Goal: Communication & Community: Answer question/provide support

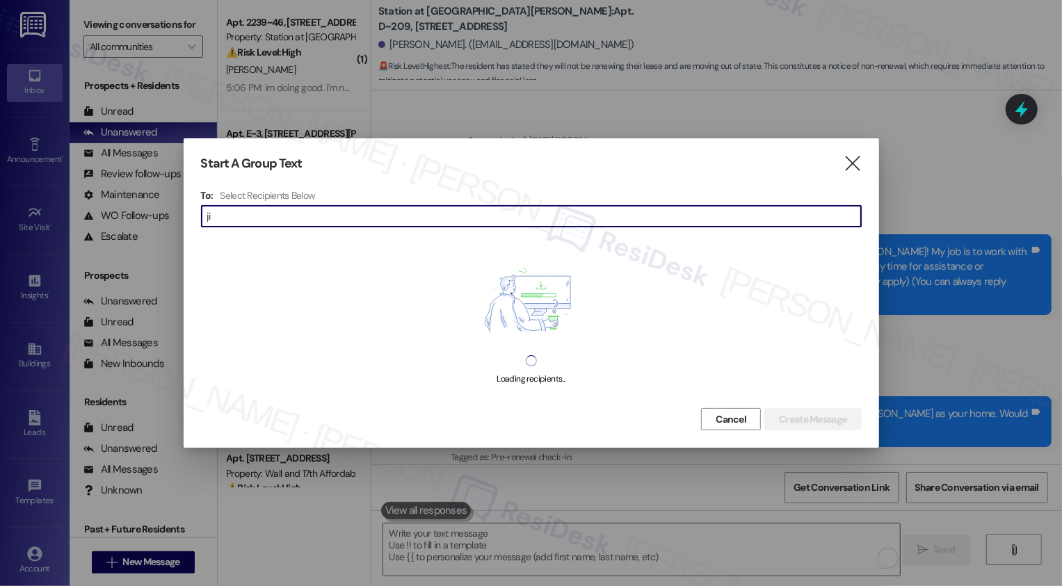
scroll to position [1361, 0]
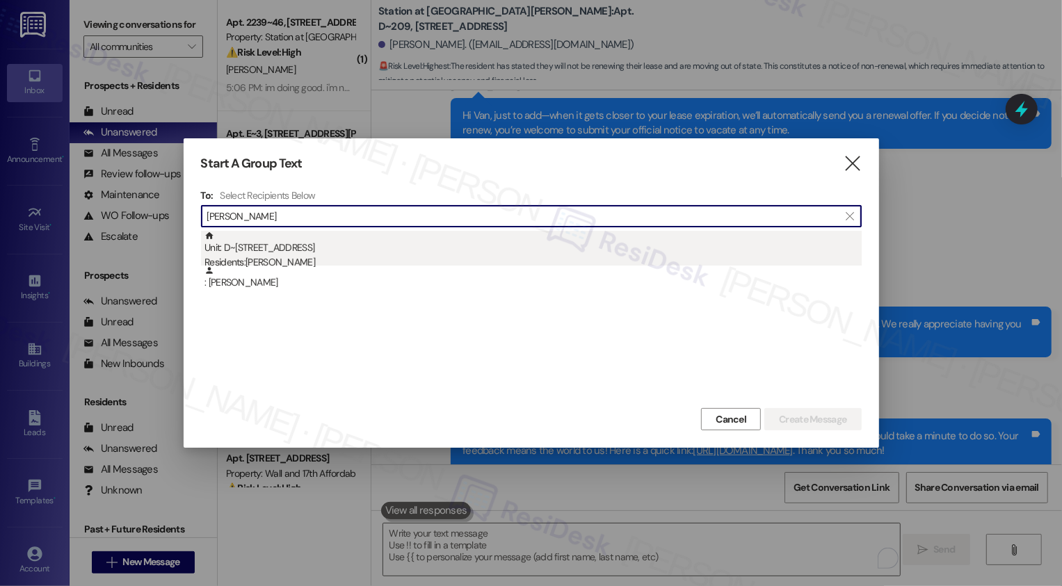
type input "jimmy hu"
click at [324, 257] on div "Residents: Jimmy Hughett" at bounding box center [533, 262] width 657 height 15
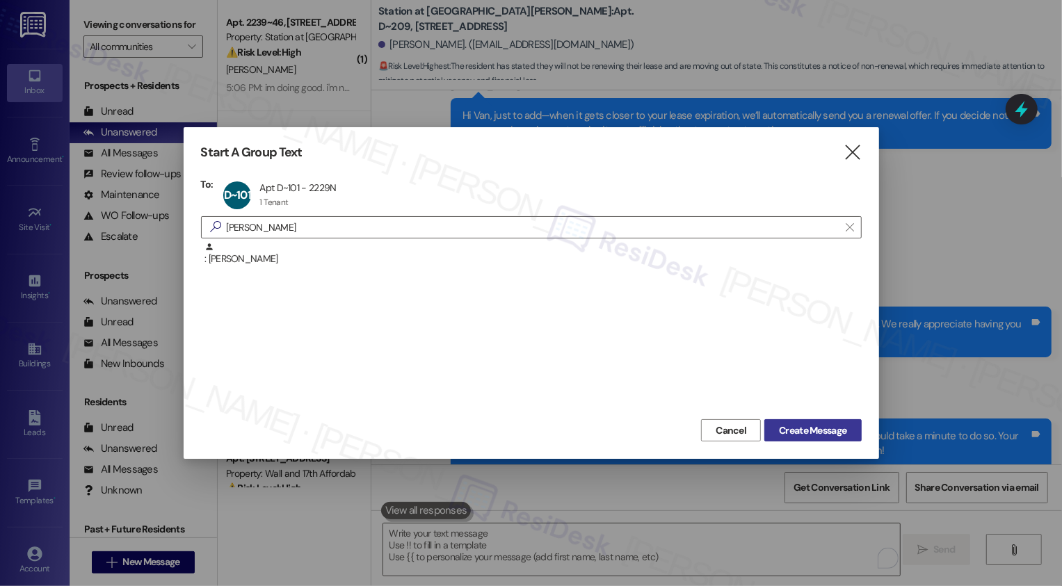
click at [819, 425] on span "Create Message" at bounding box center [812, 431] width 67 height 15
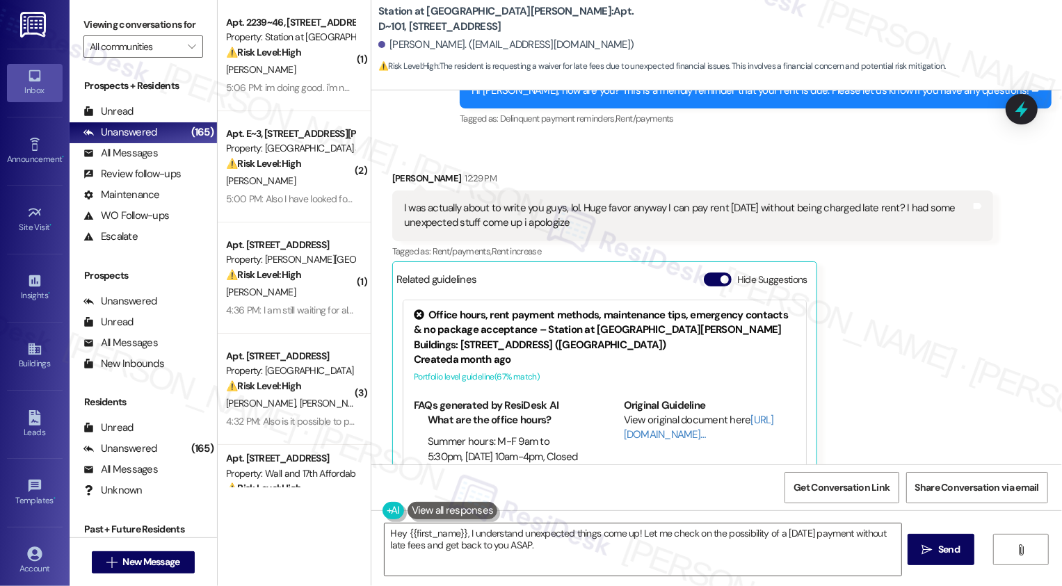
scroll to position [431, 0]
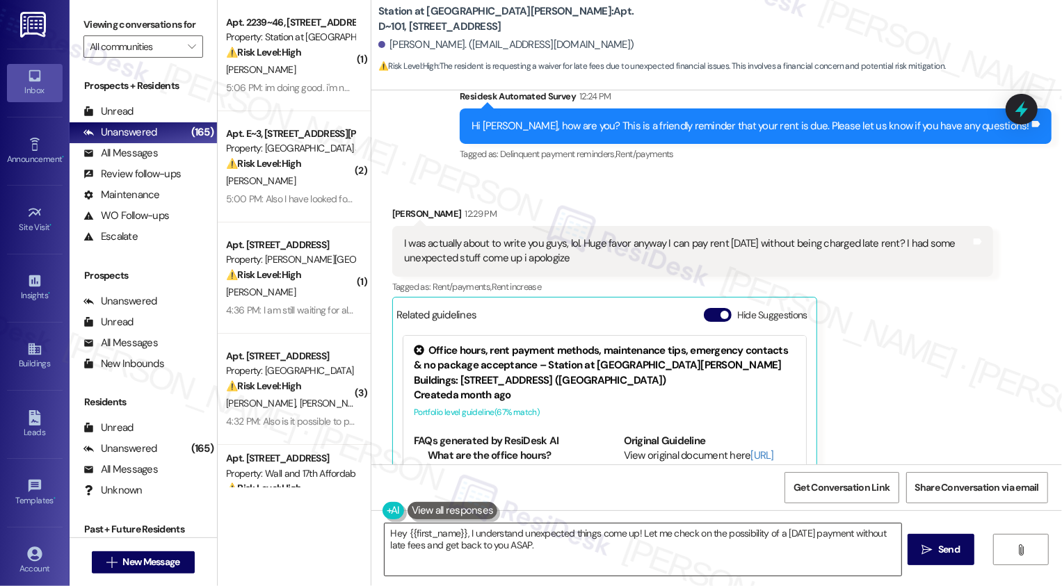
click at [676, 539] on textarea "Hey {{first_name}}, I understand unexpected things come up! Let me check on the…" at bounding box center [643, 550] width 517 height 52
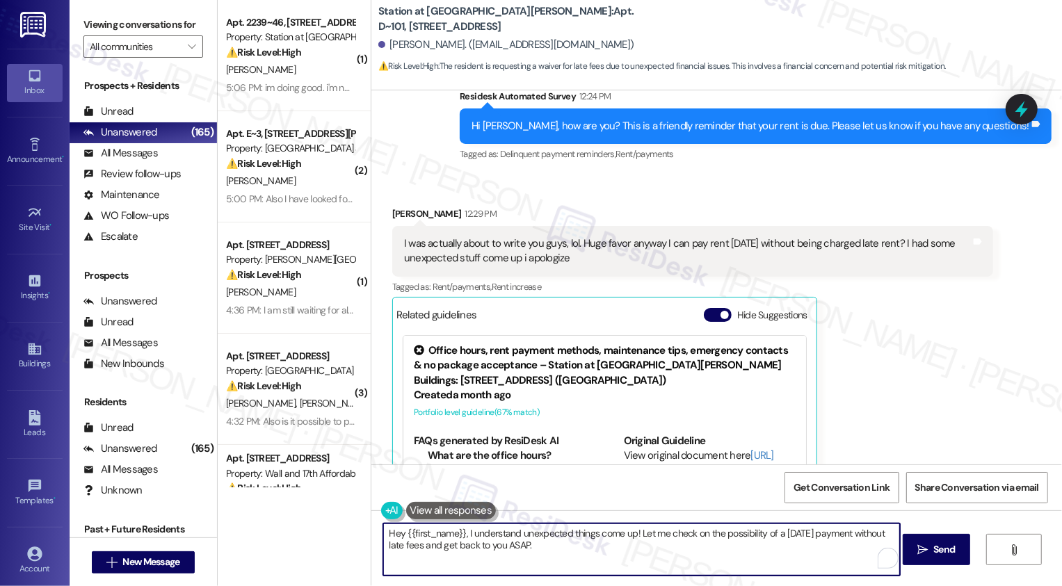
click at [633, 534] on textarea "Hey {{first_name}}, I understand unexpected things come up! Let me check on the…" at bounding box center [641, 550] width 517 height 52
click at [810, 536] on textarea "Hey {{first_name}}, I understand unexpected things come up! While I cannot make…" at bounding box center [641, 550] width 517 height 52
drag, startPoint x: 575, startPoint y: 545, endPoint x: 698, endPoint y: 554, distance: 124.2
click at [698, 554] on textarea "Hey {{first_name}}, I understand unexpected things come up! While I cannot make…" at bounding box center [641, 550] width 517 height 52
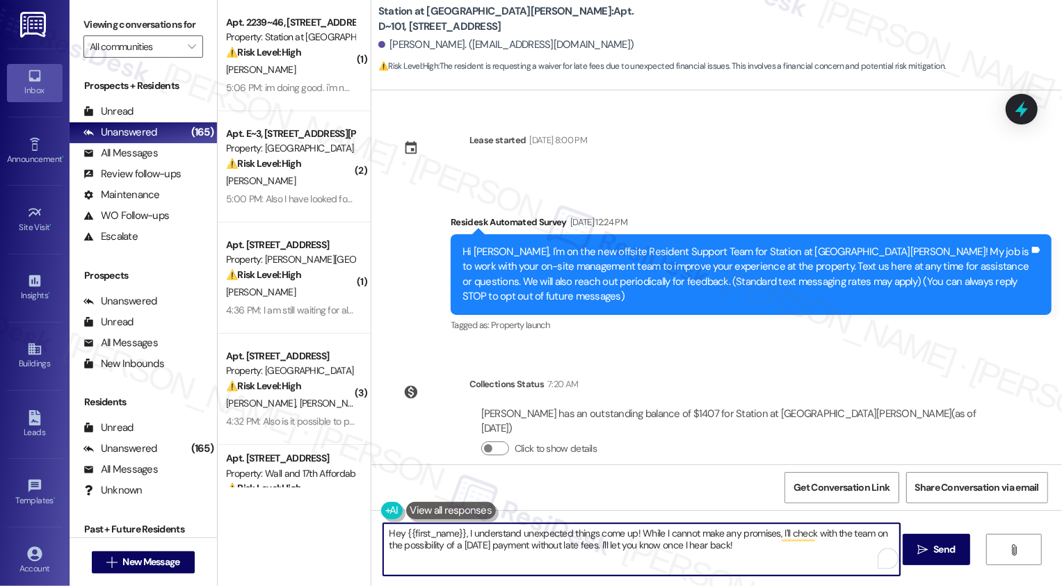
scroll to position [529, 0]
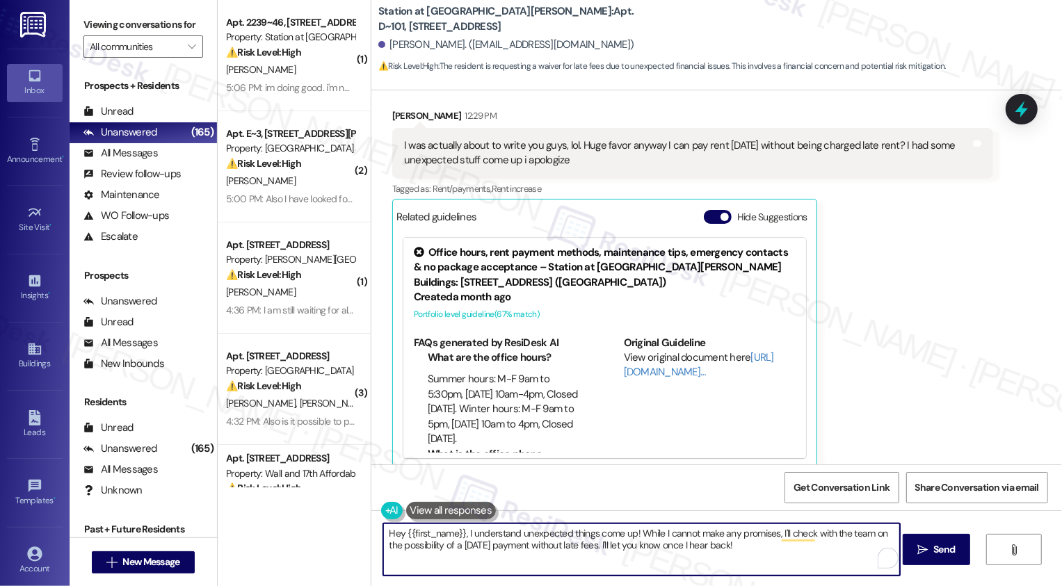
click at [739, 558] on textarea "Hey {{first_name}}, I understand unexpected things come up! While I cannot make…" at bounding box center [641, 550] width 517 height 52
click at [927, 344] on div "Jimmy Hughett 12:29 PM I was actually about to write you guys, lol. Huge favor …" at bounding box center [692, 289] width 601 height 361
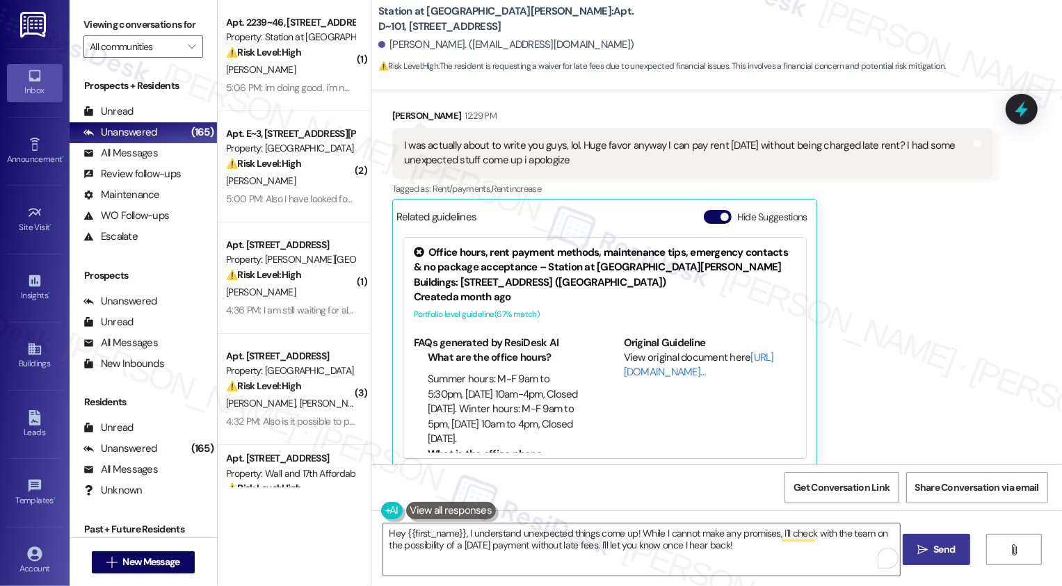
click at [942, 545] on span "Send" at bounding box center [945, 550] width 22 height 15
type textarea "Hey {{first_name}}, I understand unexpected things come up! Let me check on the…"
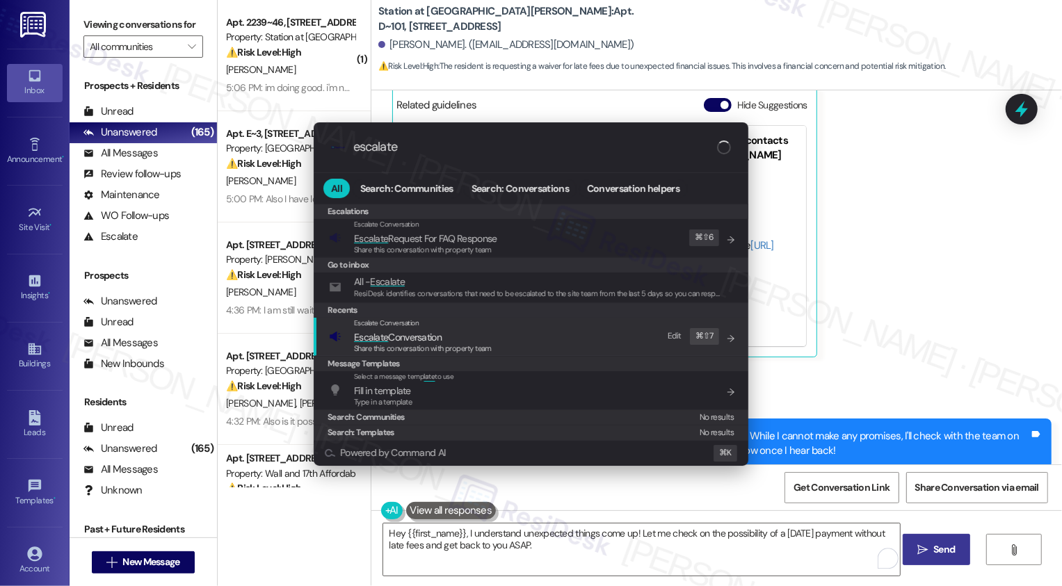
type input "escalate"
click at [437, 344] on span "Share this conversation with property team" at bounding box center [423, 349] width 138 height 10
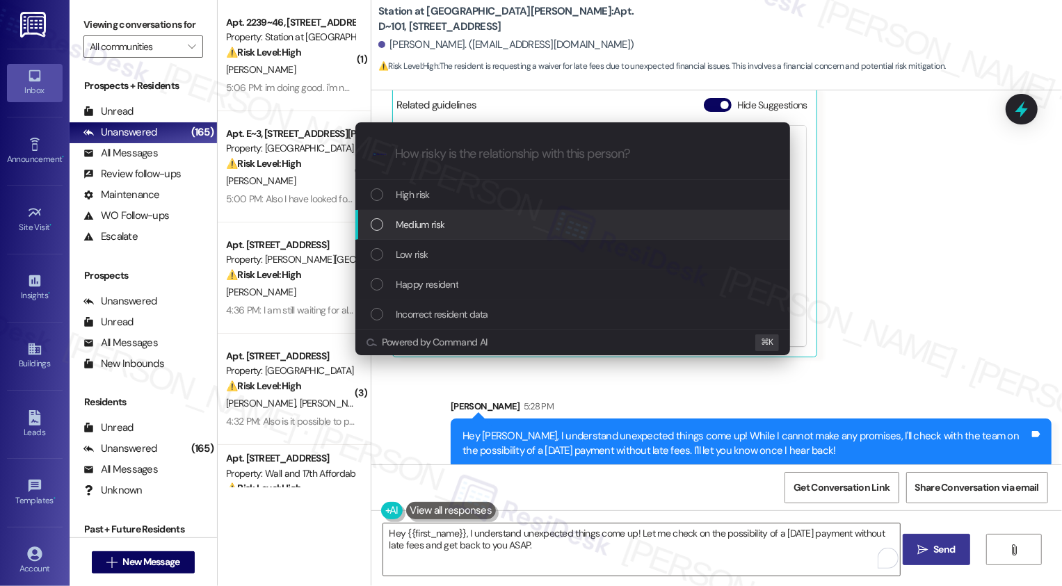
click at [434, 218] on span "Medium risk" at bounding box center [420, 224] width 49 height 15
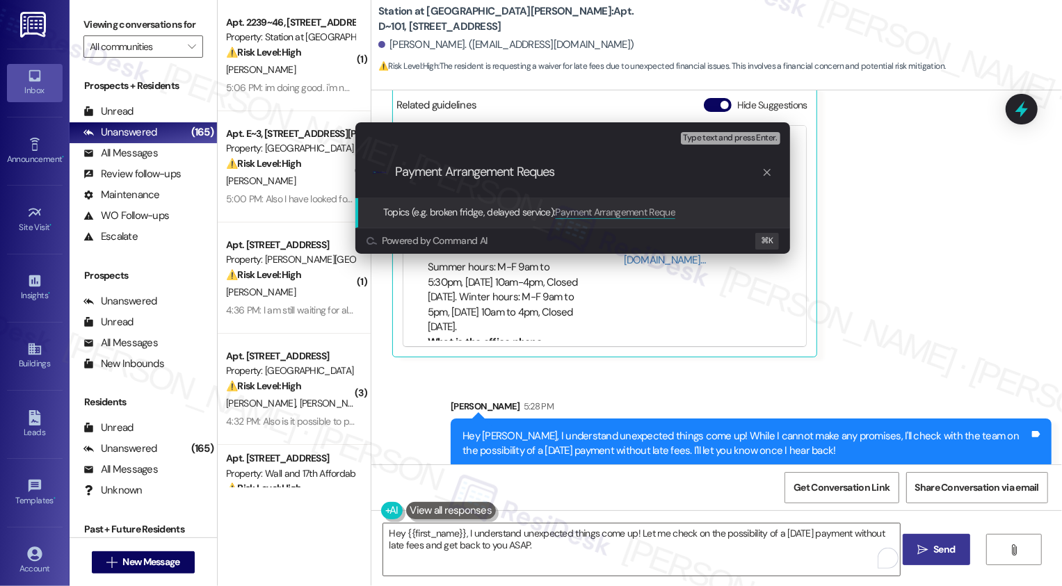
type input "Payment Arrangement Request"
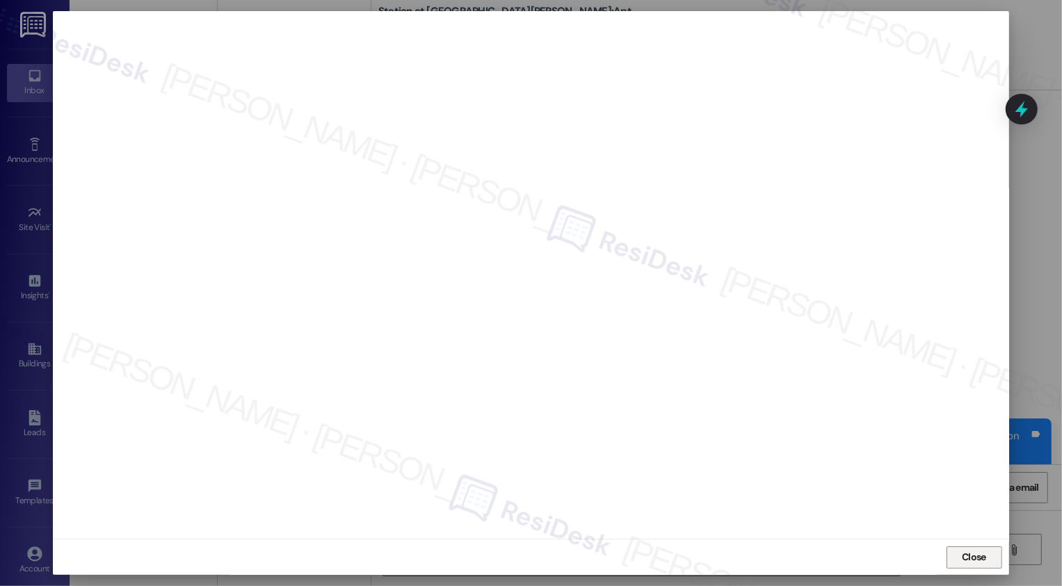
click at [972, 556] on button "Close" at bounding box center [975, 558] width 56 height 22
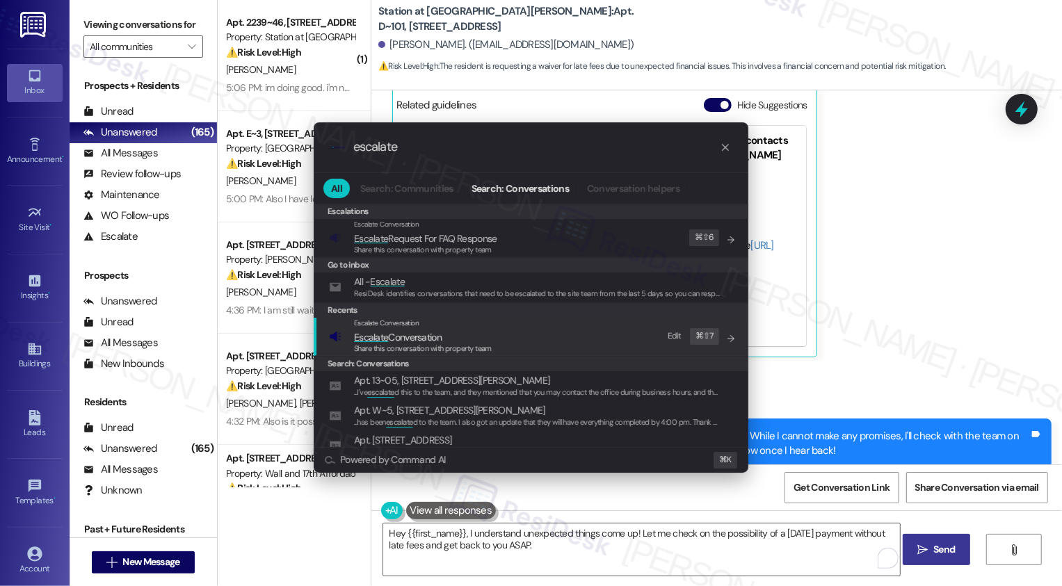
type input "escalate"
click at [396, 339] on span "Escalate Conversation" at bounding box center [398, 337] width 88 height 13
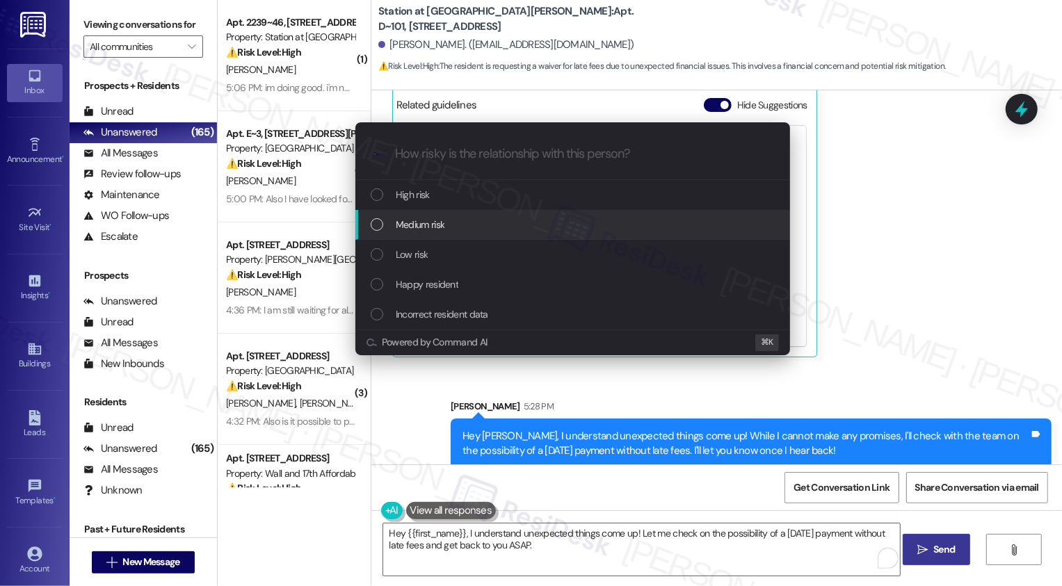
click at [415, 221] on span "Medium risk" at bounding box center [420, 224] width 49 height 15
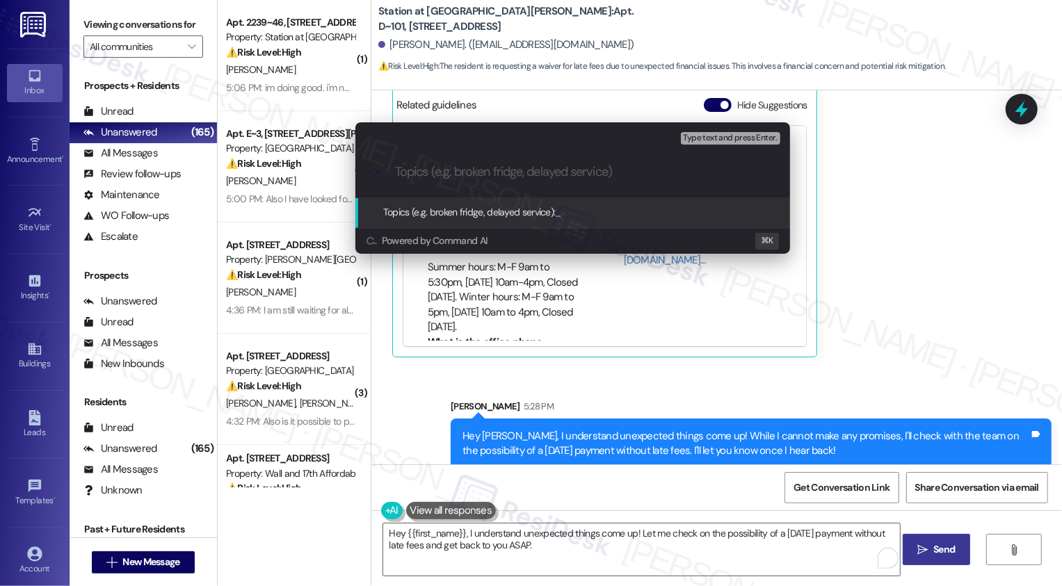
paste input "Payment Arrangement Request"
type input "Payment Arrangement Request"
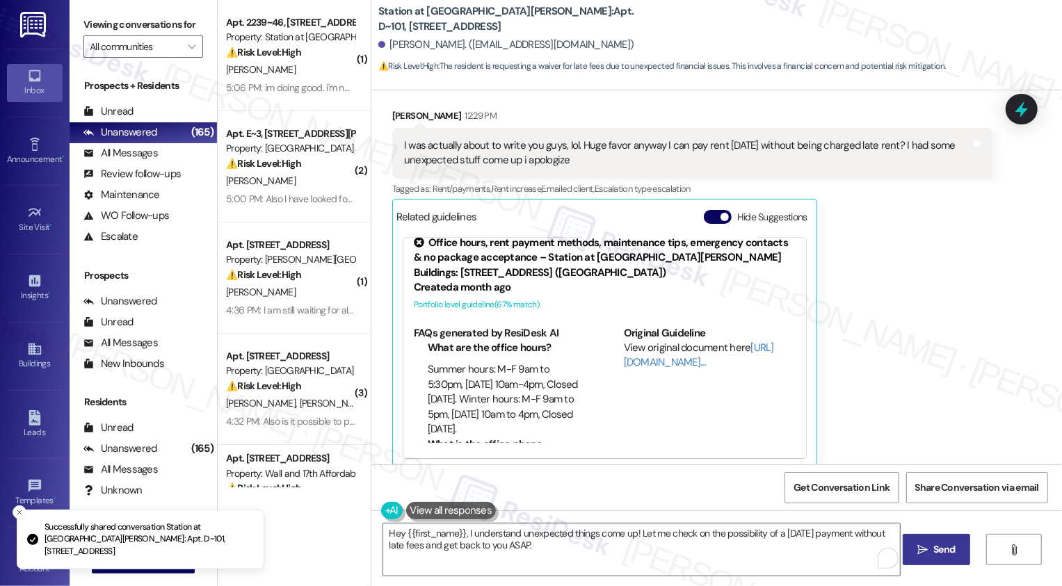
scroll to position [661, 0]
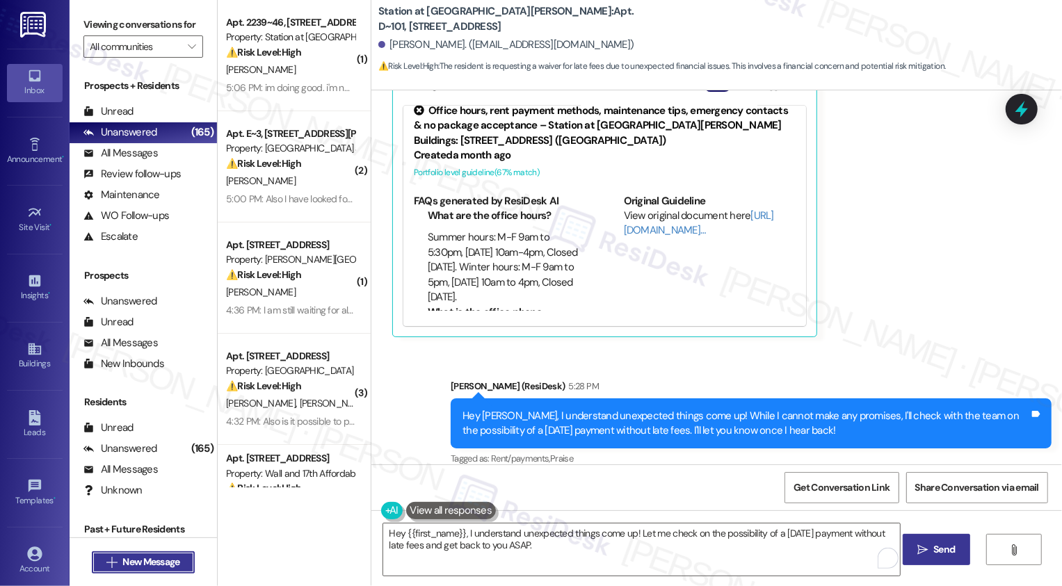
click at [143, 569] on span "New Message" at bounding box center [150, 562] width 57 height 15
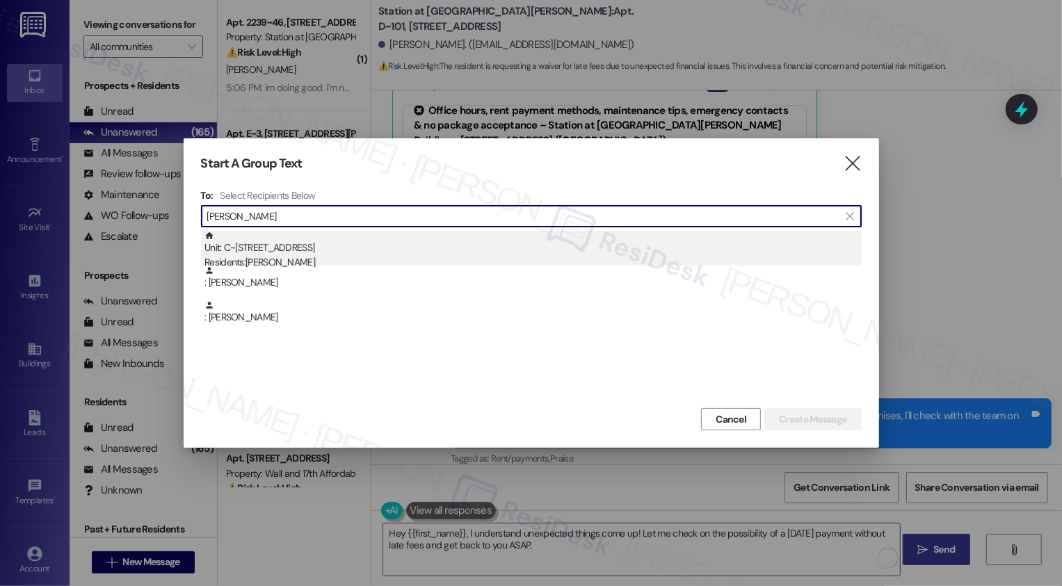
type input "james rol"
click at [325, 240] on div "Unit: C~105 - 2229 North 100 West Residents: James Rolfe" at bounding box center [533, 251] width 657 height 40
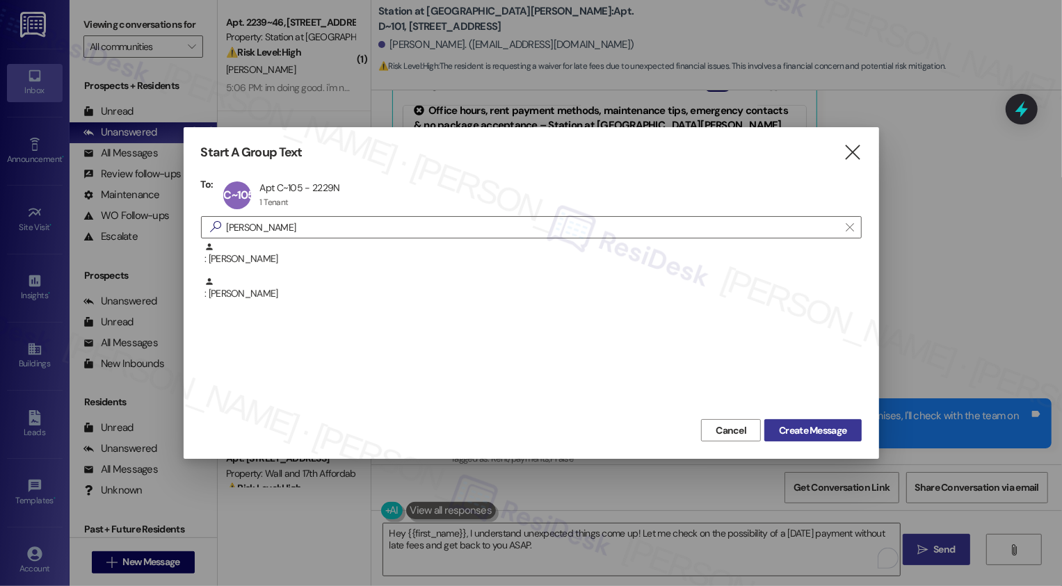
click at [837, 430] on span "Create Message" at bounding box center [812, 431] width 67 height 15
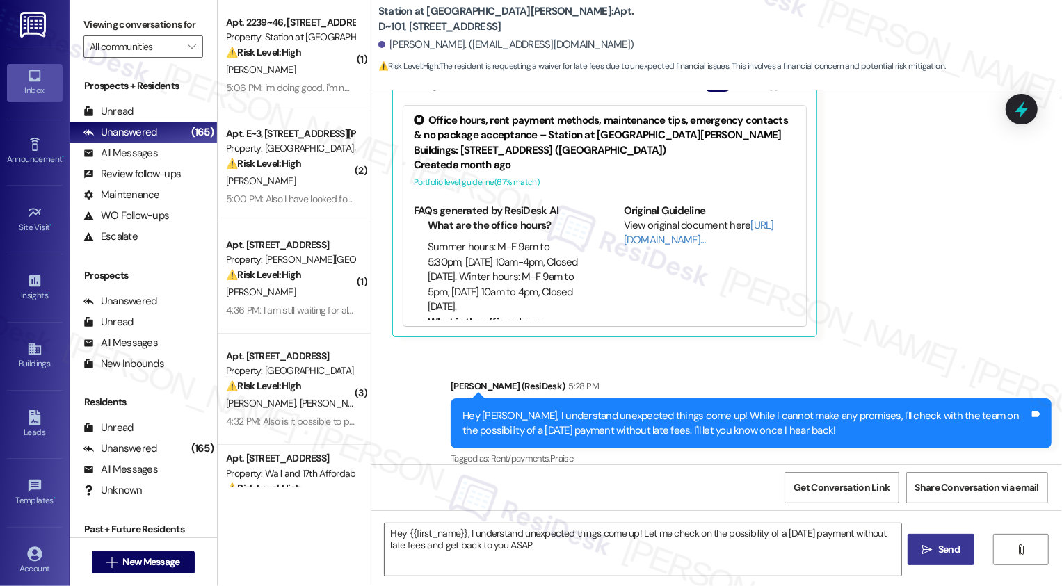
type textarea "Fetching suggested responses. Please feel free to read through the conversation…"
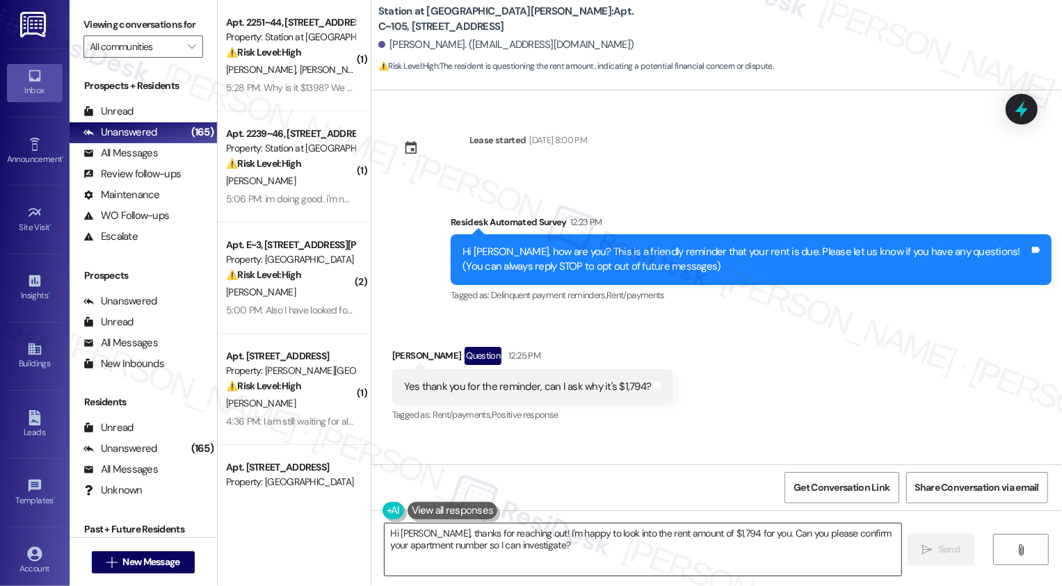
click at [460, 538] on textarea "Hi James, thanks for reaching out! I'm happy to look into the rent amount of $1…" at bounding box center [643, 550] width 517 height 52
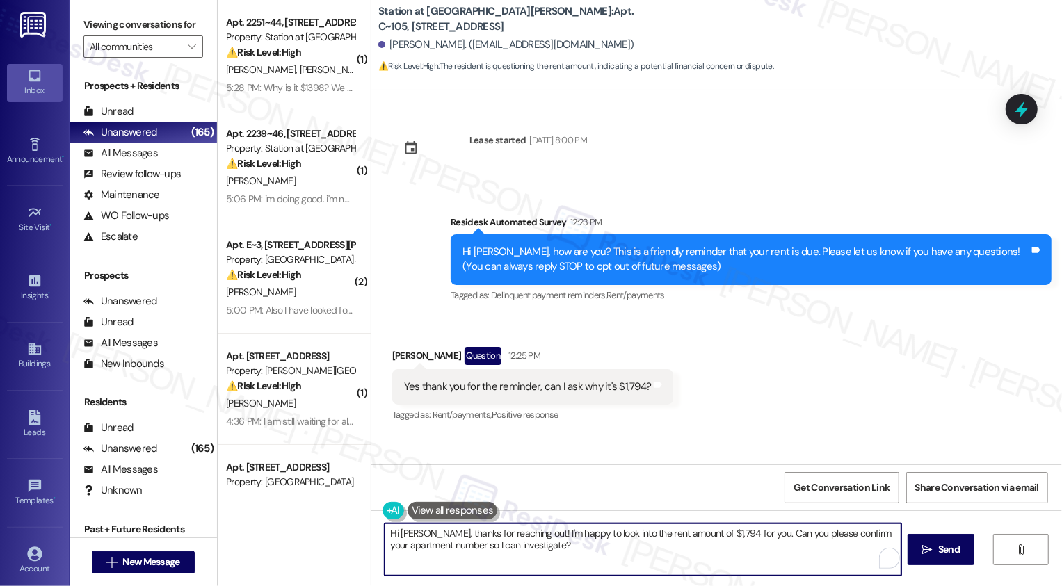
drag, startPoint x: 523, startPoint y: 535, endPoint x: 543, endPoint y: 552, distance: 25.7
click at [543, 552] on textarea "Hi James, thanks for reaching out! I'm happy to look into the rent amount of $1…" at bounding box center [643, 550] width 517 height 52
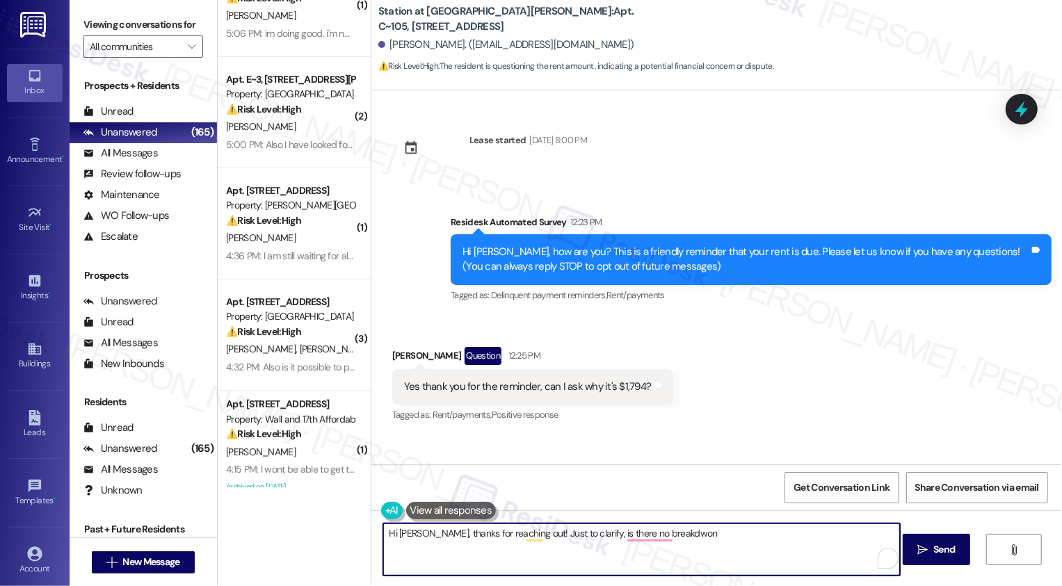
scroll to position [0, 0]
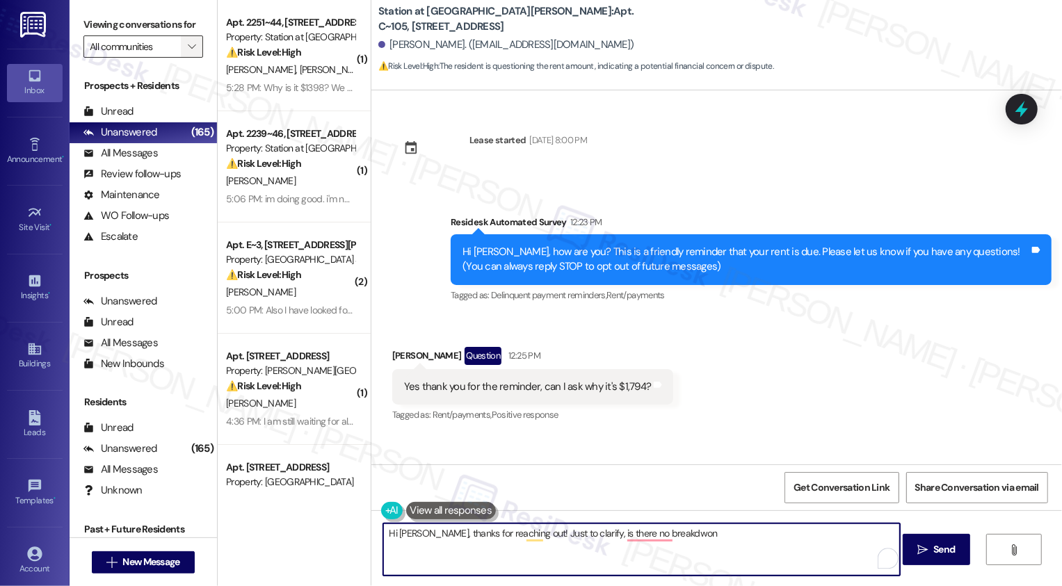
click at [186, 58] on span "" at bounding box center [191, 46] width 13 height 22
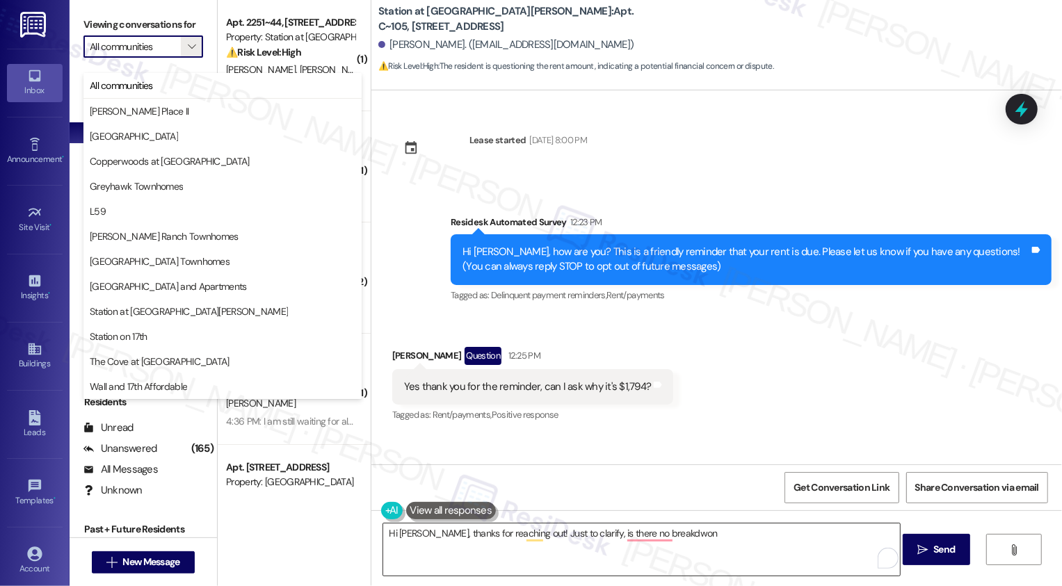
click at [694, 540] on textarea "Hi James, thanks for reaching out! Just to clarify, is there no breakdwon" at bounding box center [641, 550] width 517 height 52
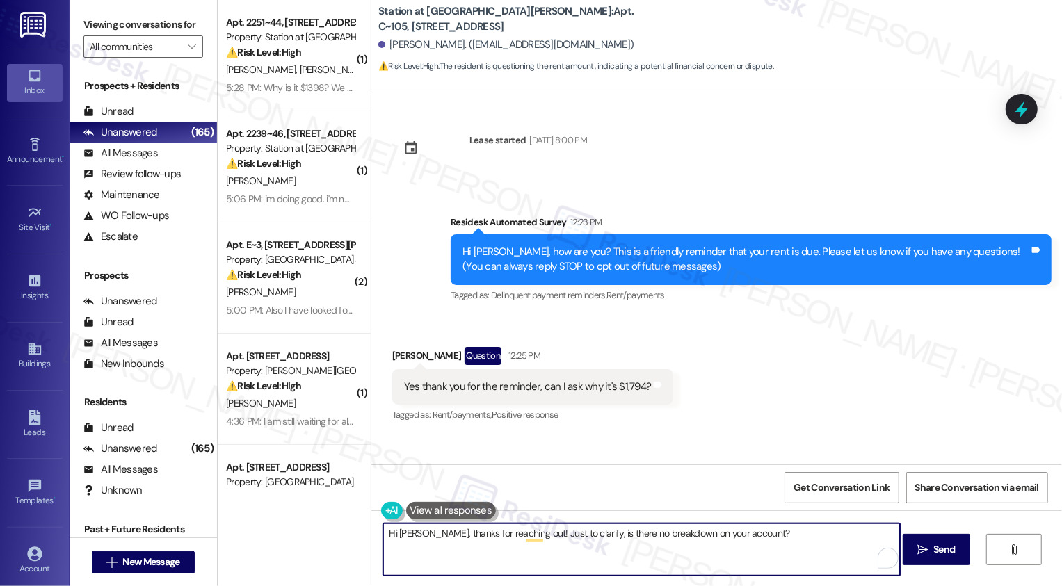
click at [664, 535] on textarea "Hi James, thanks for reaching out! Just to clarify, is there no breakdown on yo…" at bounding box center [641, 550] width 517 height 52
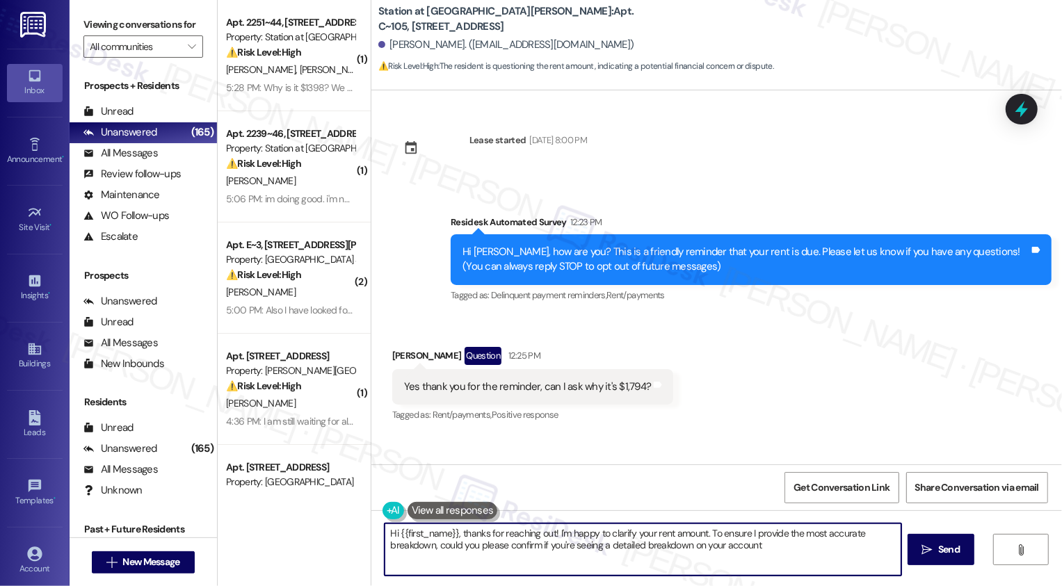
type textarea "Hi {{first_name}}, thanks for reaching out! I'm happy to clarify your rent amou…"
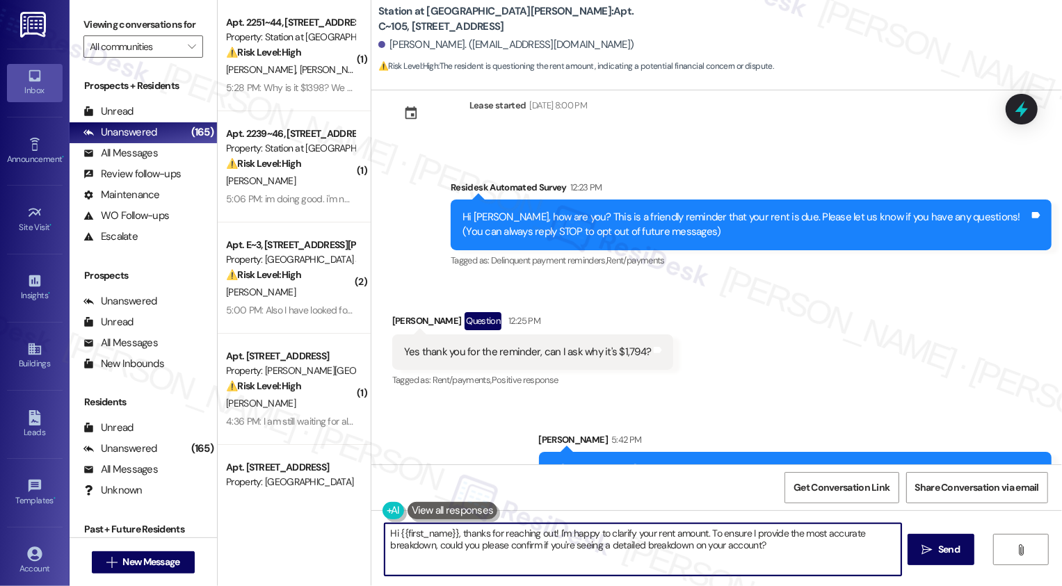
scroll to position [68, 0]
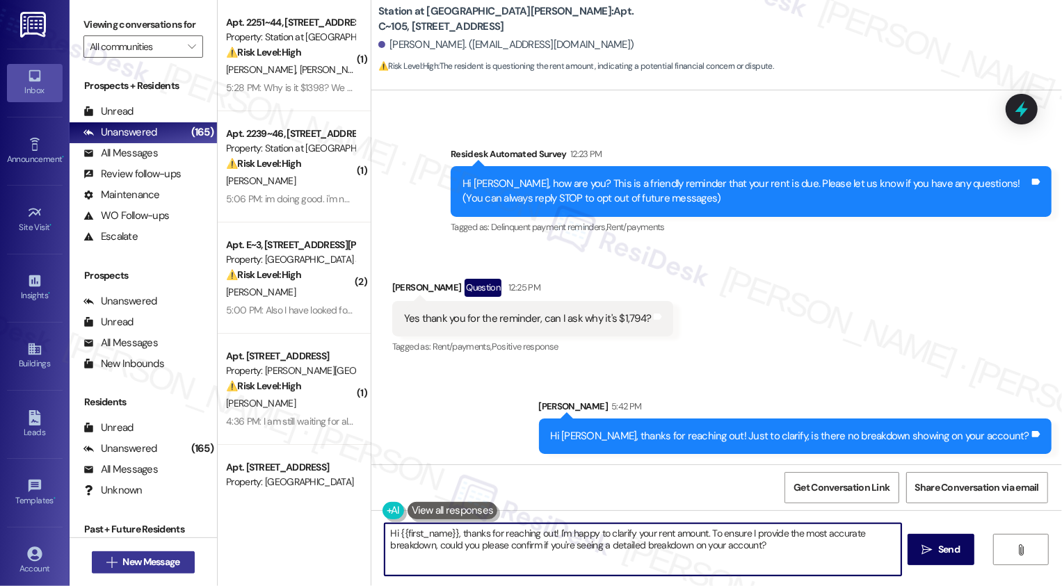
click at [150, 573] on button " New Message" at bounding box center [143, 563] width 103 height 22
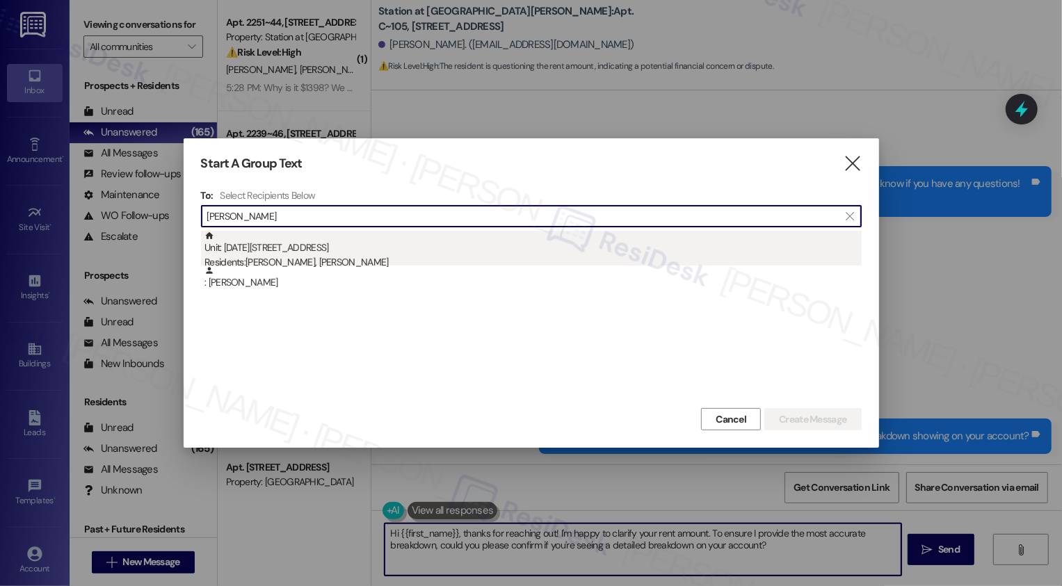
type input "amy bridge"
click at [262, 259] on div "Residents: Ronald Bridge, Amy Bridge" at bounding box center [533, 262] width 657 height 15
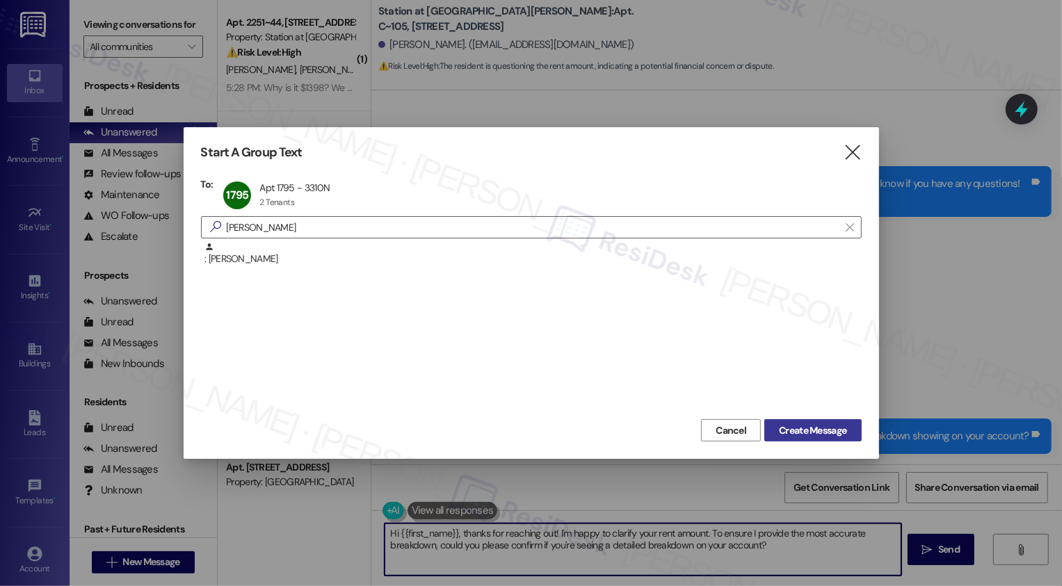
click at [837, 425] on span "Create Message" at bounding box center [812, 431] width 67 height 15
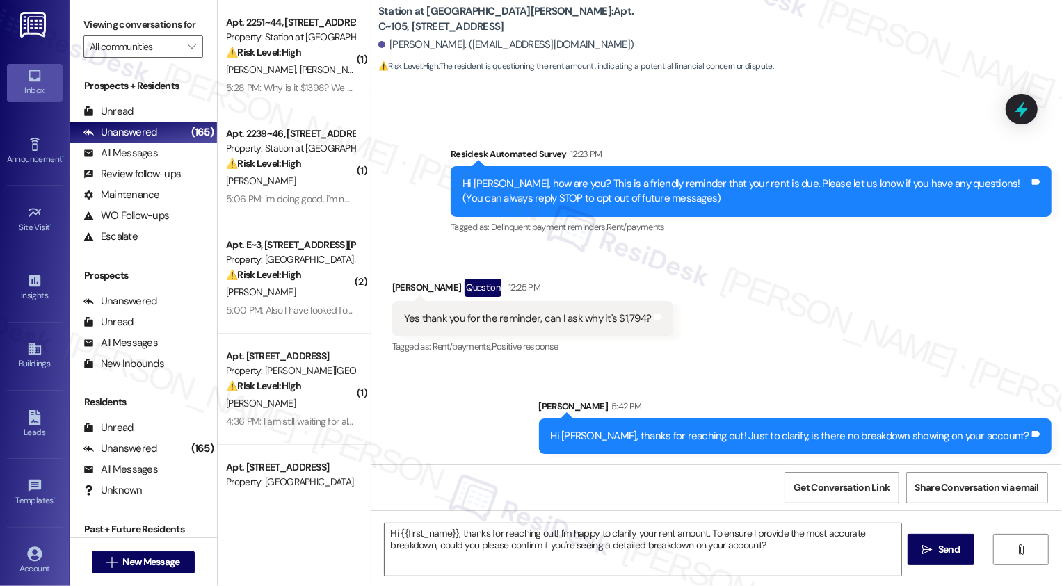
type textarea "Fetching suggested responses. Please feel free to read through the conversation…"
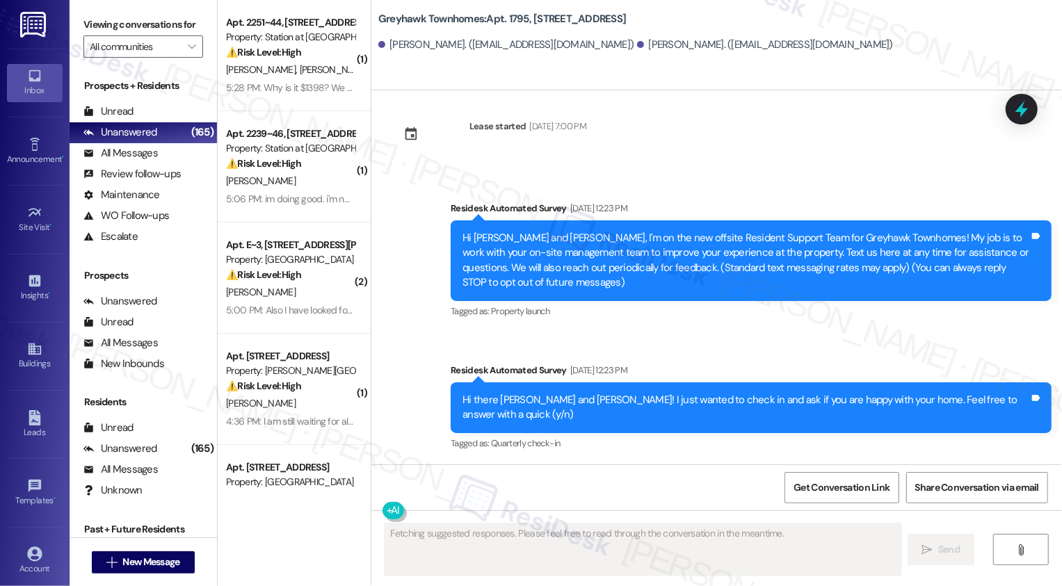
scroll to position [0, 0]
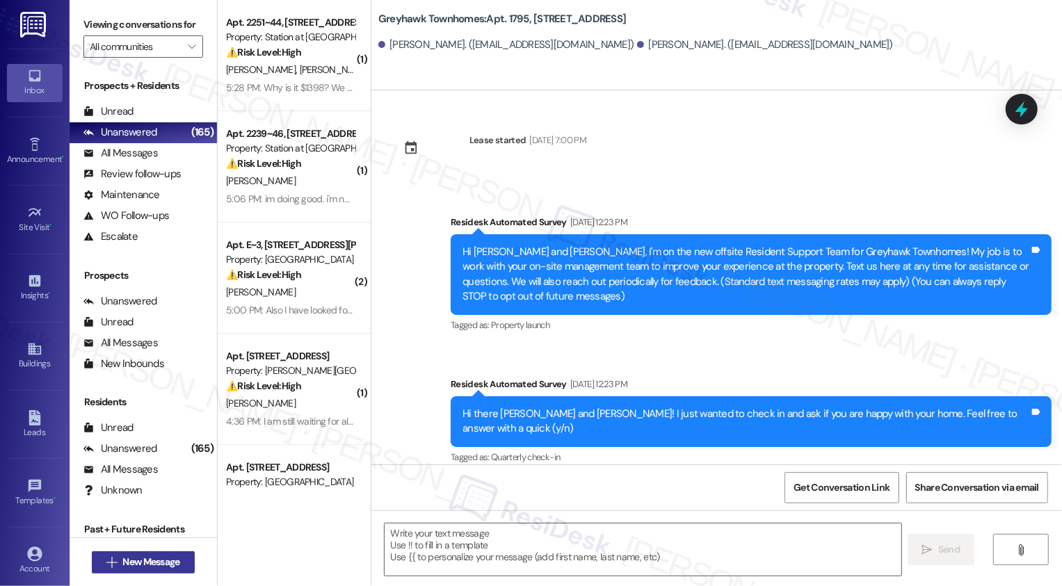
click at [134, 563] on span "New Message" at bounding box center [150, 562] width 57 height 15
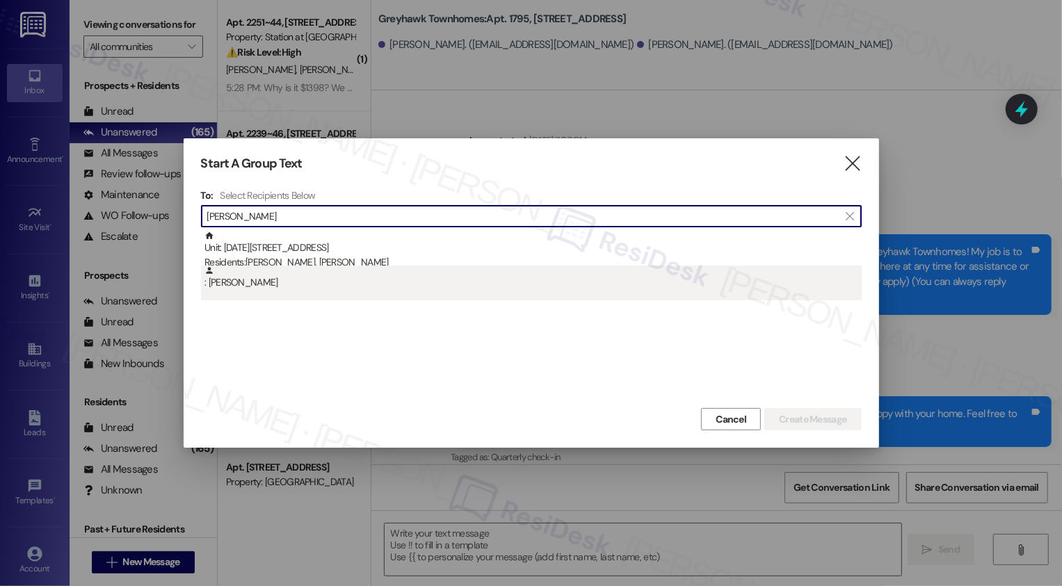
type input "amy bridge"
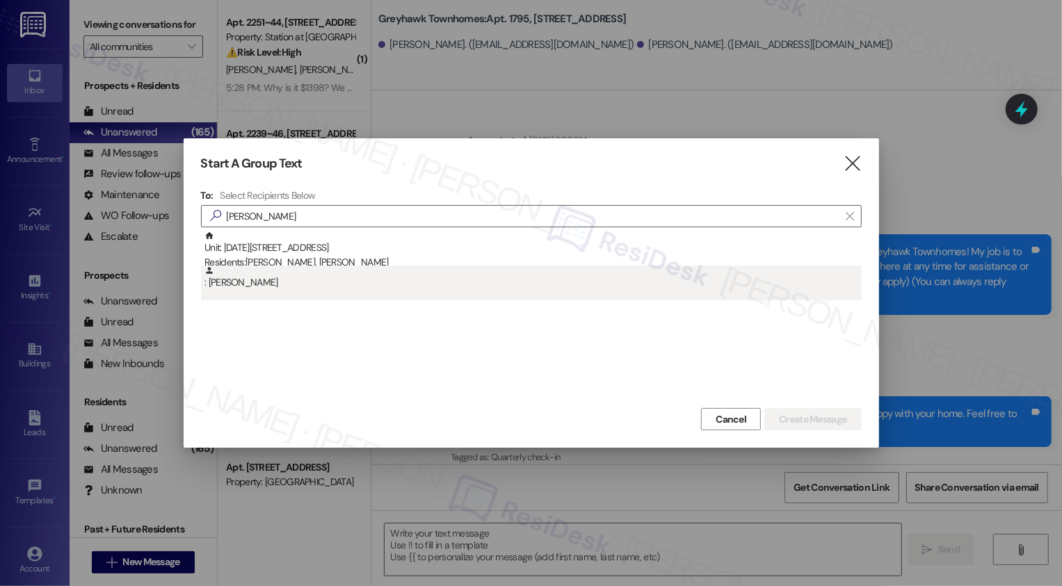
click at [241, 273] on div ": Amy Bridge" at bounding box center [533, 278] width 657 height 24
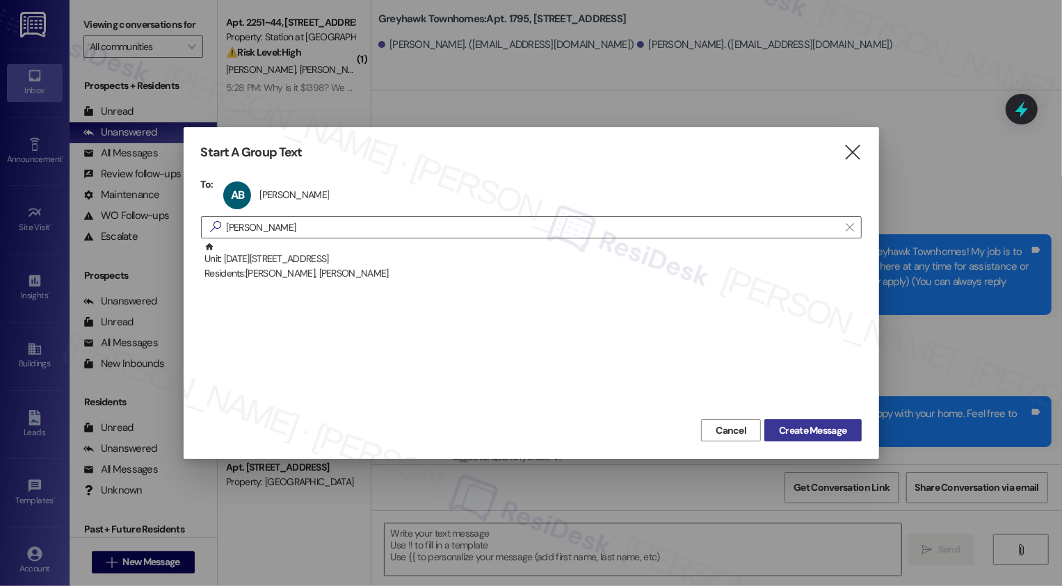
click at [816, 438] on span "Create Message" at bounding box center [812, 431] width 67 height 15
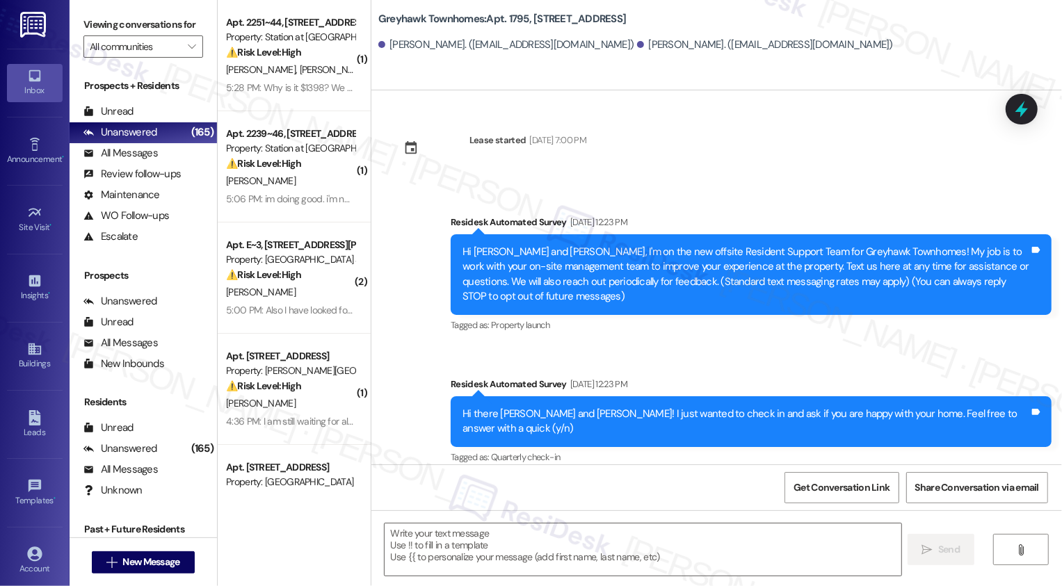
type textarea "Fetching suggested responses. Please feel free to read through the conversation…"
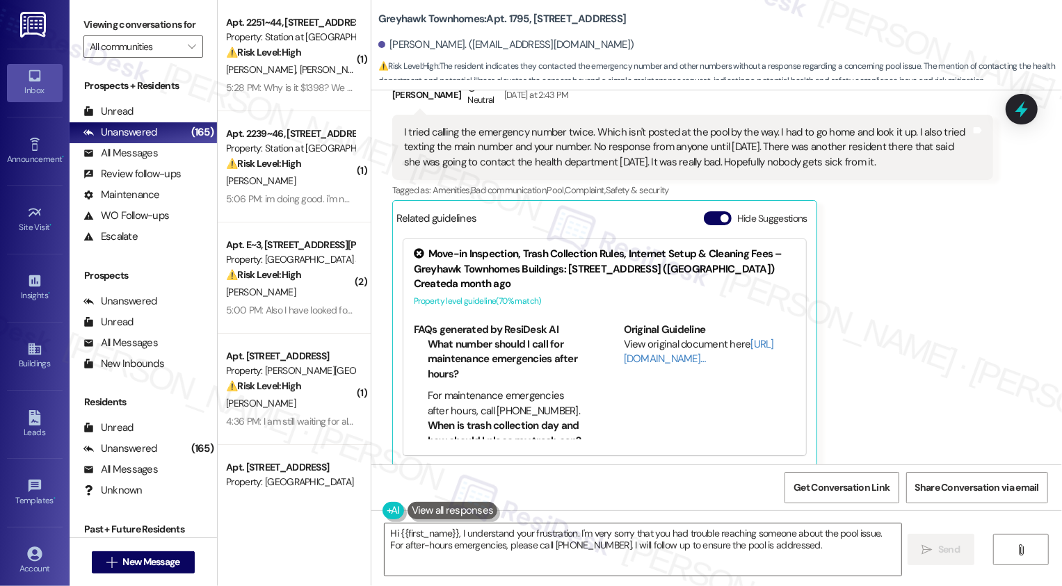
scroll to position [391, 0]
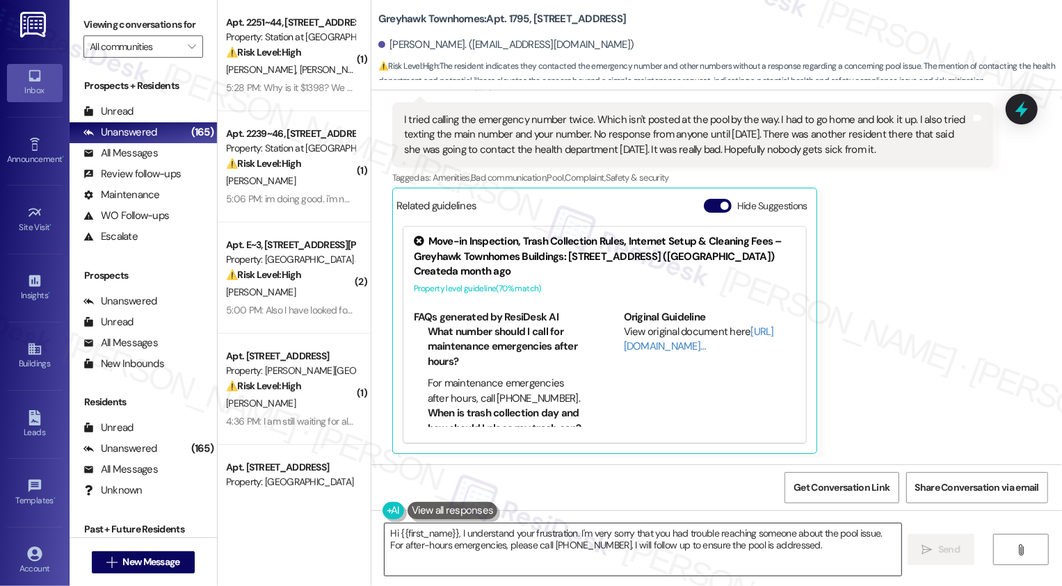
click at [513, 537] on textarea "Hi {{first_name}}, I understand your frustration. I'm very sorry that you had t…" at bounding box center [643, 550] width 517 height 52
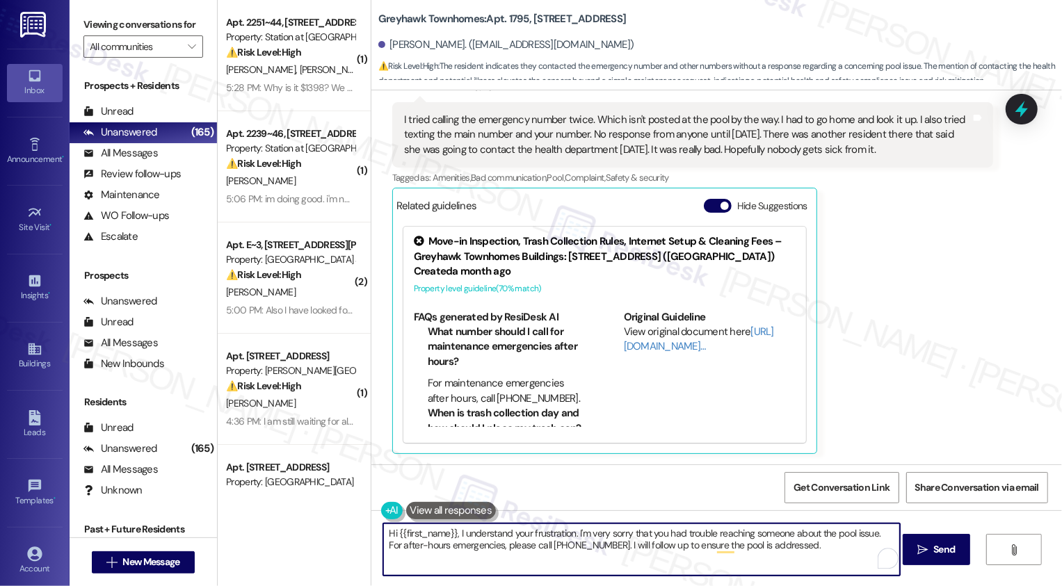
click at [502, 546] on textarea "Hi {{first_name}}, I understand your frustration. I'm very sorry that you had t…" at bounding box center [641, 550] width 517 height 52
drag, startPoint x: 877, startPoint y: 533, endPoint x: 880, endPoint y: 552, distance: 19.8
click at [880, 554] on div "Hi {{first_name}}, I understand your frustration. I'm very sorry that you had t…" at bounding box center [642, 550] width 518 height 54
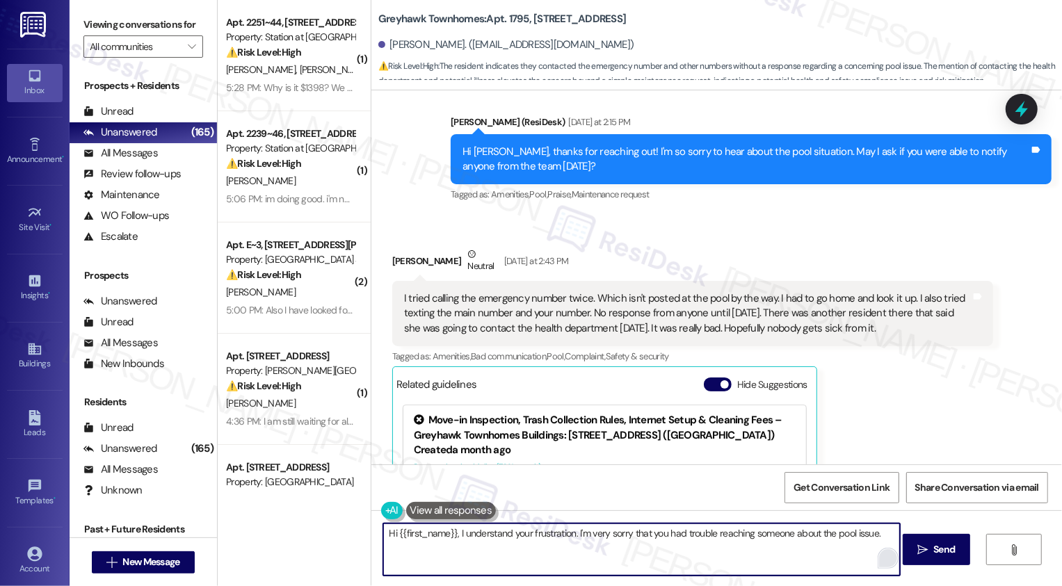
scroll to position [211, 0]
click at [634, 552] on textarea "Hi {{first_name}}, I understand your frustration. I'm very sorry that you had t…" at bounding box center [641, 550] width 517 height 52
click at [661, 574] on textarea "Hi {{first_name}}, I understand your frustration. I'm very sorry that you had t…" at bounding box center [641, 550] width 517 height 52
click at [625, 536] on textarea "Hi {{first_name}}, I understand your frustration. I'm very sorry that you had t…" at bounding box center [641, 550] width 517 height 52
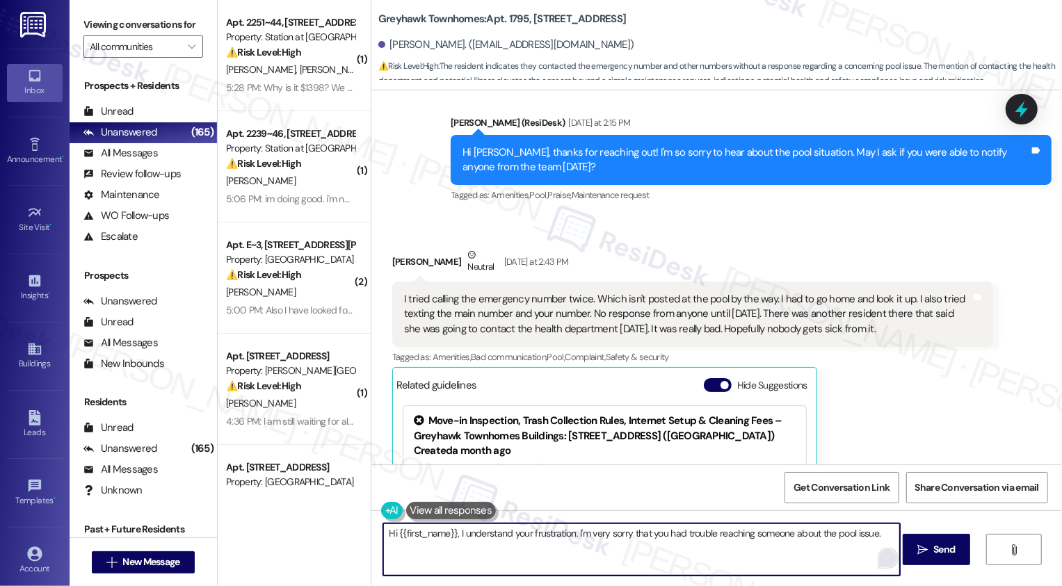
drag, startPoint x: 570, startPoint y: 533, endPoint x: 582, endPoint y: 543, distance: 15.9
click at [582, 543] on textarea "Hi {{first_name}}, I understand your frustration. I'm very sorry that you had t…" at bounding box center [641, 550] width 517 height 52
drag, startPoint x: 701, startPoint y: 531, endPoint x: 817, endPoint y: 544, distance: 117.5
click at [819, 545] on textarea "Hi {{first_name}}, I understand your frustration. I'll make sure the team is aw…" at bounding box center [641, 550] width 517 height 52
drag, startPoint x: 451, startPoint y: 535, endPoint x: 350, endPoint y: 534, distance: 100.9
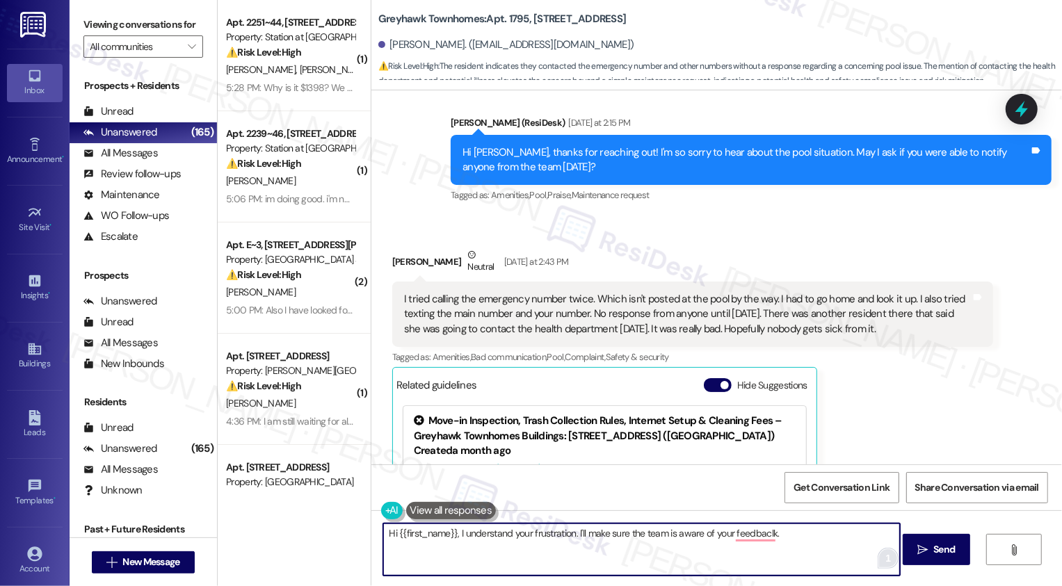
click at [350, 534] on div "( 1 ) Apt. 2251~44, 2229 North 100 West Property: Station at Park Meadows ⚠️ Ri…" at bounding box center [640, 293] width 845 height 586
click at [383, 533] on textarea "I understand your frustration. I'll make sure the team is aware of your feedbac…" at bounding box center [641, 550] width 517 height 52
click at [557, 531] on textarea "I completely understand your frustration. I'll make sure the team is aware of y…" at bounding box center [641, 550] width 517 height 52
click at [781, 536] on textarea "I completely understand your frustration. I'll make sure the team is aware of y…" at bounding box center [641, 550] width 517 height 52
click at [392, 262] on div "Amy Bridge Neutral Yesterday at 2:43 PM" at bounding box center [692, 265] width 601 height 34
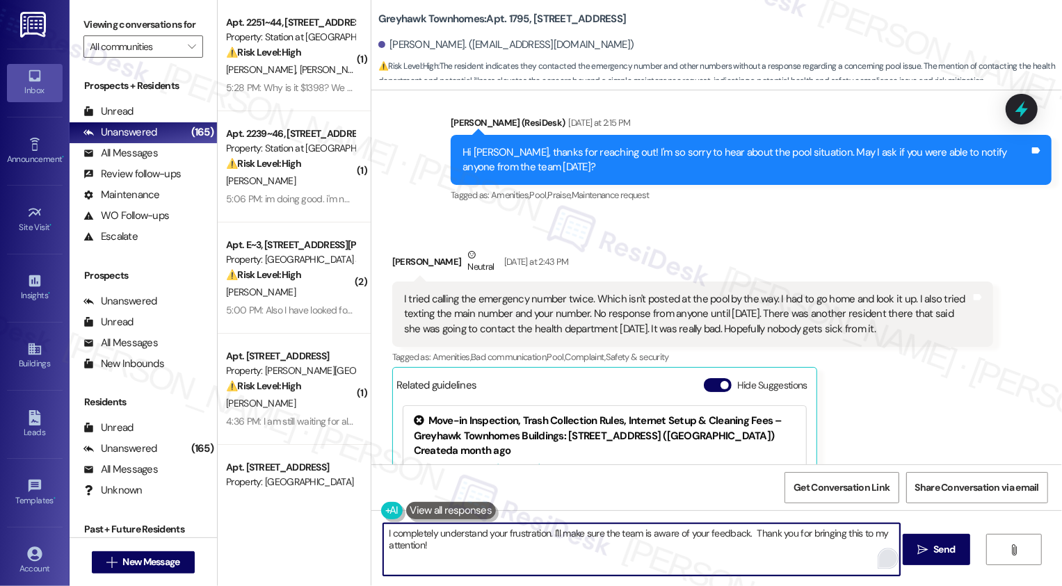
click at [392, 262] on div "Amy Bridge Neutral Yesterday at 2:43 PM" at bounding box center [692, 265] width 601 height 34
copy div "Amy"
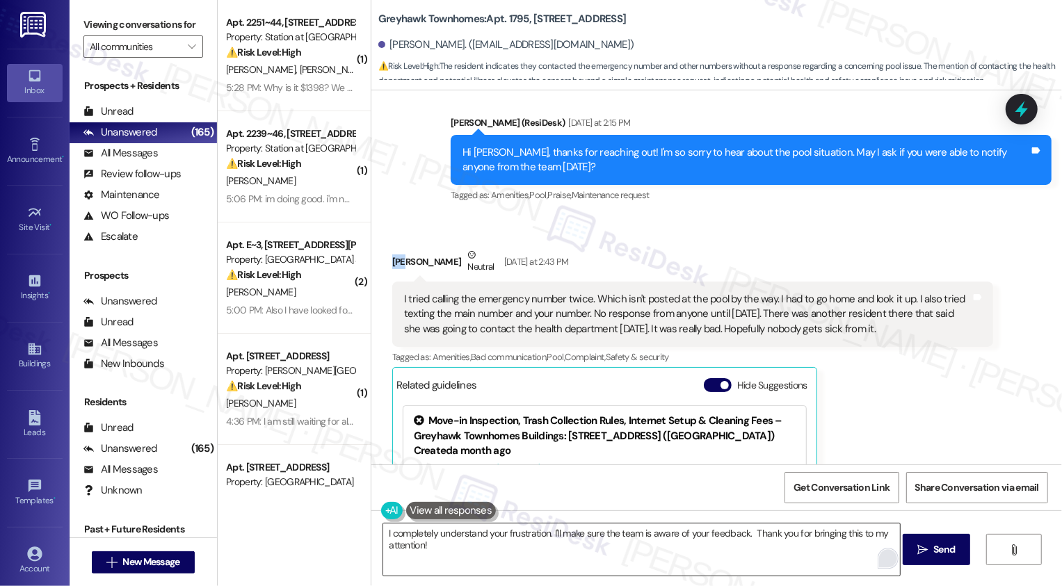
click at [541, 528] on textarea "I completely understand your frustration. I'll make sure the team is aware of y…" at bounding box center [641, 550] width 517 height 52
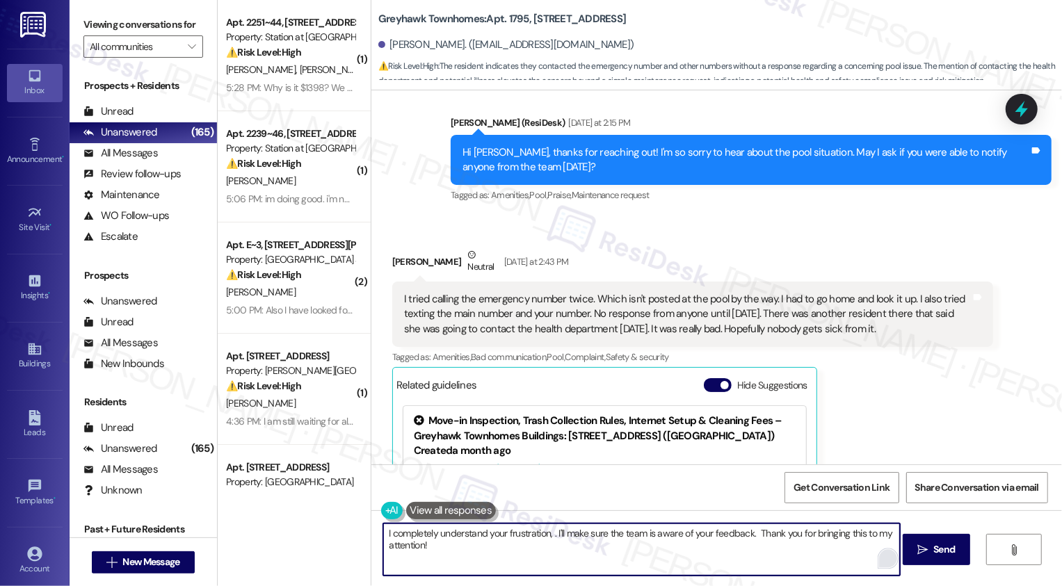
paste textarea "Amy"
click at [765, 529] on textarea "I completely understand your frustration, Amy. I'll make sure the team is aware…" at bounding box center [641, 550] width 517 height 52
type textarea "I completely understand your frustration, Amy. I'll make sure the team is aware…"
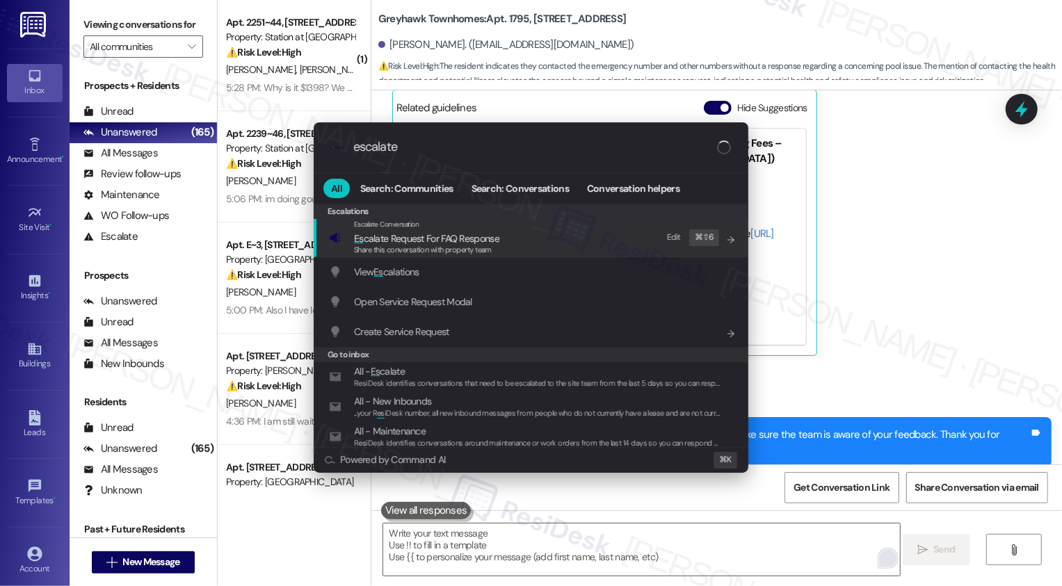
scroll to position [502, 0]
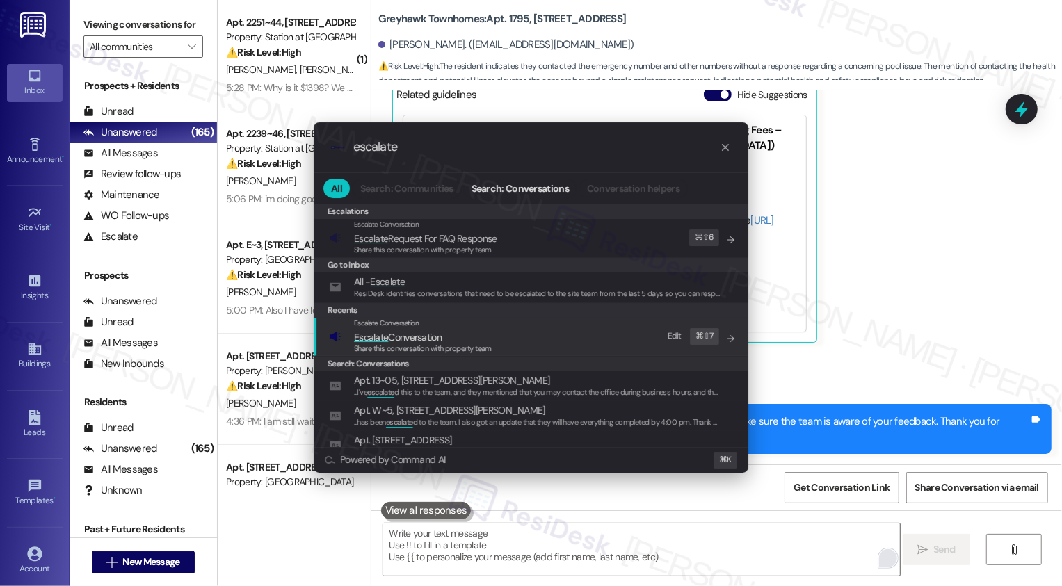
type input "escalate"
click at [409, 335] on span "Escalate Conversation" at bounding box center [398, 337] width 88 height 13
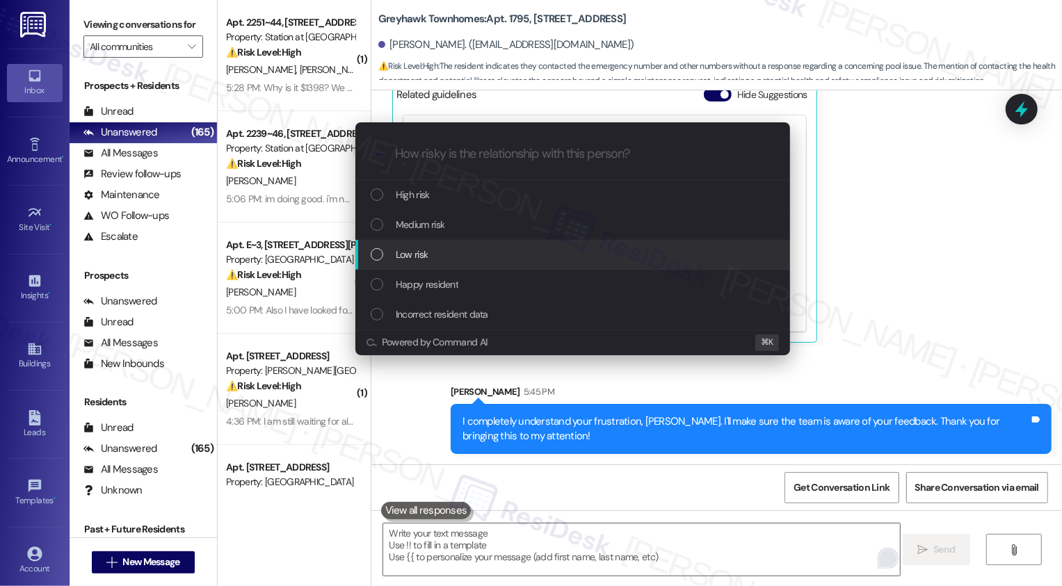
click at [425, 261] on span "Low risk" at bounding box center [412, 254] width 32 height 15
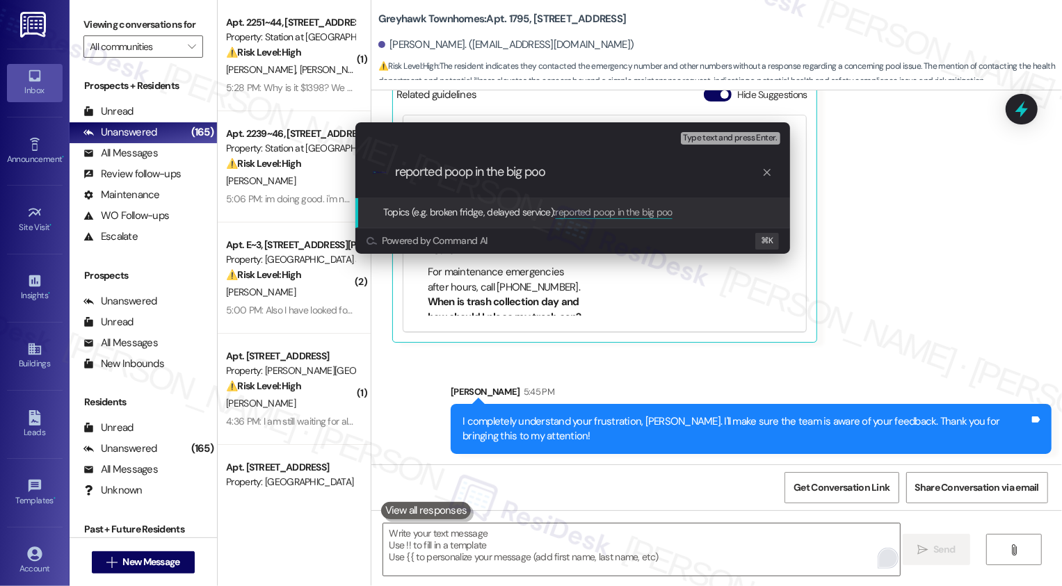
type input "reported poop in the big pool"
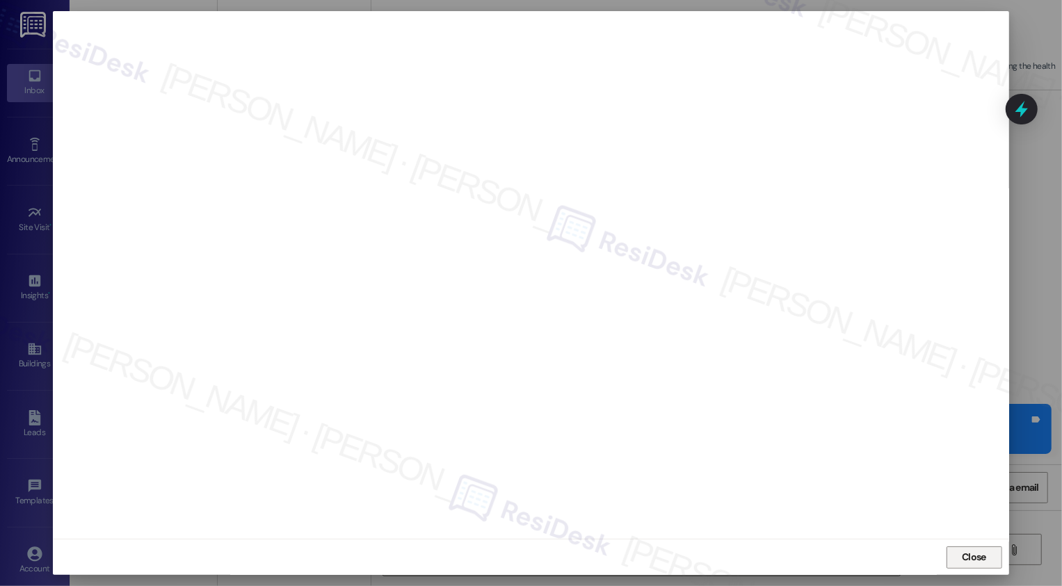
click at [982, 557] on button "Close" at bounding box center [975, 558] width 56 height 22
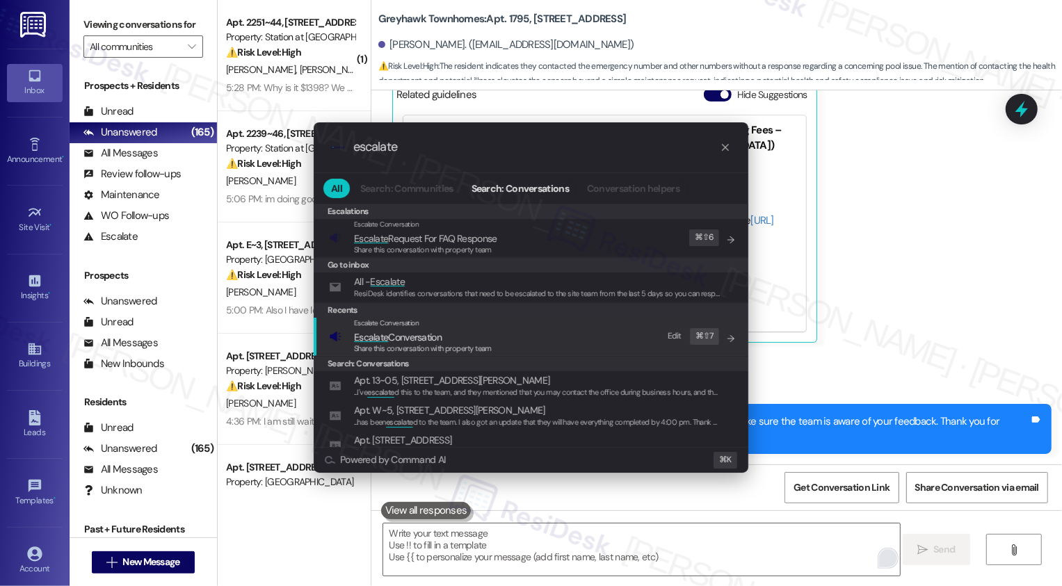
type input "escalate"
click at [451, 342] on span "Escalate Conversation" at bounding box center [423, 337] width 138 height 15
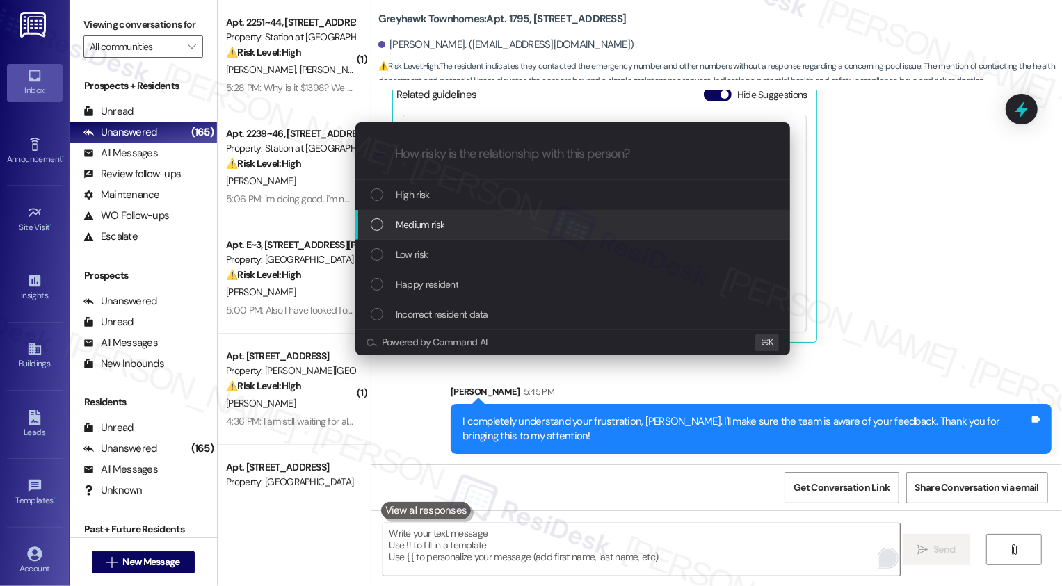
click at [454, 237] on div "Medium risk" at bounding box center [572, 225] width 435 height 30
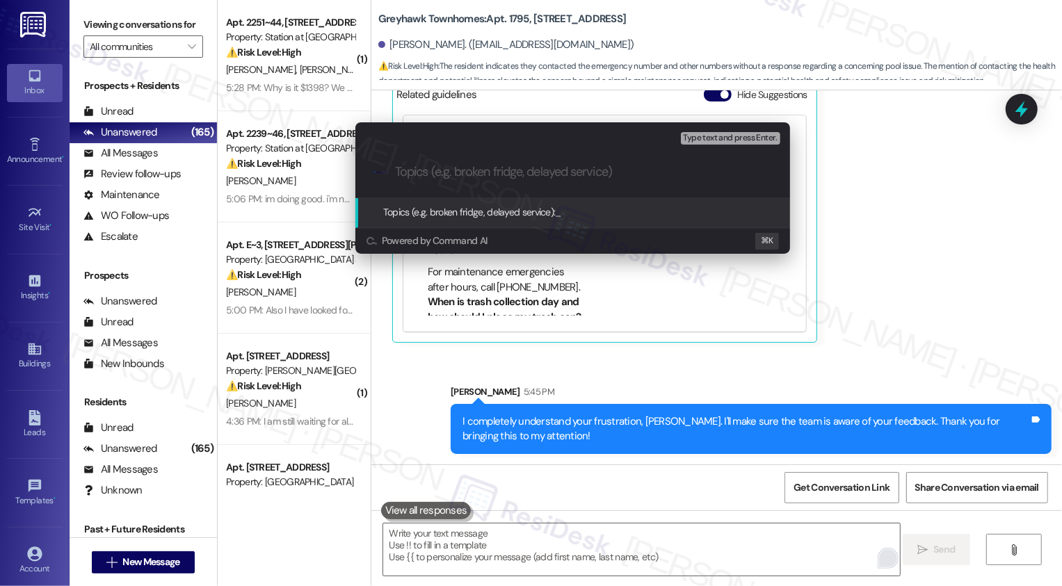
click at [912, 310] on div "Escalate Conversation Medium risk Topics (e.g. broken fridge, delayed service) …" at bounding box center [531, 293] width 1062 height 586
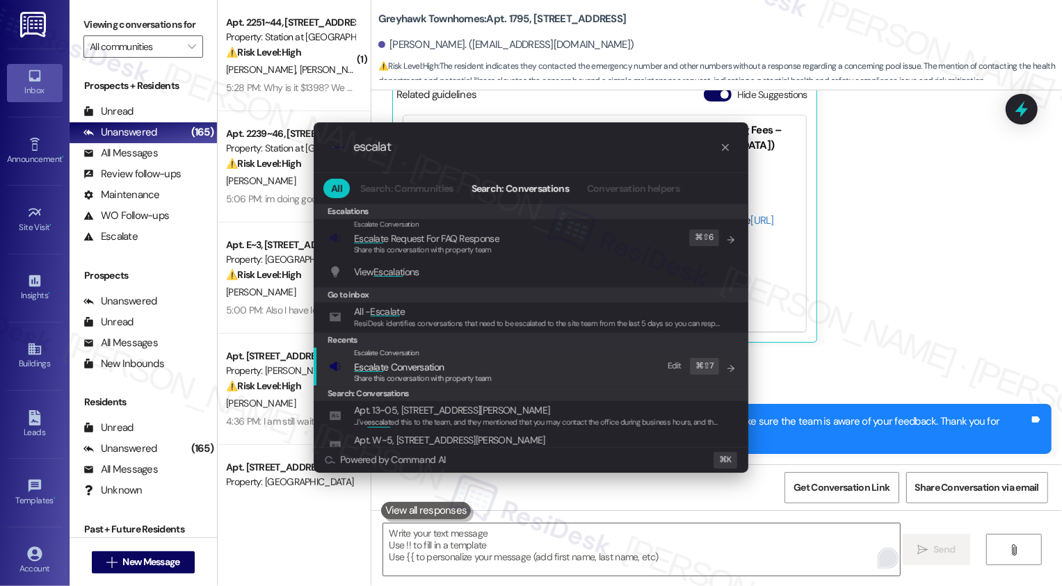
type input "escalat"
click at [422, 374] on span "Share this conversation with property team" at bounding box center [423, 379] width 138 height 10
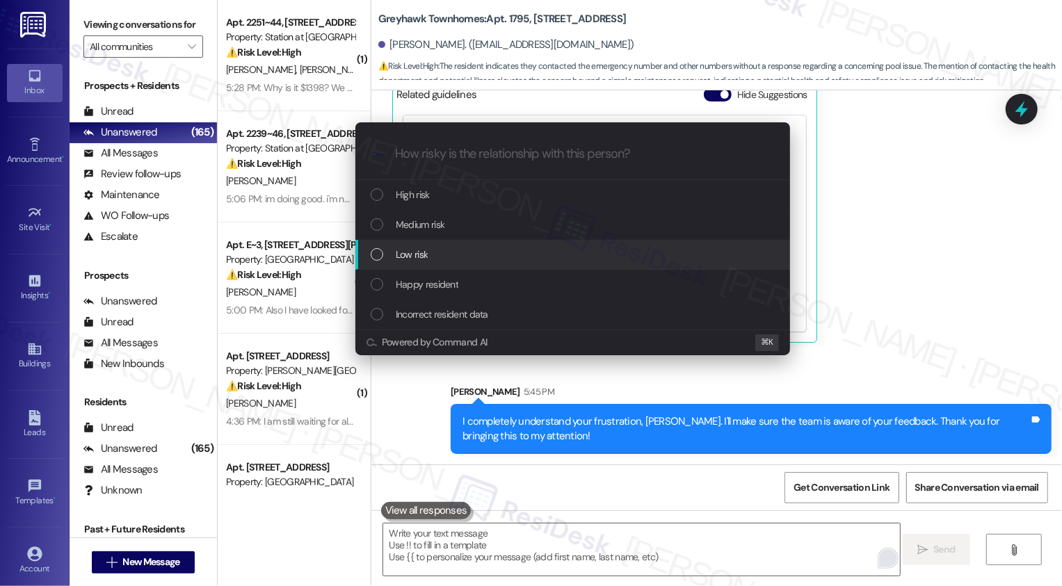
click at [429, 251] on div "Low risk" at bounding box center [574, 254] width 407 height 15
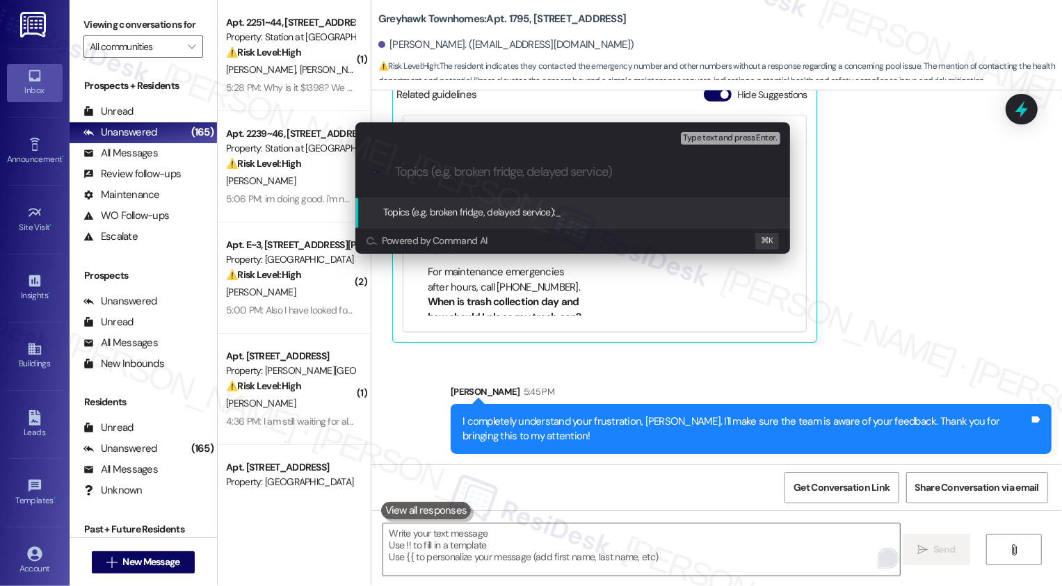
paste input "reported poop in the big pool"
type input "reported poop in the big pool"
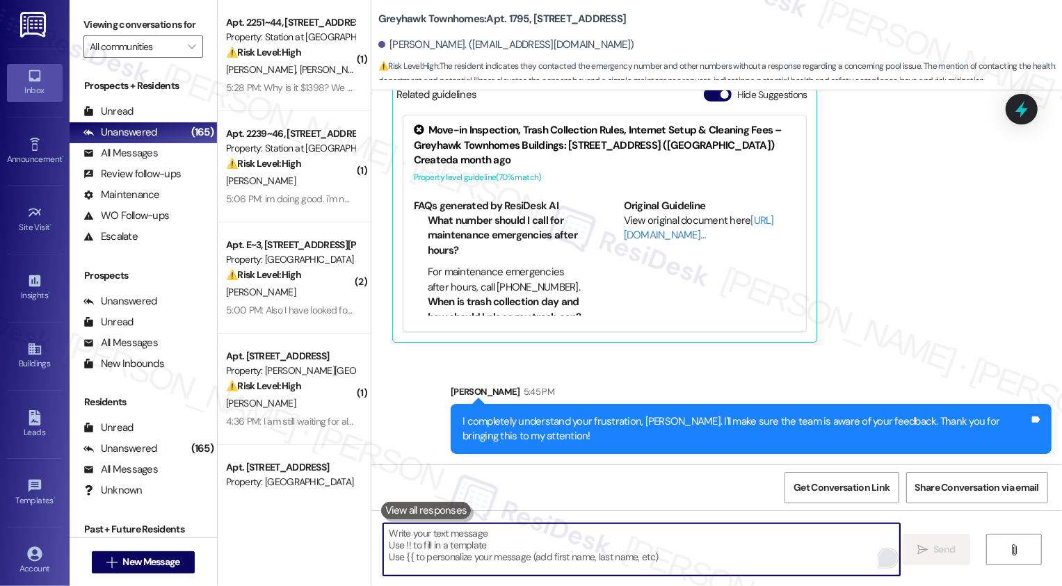
scroll to position [0, 0]
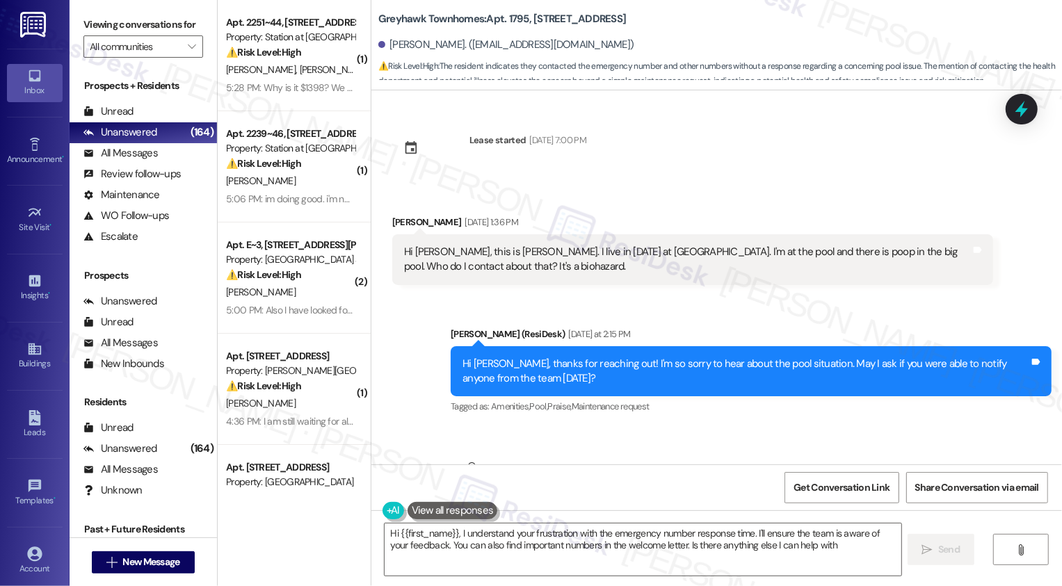
type textarea "Hi {{first_name}}, I understand your frustration with the emergency number resp…"
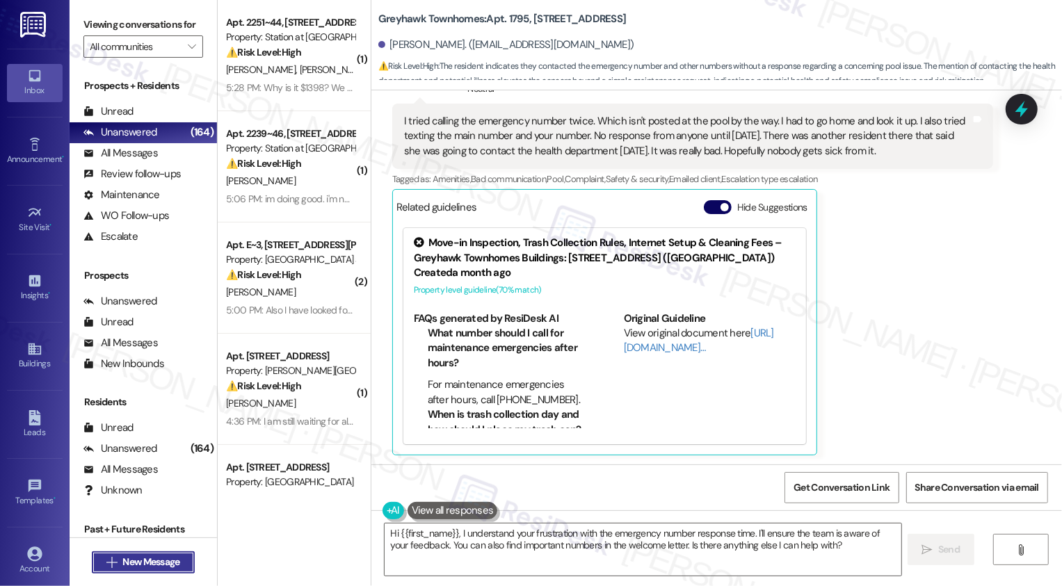
click at [172, 552] on button " New Message" at bounding box center [143, 563] width 103 height 22
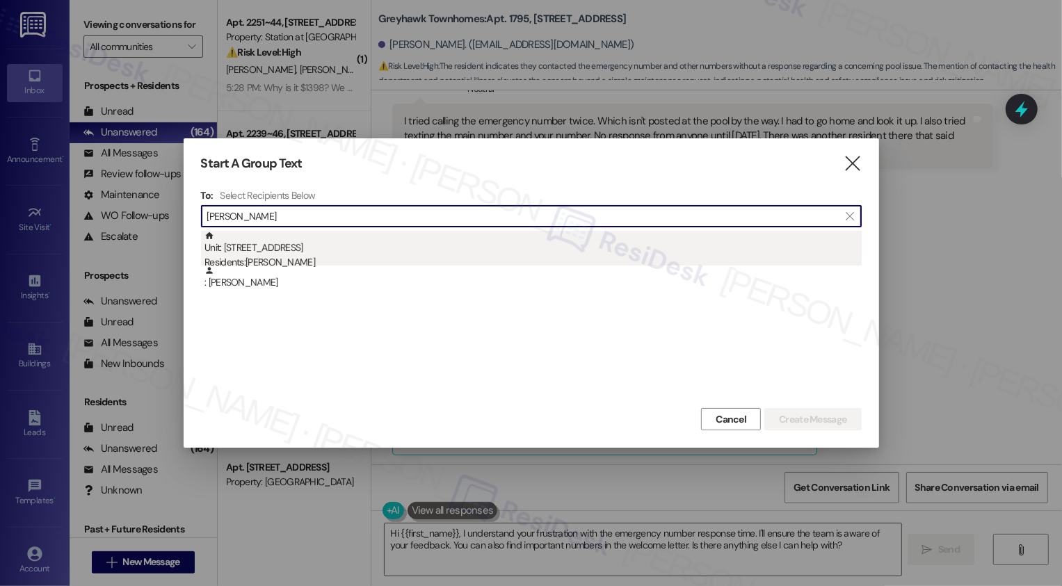
type input "adrienne hernande"
click at [290, 240] on div "Unit: M303 - 1685 Wall Ave Residents: Adrienne Hernandez" at bounding box center [533, 251] width 657 height 40
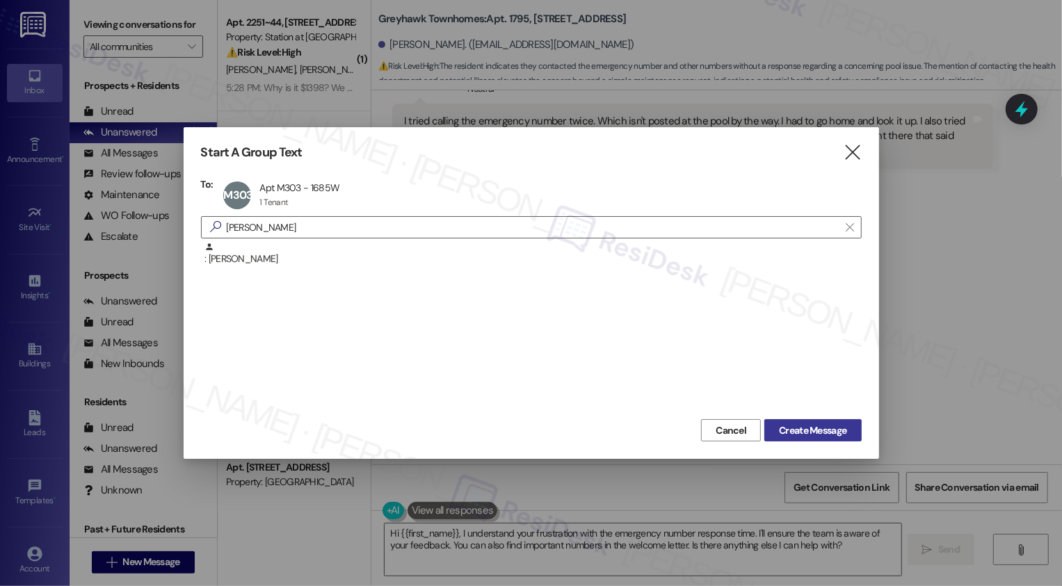
click at [830, 426] on span "Create Message" at bounding box center [812, 431] width 67 height 15
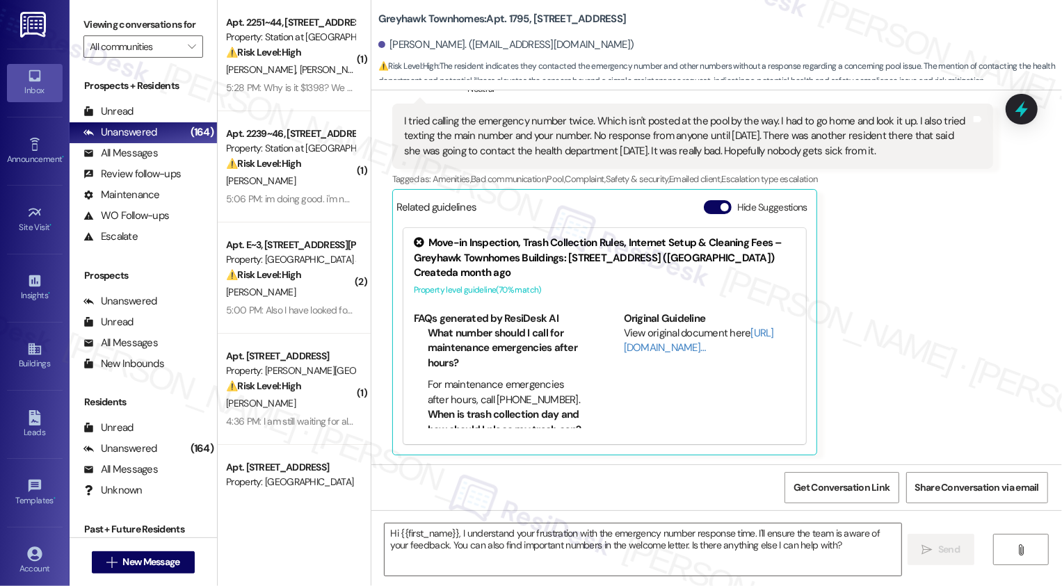
type textarea "Fetching suggested responses. Please feel free to read through the conversation…"
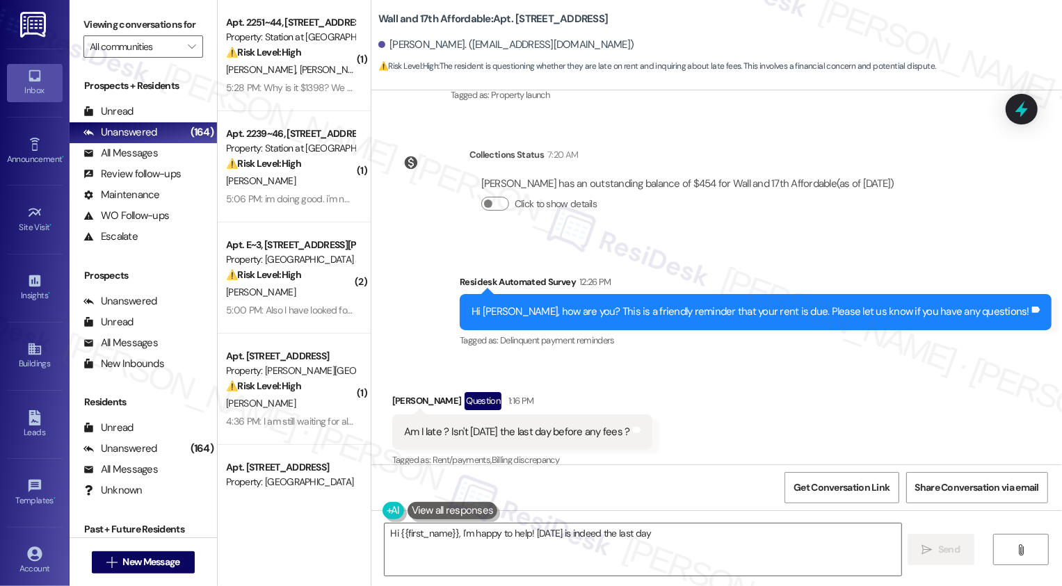
scroll to position [455, 0]
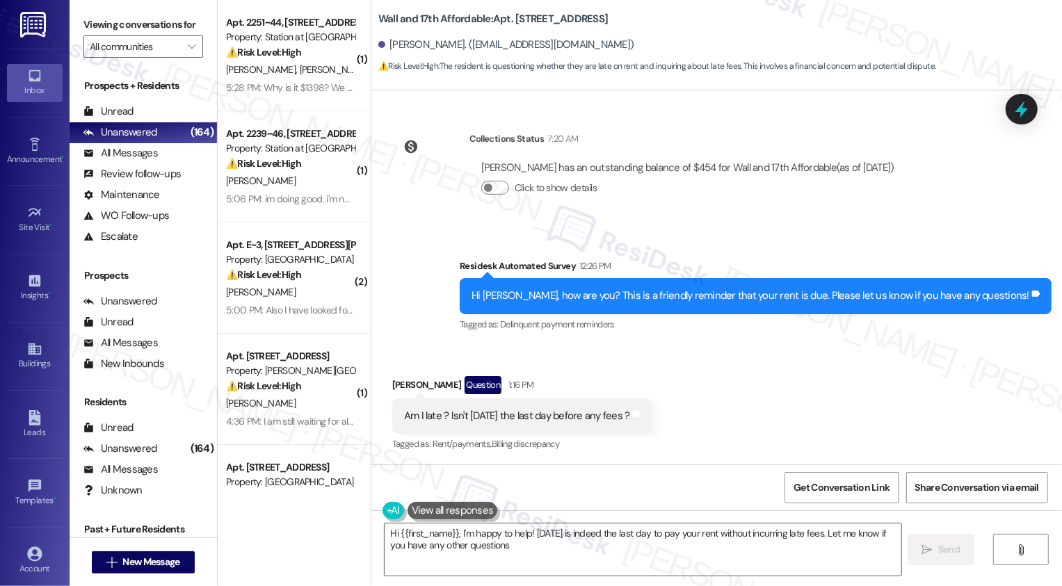
type textarea "Hi {{first_name}}, I'm happy to help! Today is indeed the last day to pay your …"
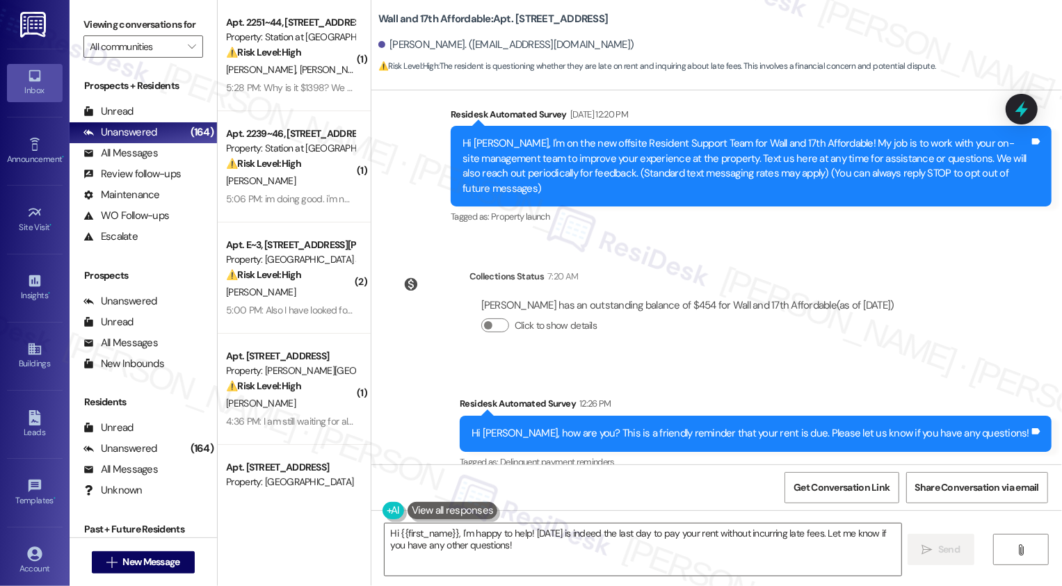
scroll to position [456, 0]
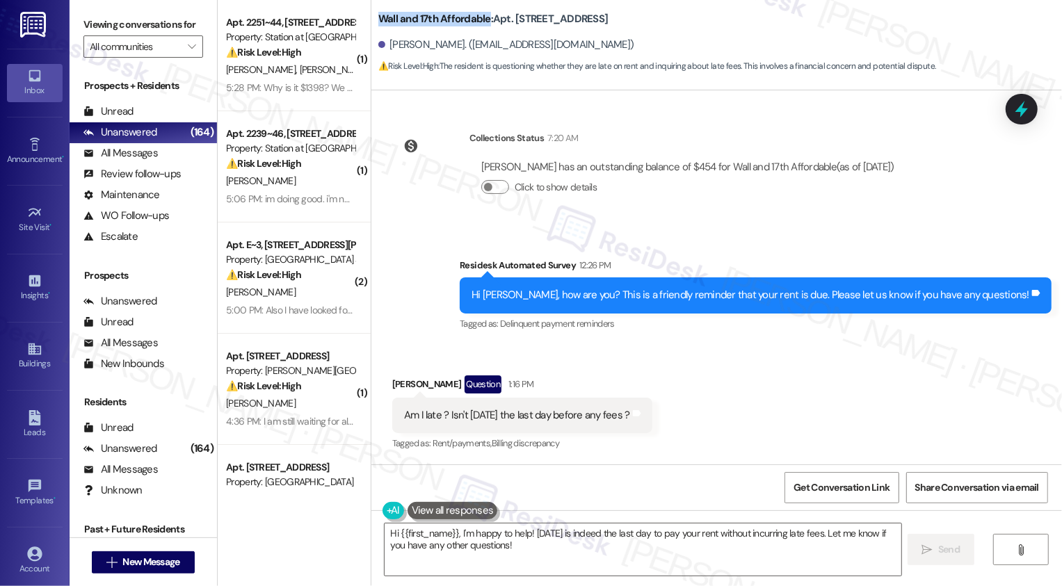
drag, startPoint x: 370, startPoint y: 17, endPoint x: 479, endPoint y: 17, distance: 109.2
click at [479, 17] on b "Wall and 17th Affordable: Apt. M303, 1685 Wall Ave" at bounding box center [493, 19] width 230 height 15
copy b "Wall and 17th Affordable"
click at [188, 52] on icon "" at bounding box center [192, 46] width 8 height 11
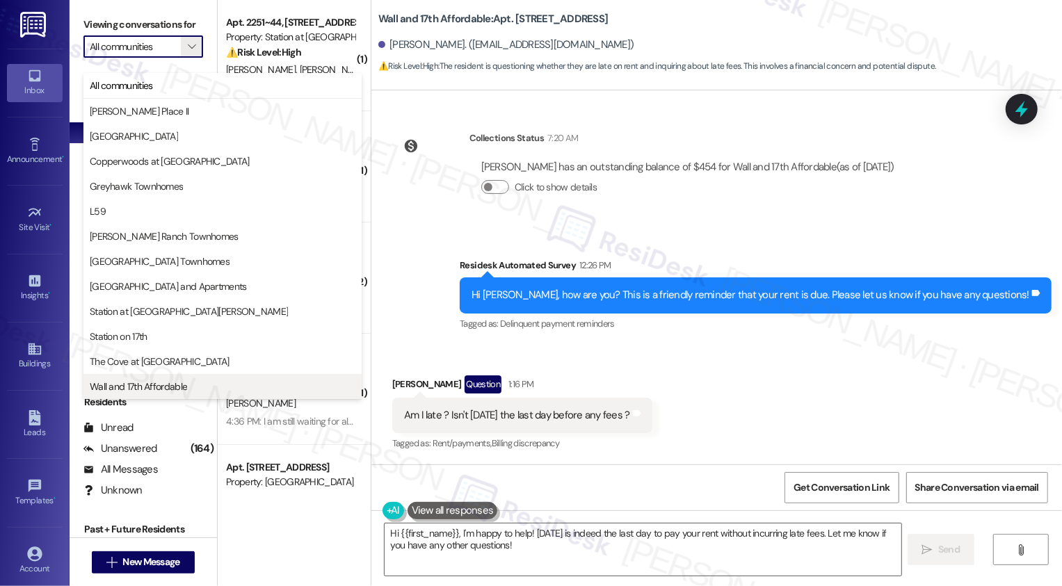
click at [149, 381] on span "Wall and 17th Affordable" at bounding box center [138, 387] width 97 height 14
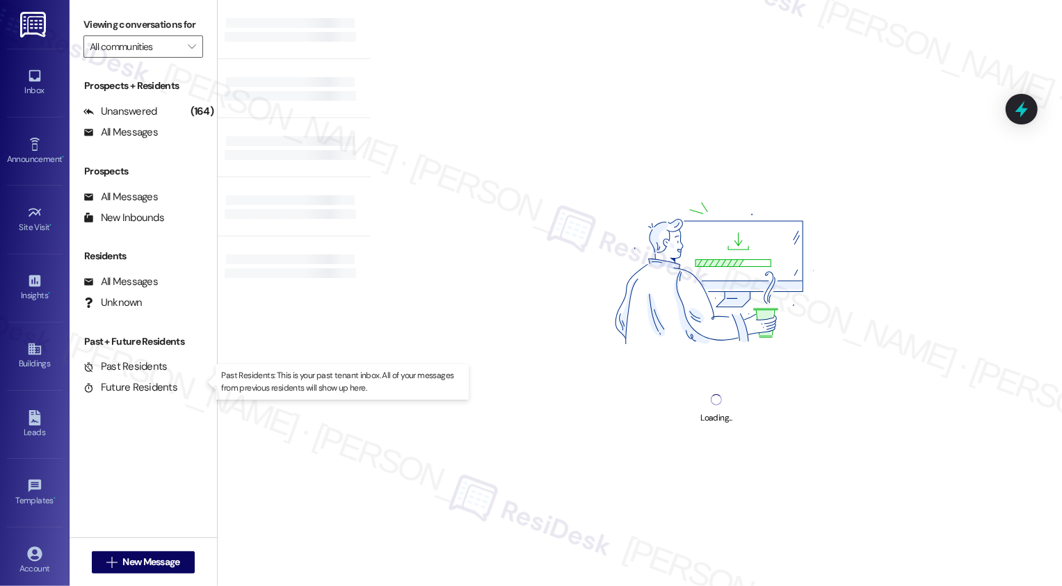
type input "Wall and 17th Affordable"
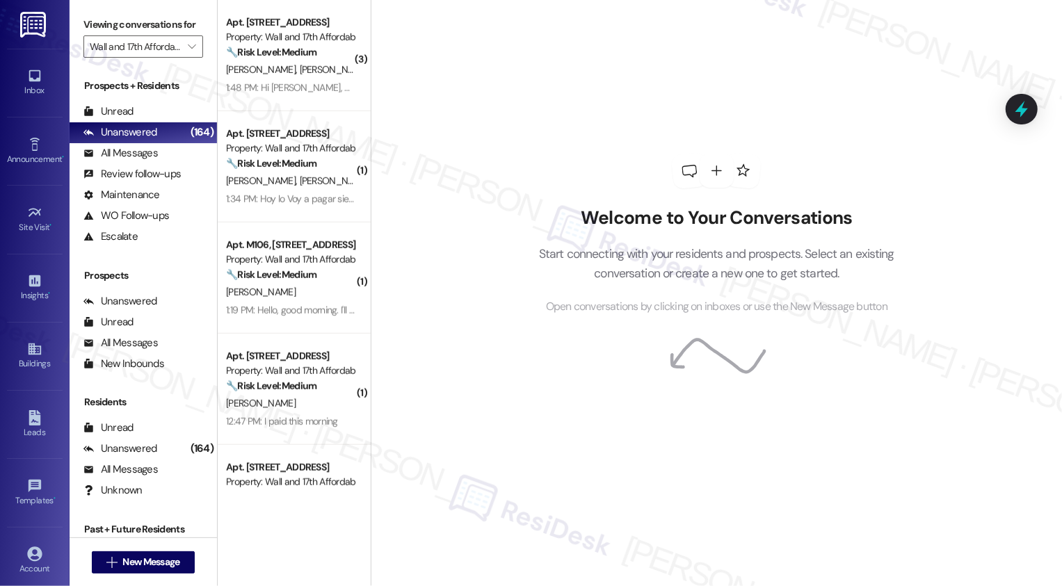
scroll to position [781, 0]
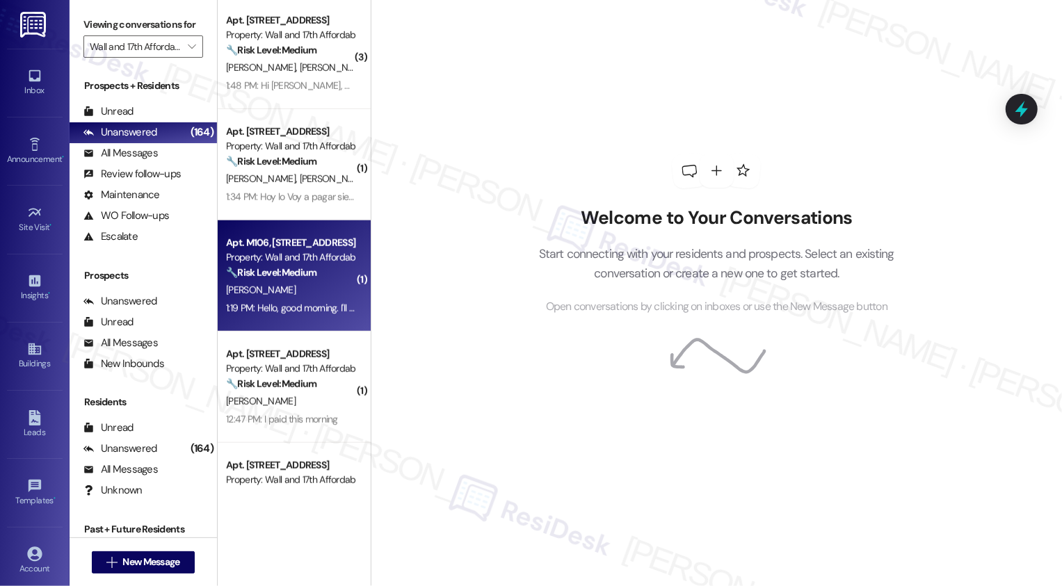
click at [271, 297] on div "K. Castellanos" at bounding box center [290, 290] width 131 height 17
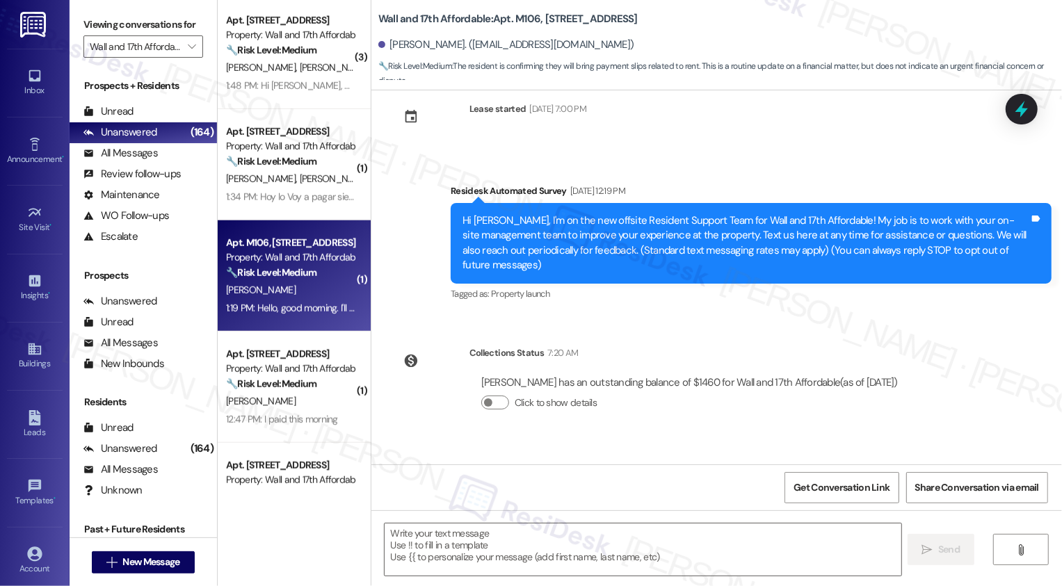
type textarea "Fetching suggested responses. Please feel free to read through the conversation…"
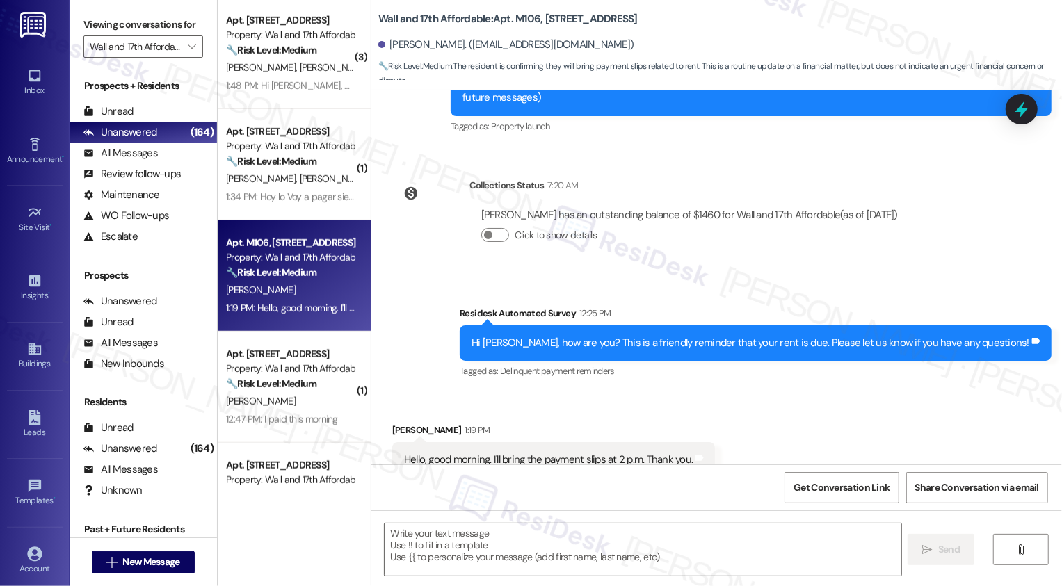
scroll to position [229, 0]
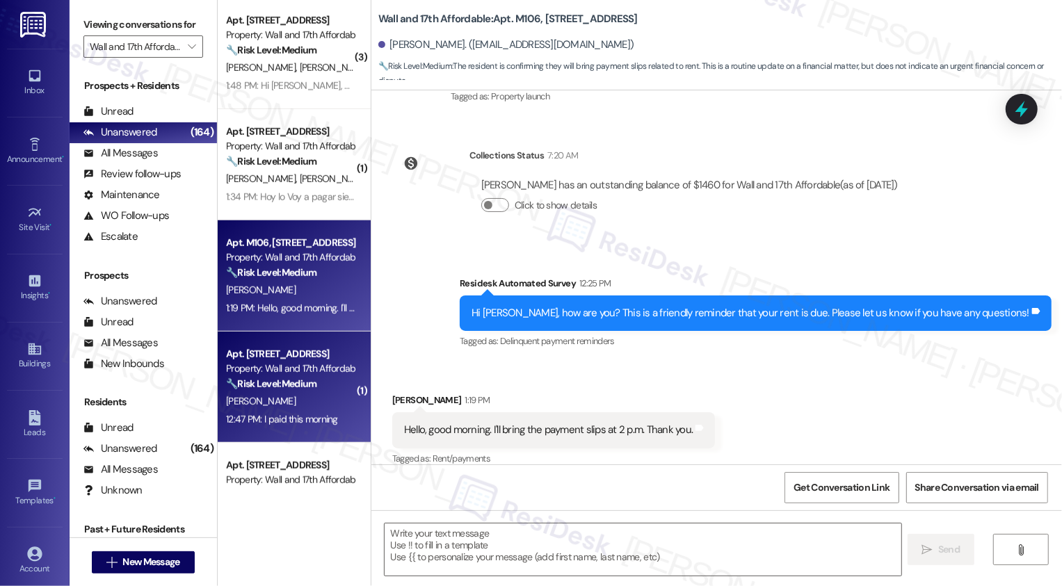
click at [289, 391] on div "🔧 Risk Level: Medium The resident confirmed payment of rent after a friendly re…" at bounding box center [290, 384] width 129 height 15
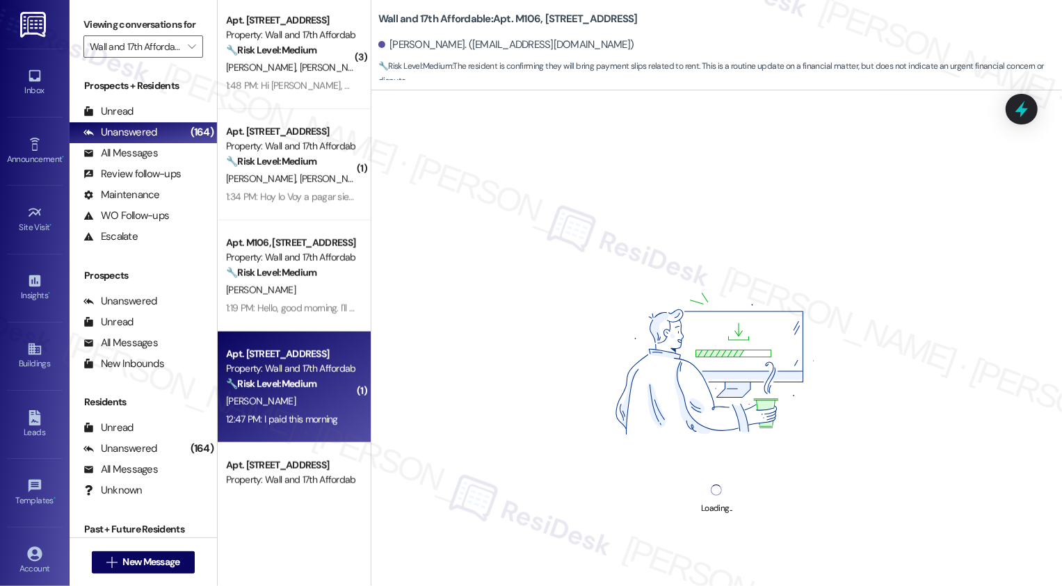
click at [289, 391] on div "🔧 Risk Level: Medium The resident confirmed payment of rent after a friendly re…" at bounding box center [290, 384] width 129 height 15
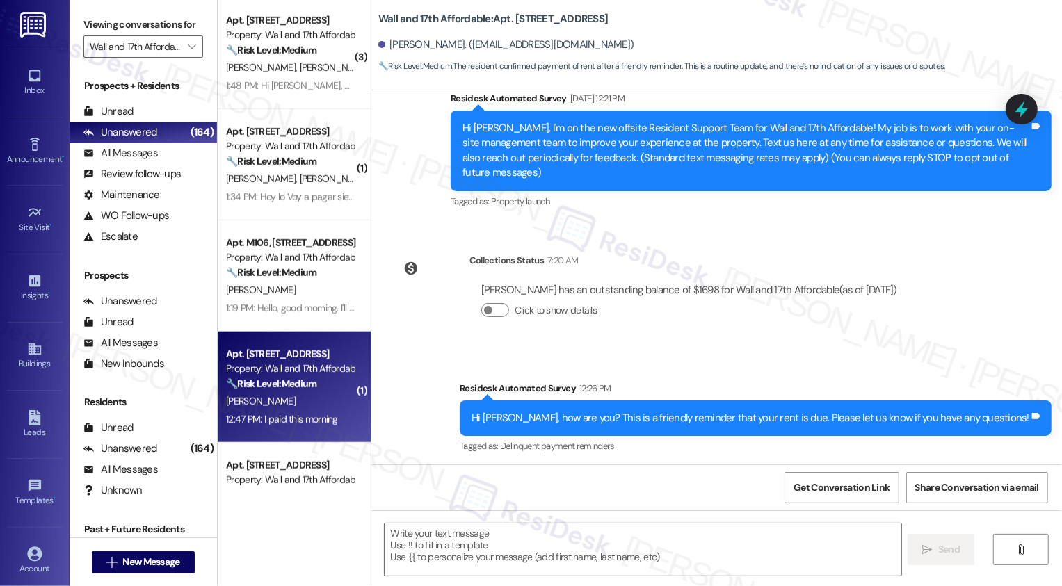
type textarea "Fetching suggested responses. Please feel free to read through the conversation…"
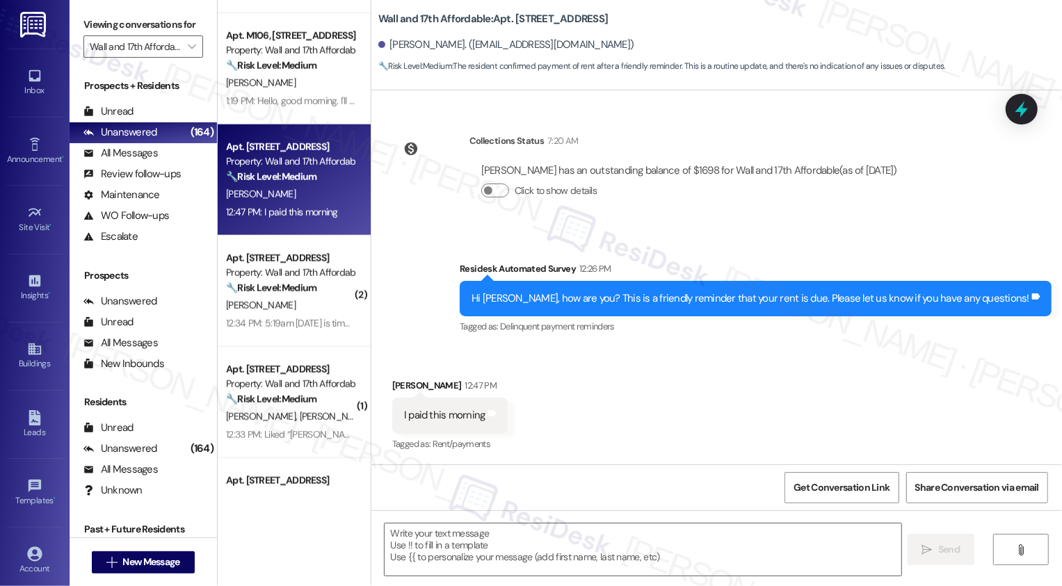
scroll to position [1011, 0]
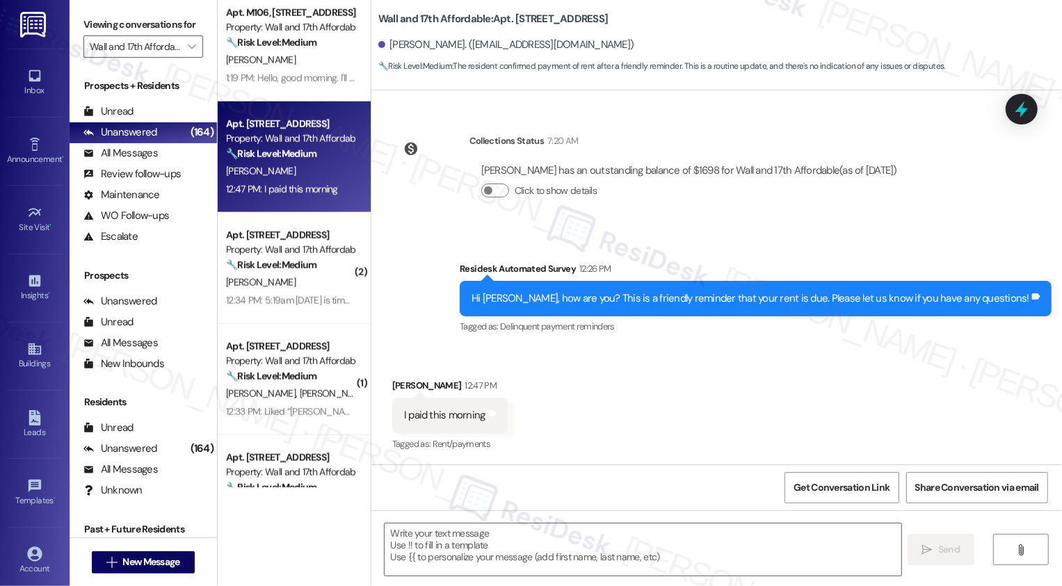
click at [329, 349] on div "Apt. L103, 1685 Wall Ave" at bounding box center [290, 346] width 129 height 15
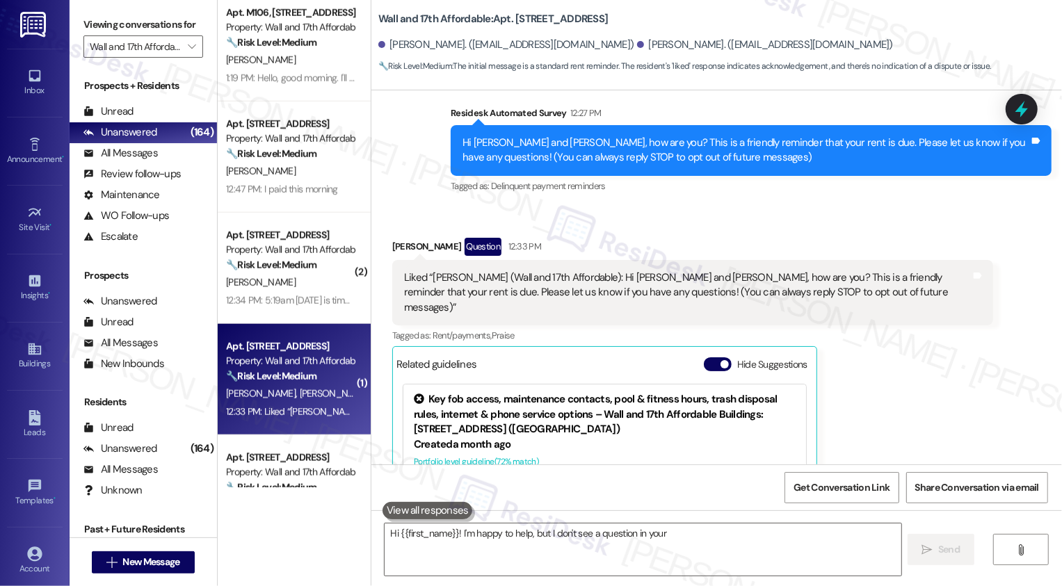
scroll to position [256, 0]
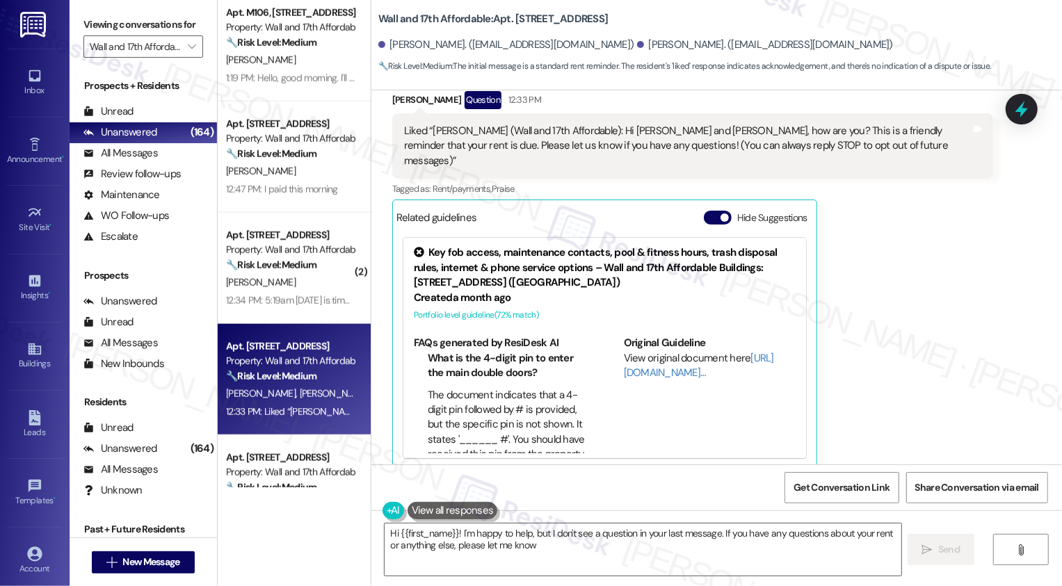
type textarea "Hi {{first_name}}! I'm happy to help, but I don't see a question in your last m…"
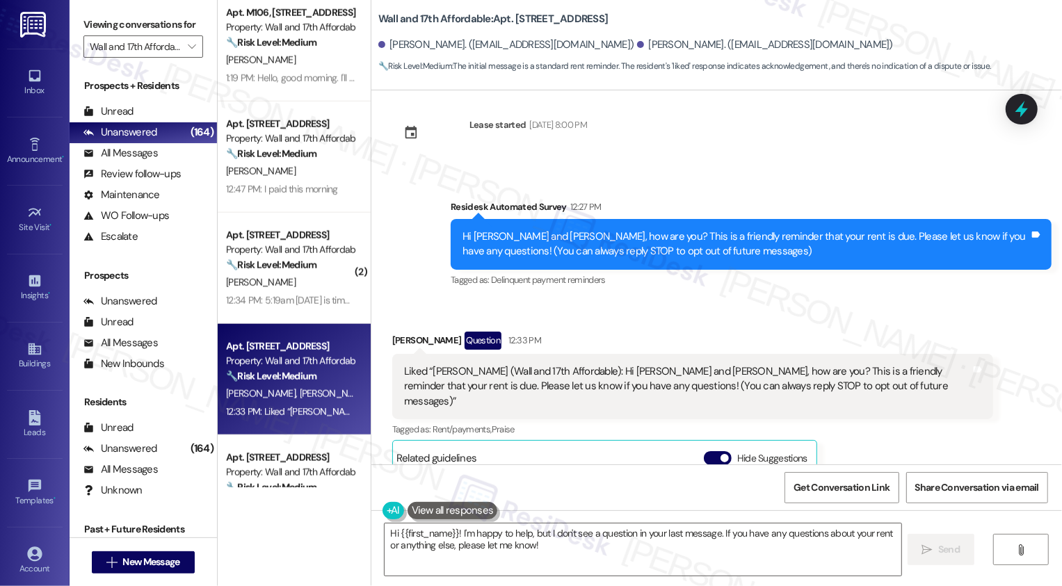
scroll to position [10, 0]
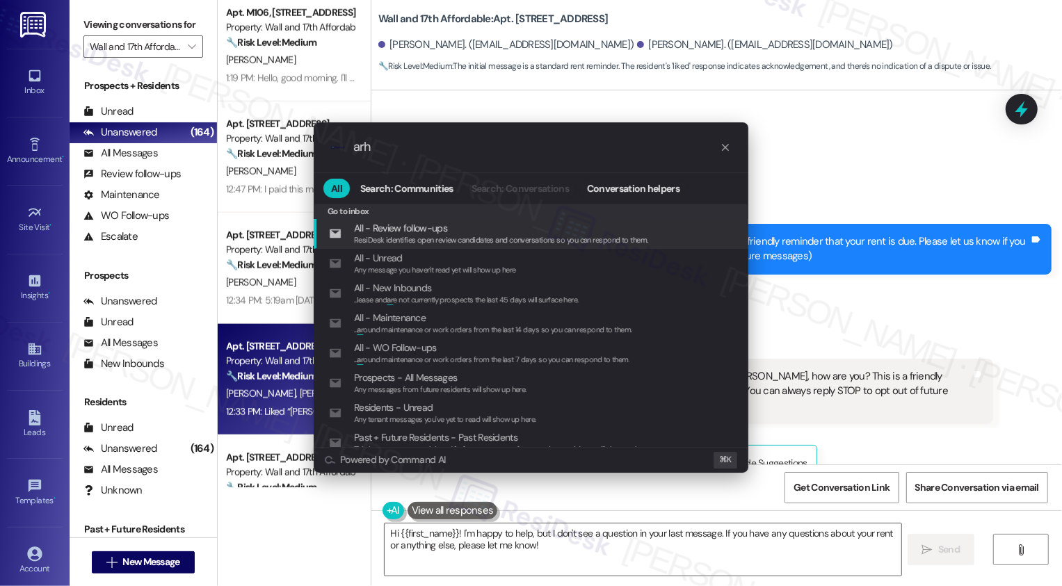
type input "arhi"
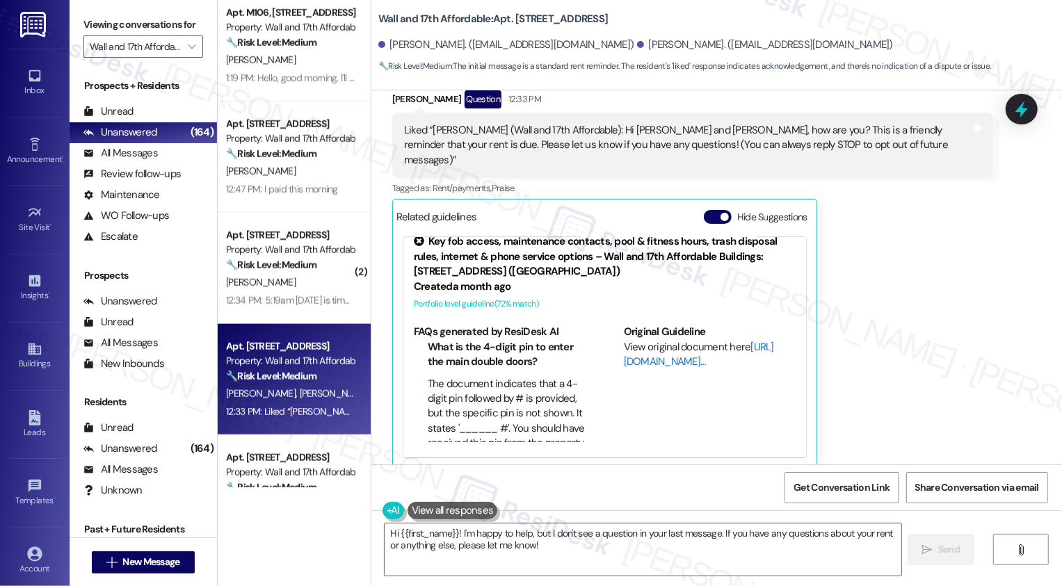
click at [633, 346] on link "[URL][DOMAIN_NAME]…" at bounding box center [699, 354] width 150 height 29
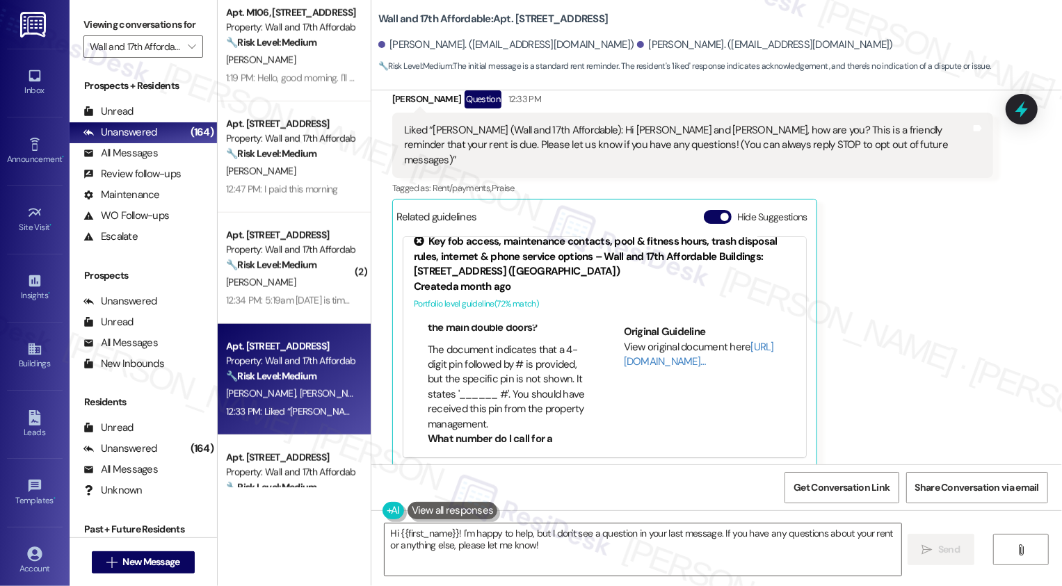
scroll to position [0, 0]
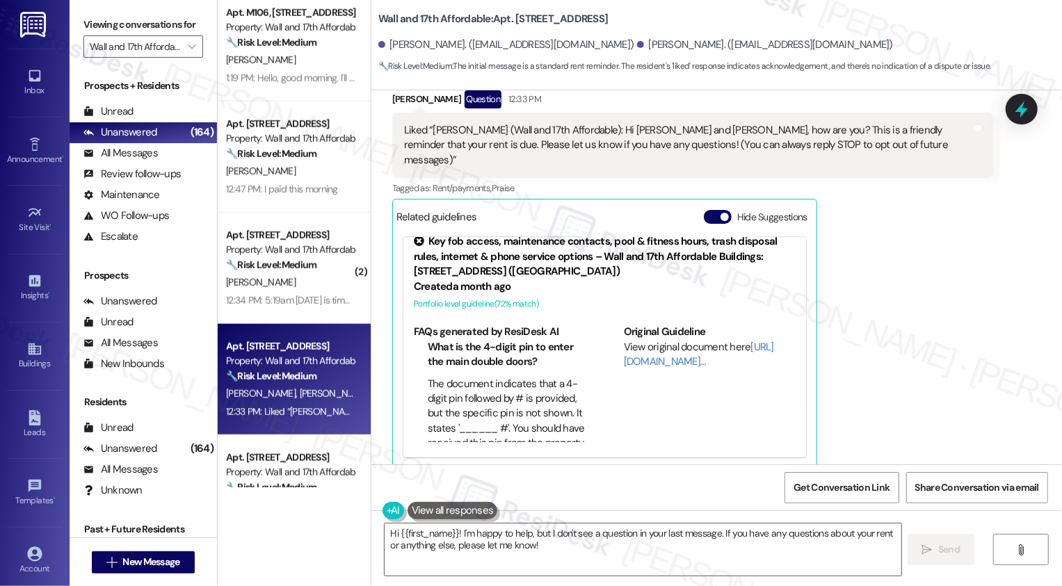
click at [412, 234] on icon at bounding box center [419, 241] width 15 height 15
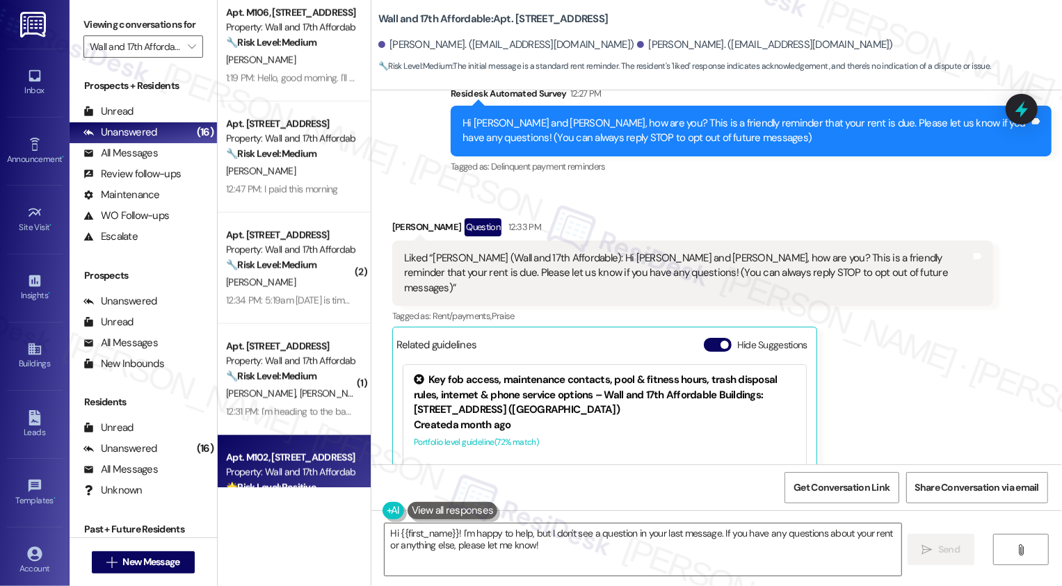
scroll to position [1154, 0]
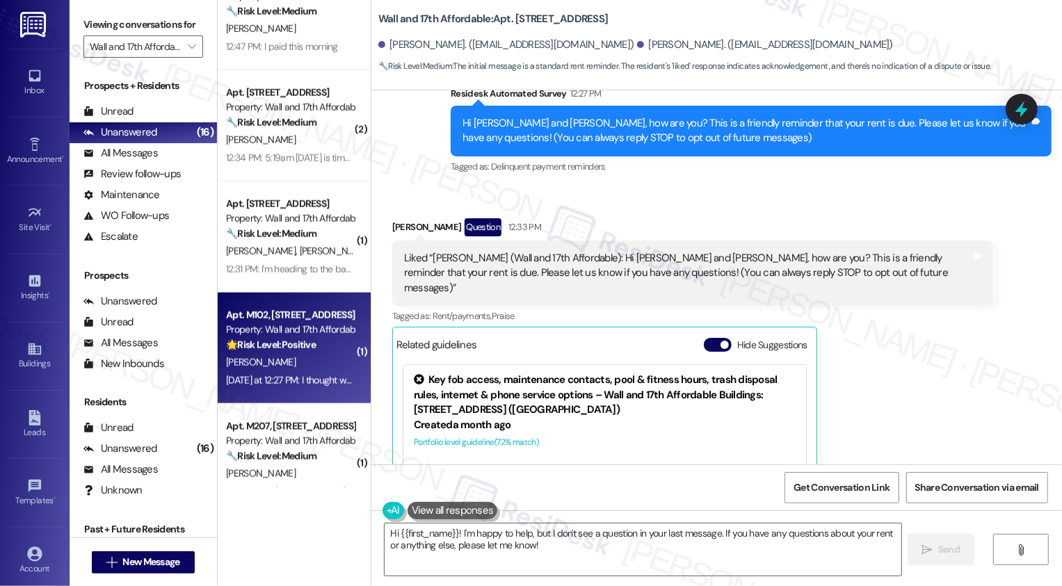
click at [289, 315] on div "Apt. M102, 1685 Wall Ave" at bounding box center [290, 315] width 129 height 15
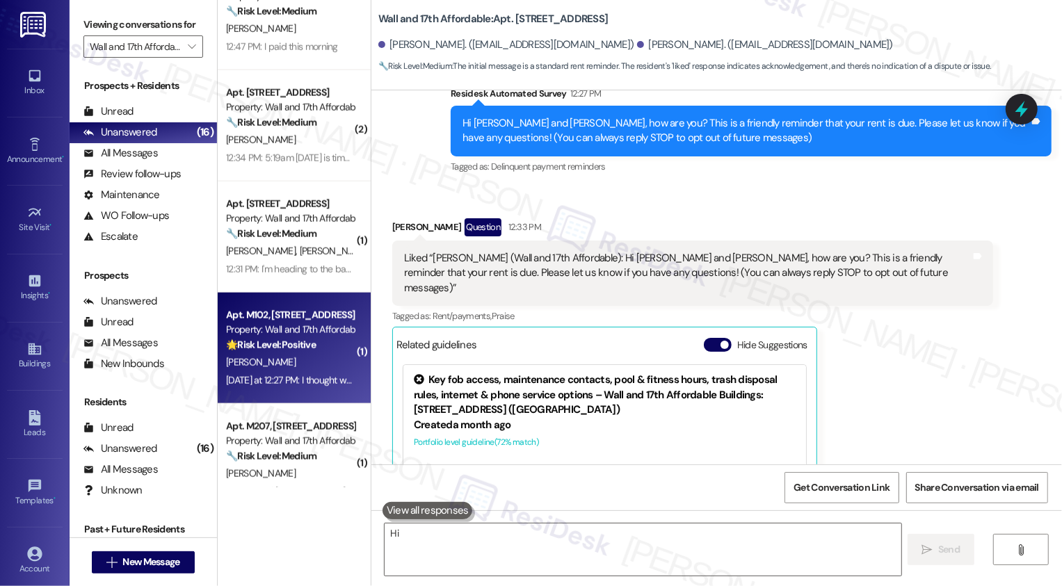
click at [289, 315] on div "Apt. M102, 1685 Wall Ave" at bounding box center [290, 315] width 129 height 15
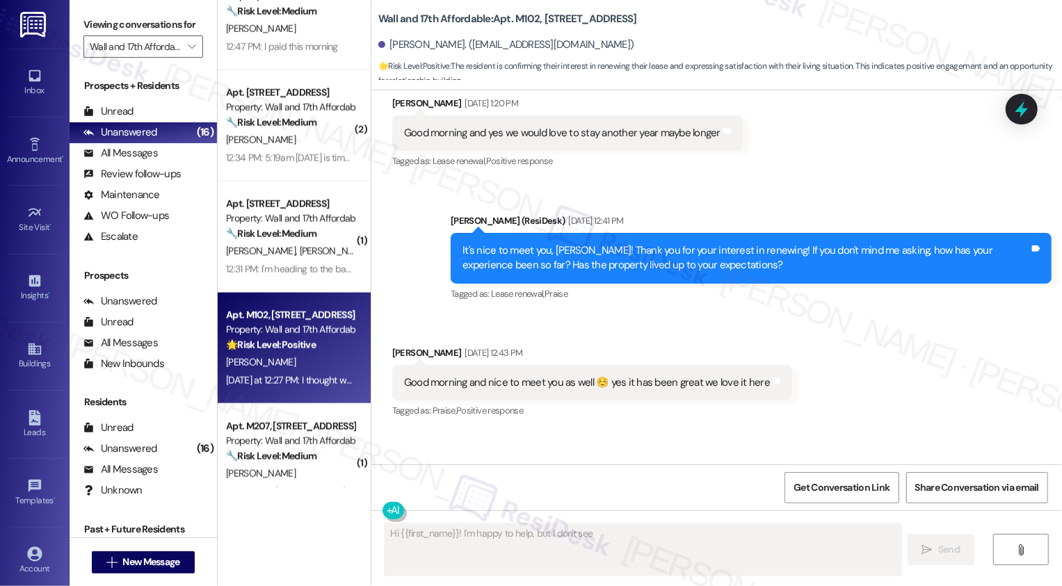
scroll to position [1175, 0]
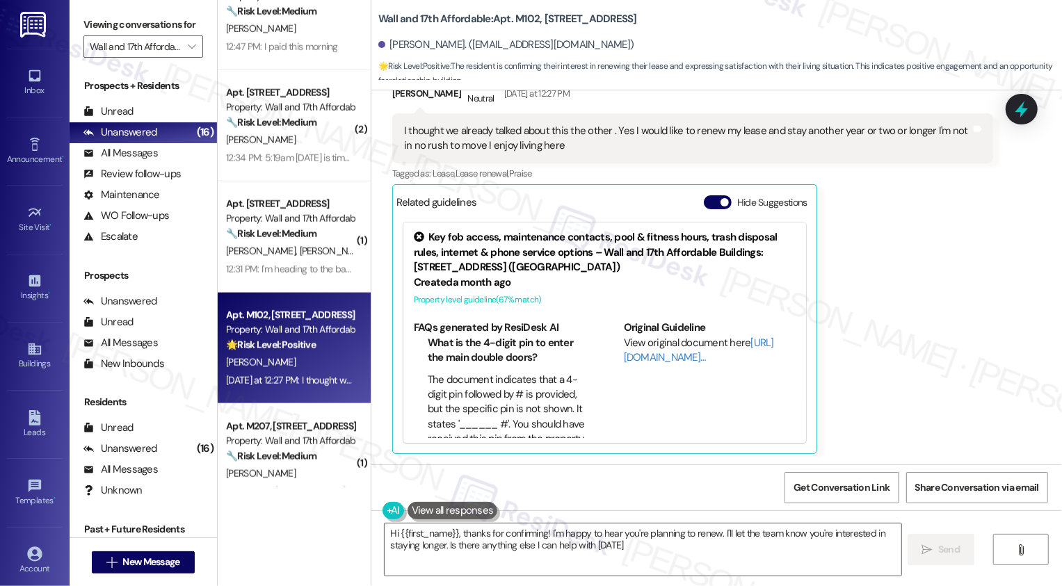
type textarea "Hi {{first_name}}, thanks for confirming! I'm happy to hear you're planning to …"
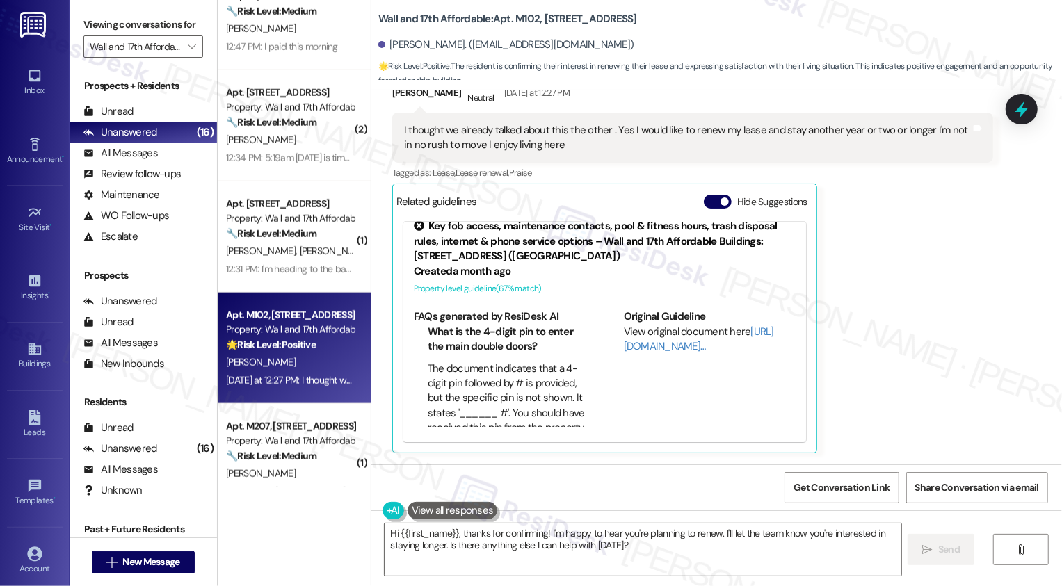
scroll to position [1293, 0]
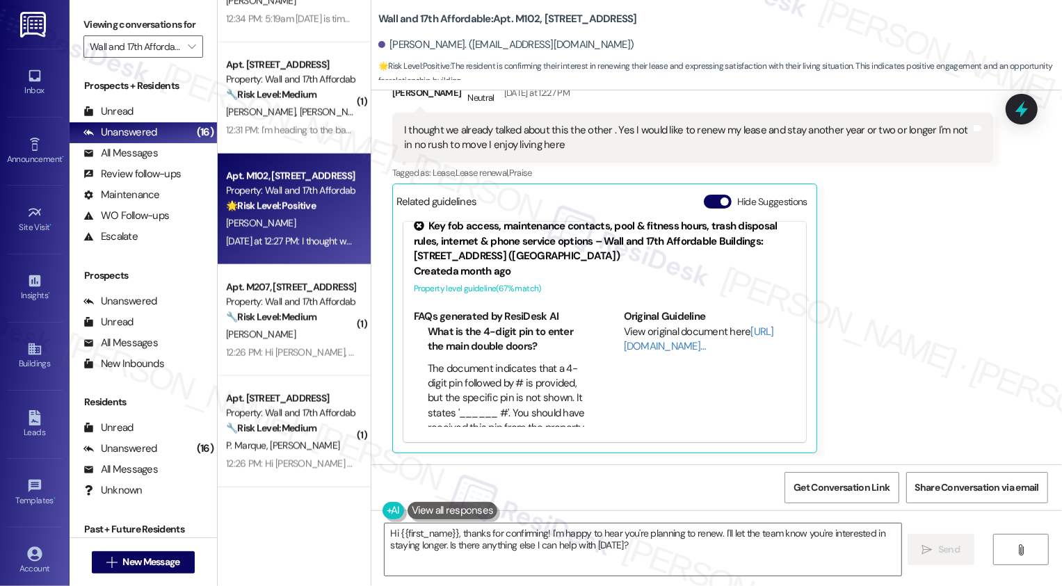
click at [304, 326] on div "O. Barber" at bounding box center [290, 334] width 131 height 17
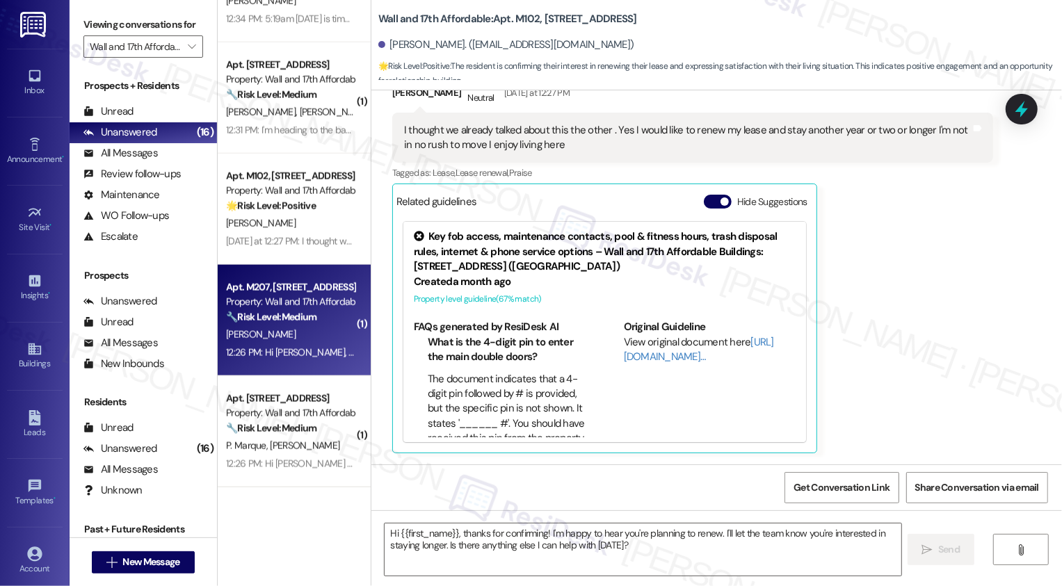
click at [304, 326] on div "O. Barber" at bounding box center [290, 334] width 131 height 17
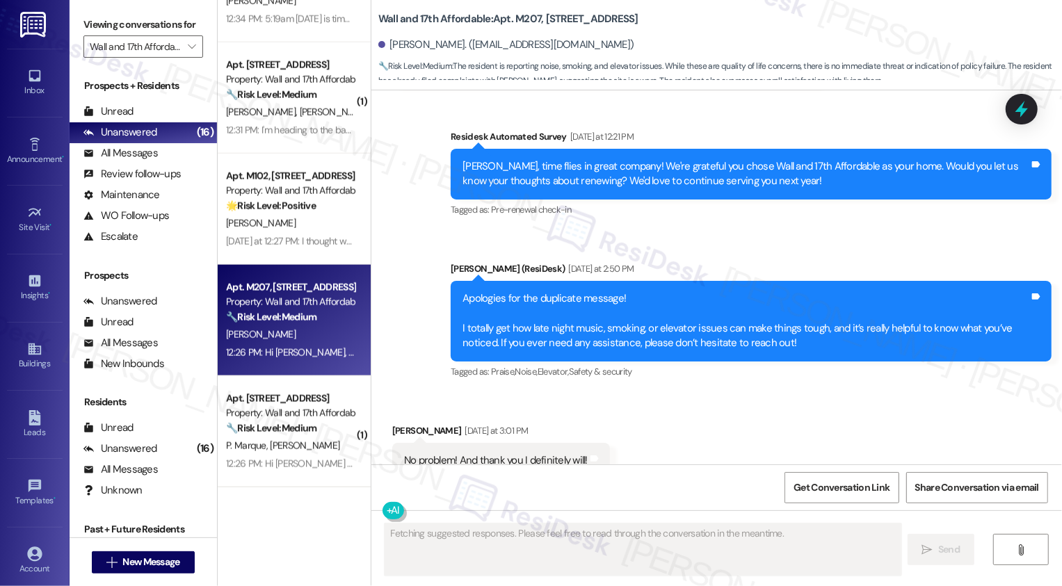
scroll to position [1732, 0]
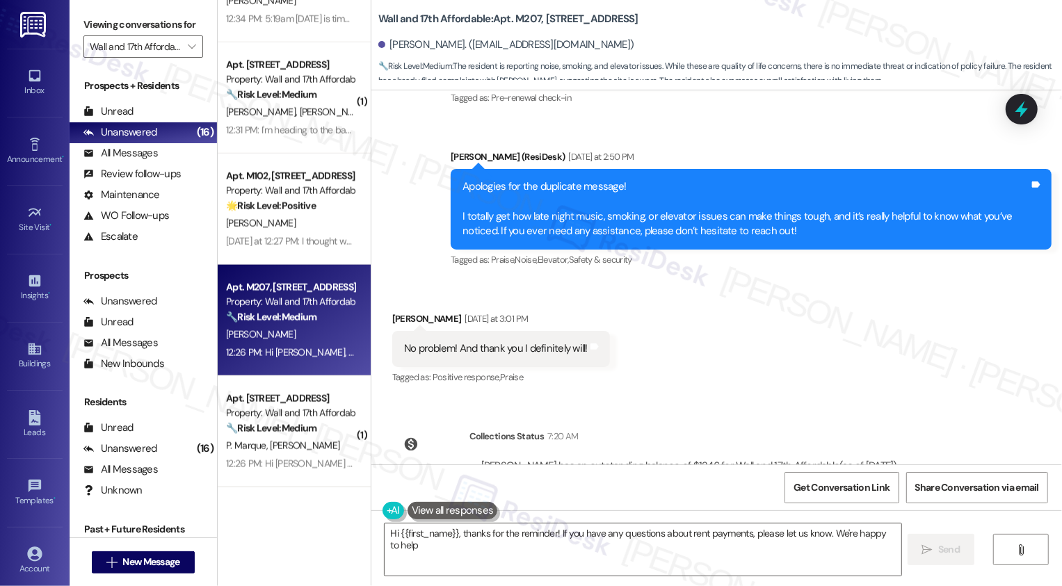
type textarea "Hi {{first_name}}, thanks for the reminder! If you have any questions about ren…"
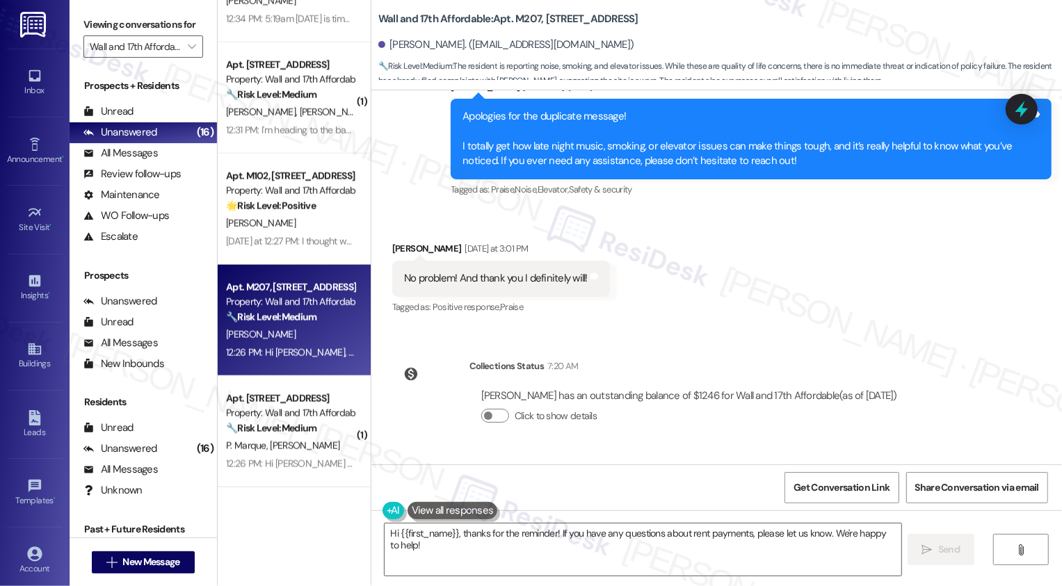
scroll to position [1866, 0]
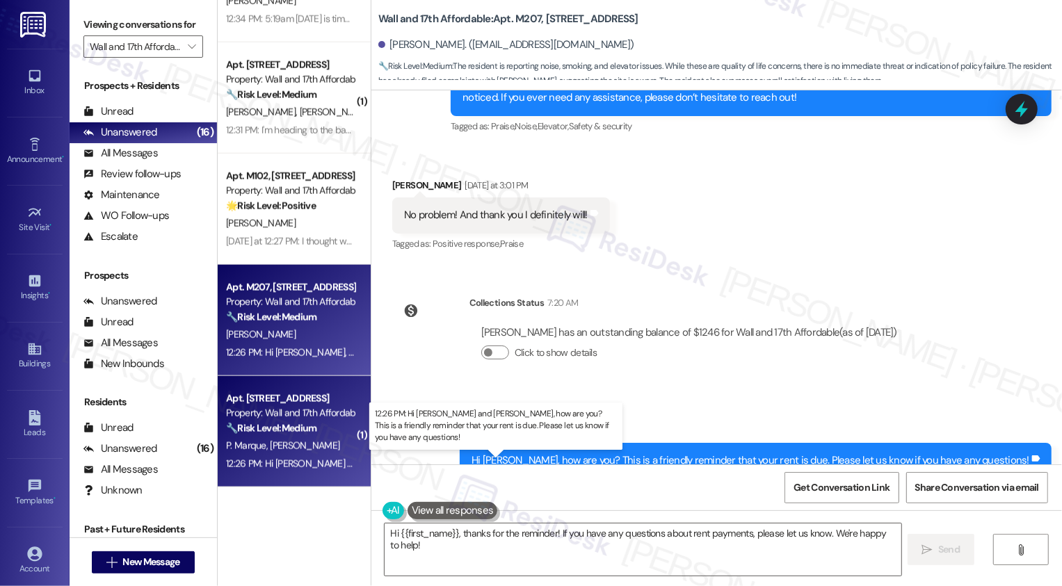
click at [263, 467] on div "12:26 PM: Hi Alexnayer and Pablo, how are you? This is a friendly reminder that…" at bounding box center [546, 464] width 641 height 13
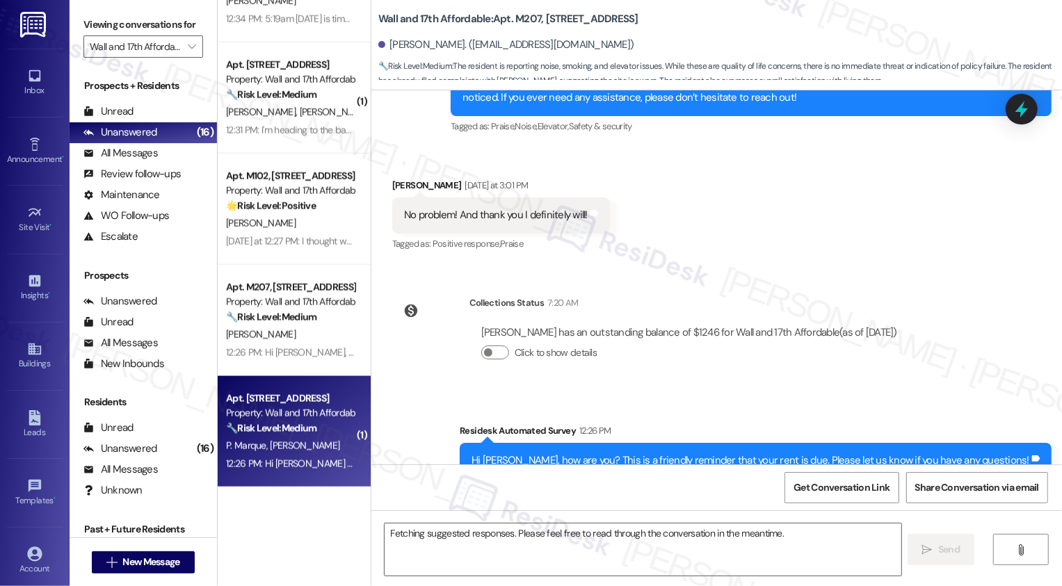
click at [263, 467] on div "12:26 PM: Hi Alexnayer and Pablo, how are you? This is a friendly reminder that…" at bounding box center [546, 464] width 641 height 13
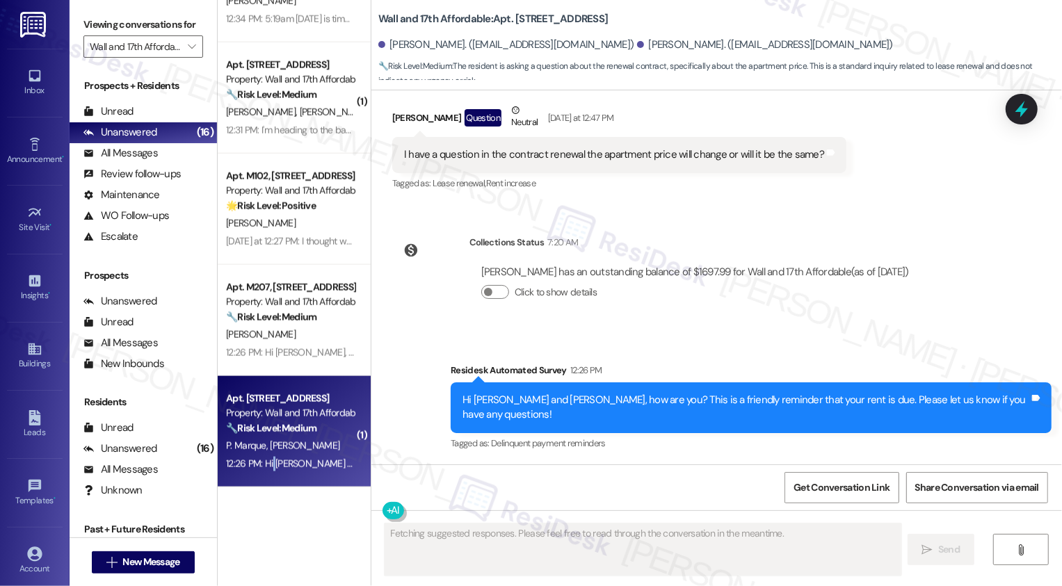
scroll to position [523, 0]
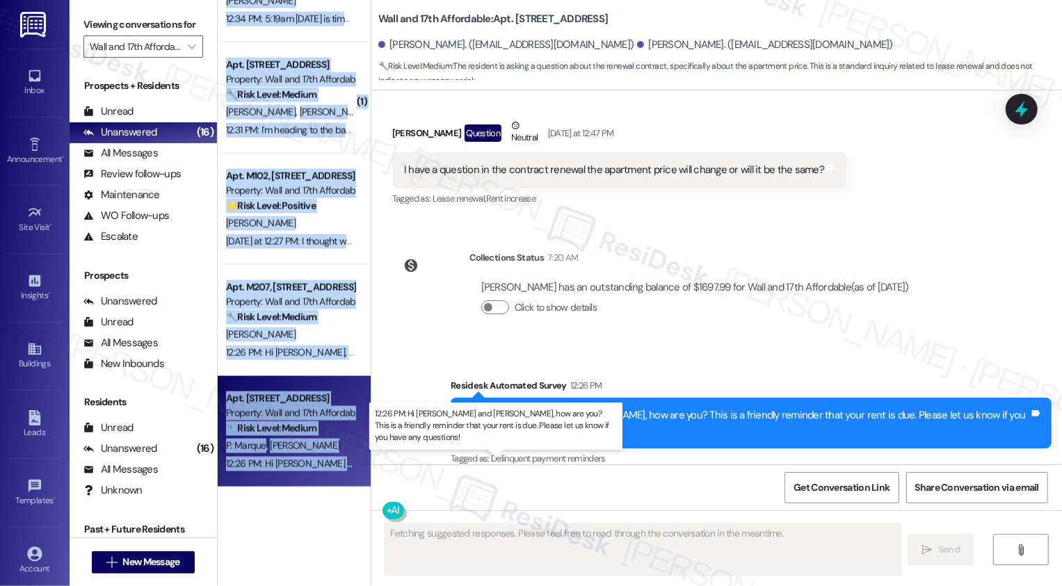
click at [263, 467] on div "12:26 PM: Hi Alexnayer and Pablo, how are you? This is a friendly reminder that…" at bounding box center [546, 464] width 641 height 13
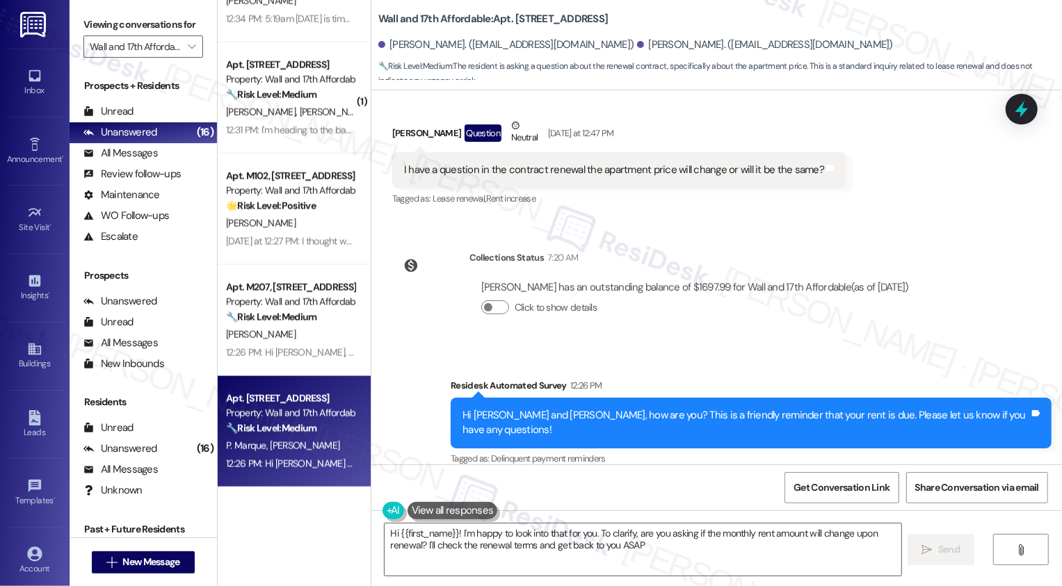
type textarea "Hi {{first_name}}! I'm happy to look into that for you. To clarify, are you ask…"
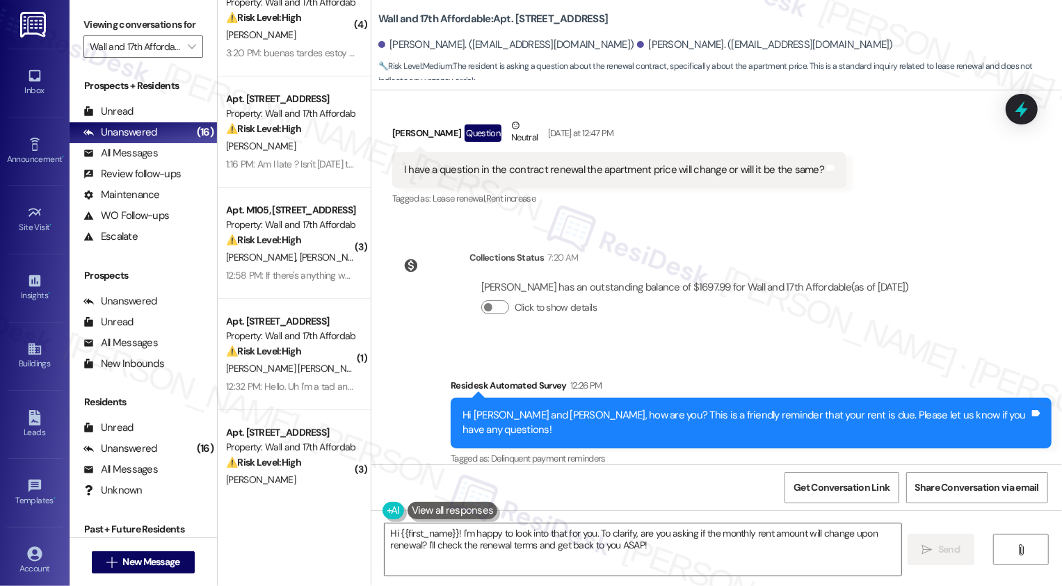
scroll to position [0, 0]
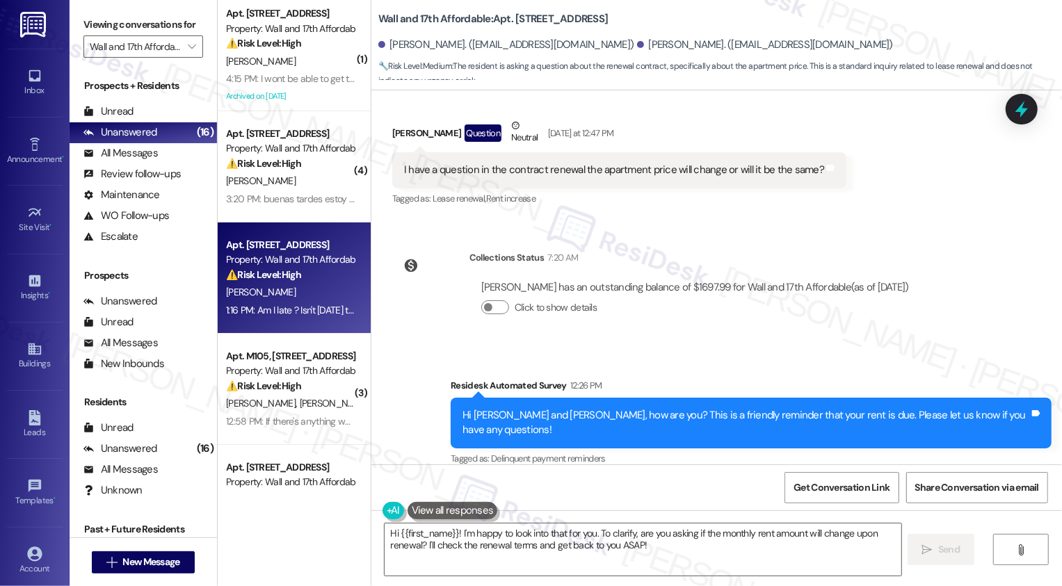
click at [281, 321] on div "Apt. M303, 1685 Wall Ave Property: Wall and 17th Affordable ⚠️ Risk Level: High…" at bounding box center [294, 278] width 153 height 111
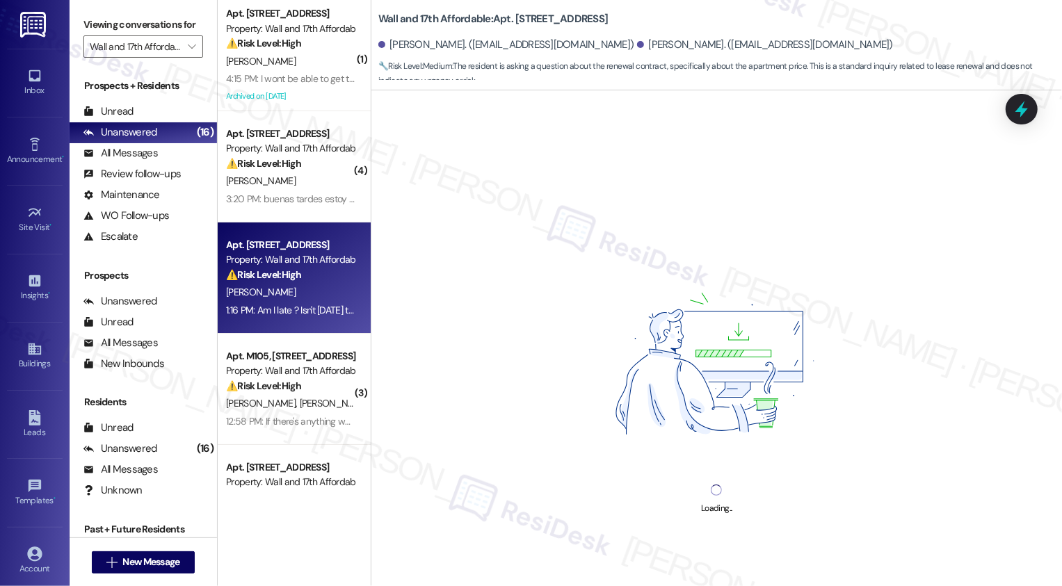
click at [281, 321] on div "Apt. M303, 1685 Wall Ave Property: Wall and 17th Affordable ⚠️ Risk Level: High…" at bounding box center [294, 278] width 153 height 111
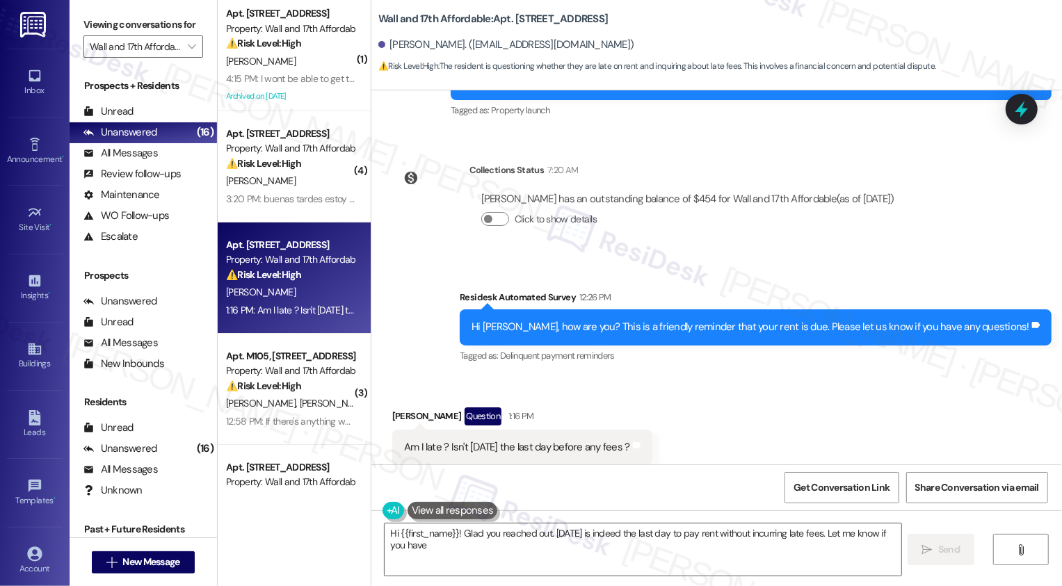
scroll to position [455, 0]
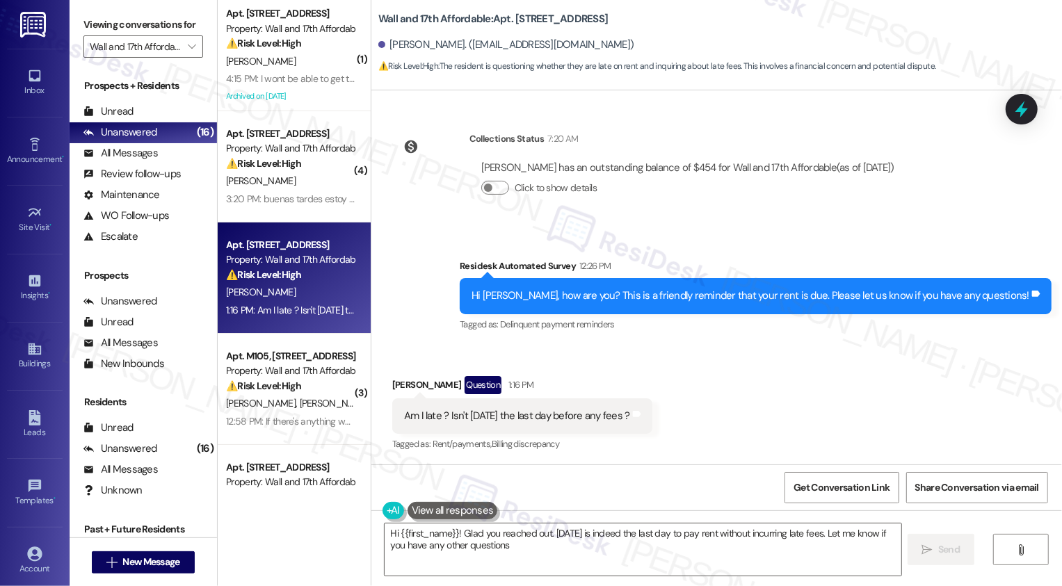
type textarea "Hi {{first_name}}! Glad you reached out. Today is indeed the last day to pay re…"
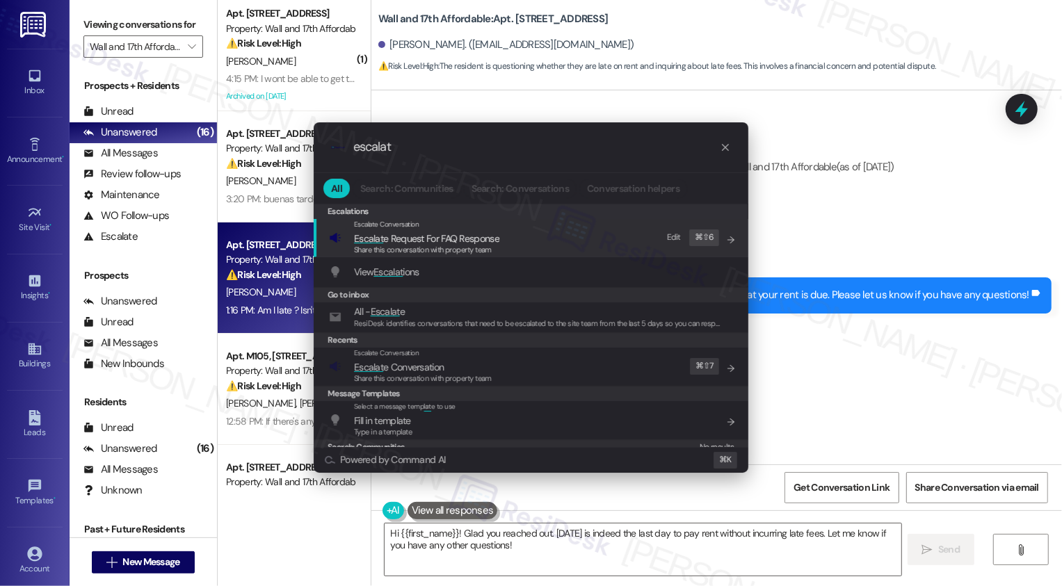
drag, startPoint x: 371, startPoint y: 17, endPoint x: 484, endPoint y: 12, distance: 113.5
click at [484, 12] on div ".cls-1{fill:#0a055f;}.cls-2{fill:#0cc4c4;} resideskLogoBlueOrange escalat All S…" at bounding box center [531, 293] width 1062 height 586
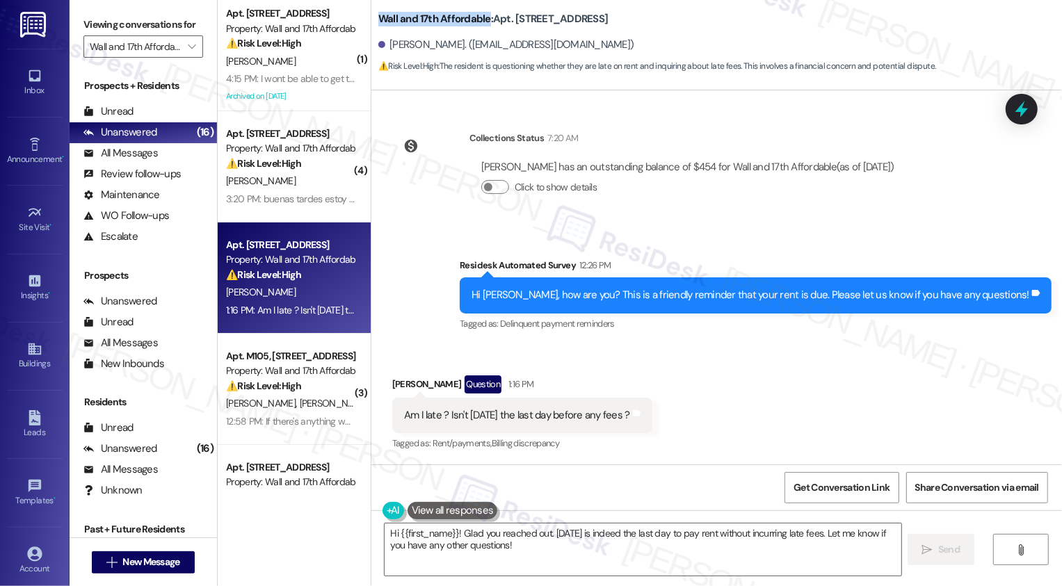
drag, startPoint x: 371, startPoint y: 19, endPoint x: 481, endPoint y: 13, distance: 109.4
click at [481, 13] on b "Wall and 17th Affordable: Apt. M303, 1685 Wall Ave" at bounding box center [493, 19] width 230 height 15
copy b "Wall and 17th Affordable"
click at [578, 125] on div "Collections Status 7:20 AM Adrienne Hernandez has an outstanding balance of $45…" at bounding box center [649, 173] width 535 height 107
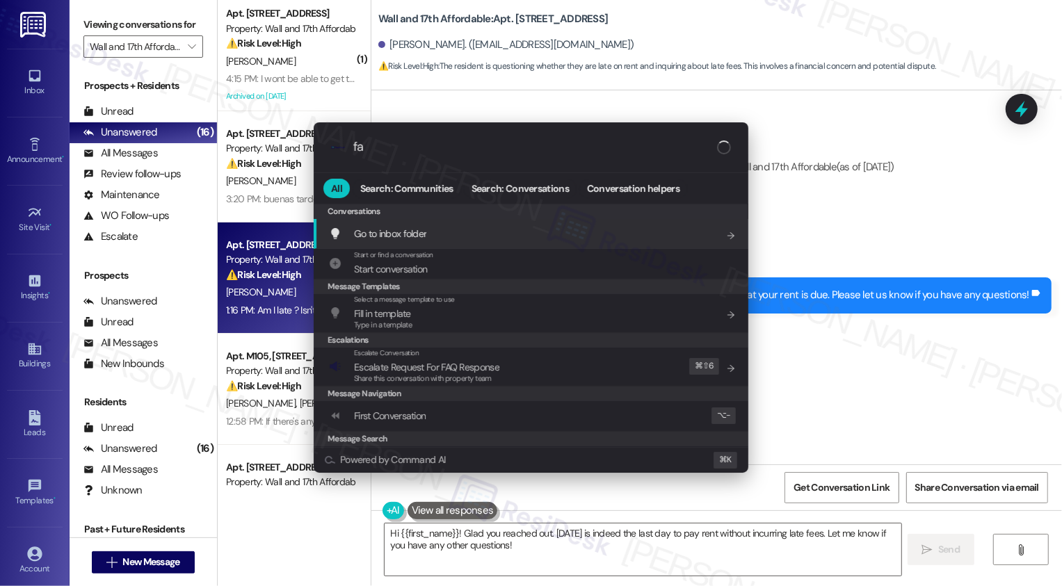
type input "faq"
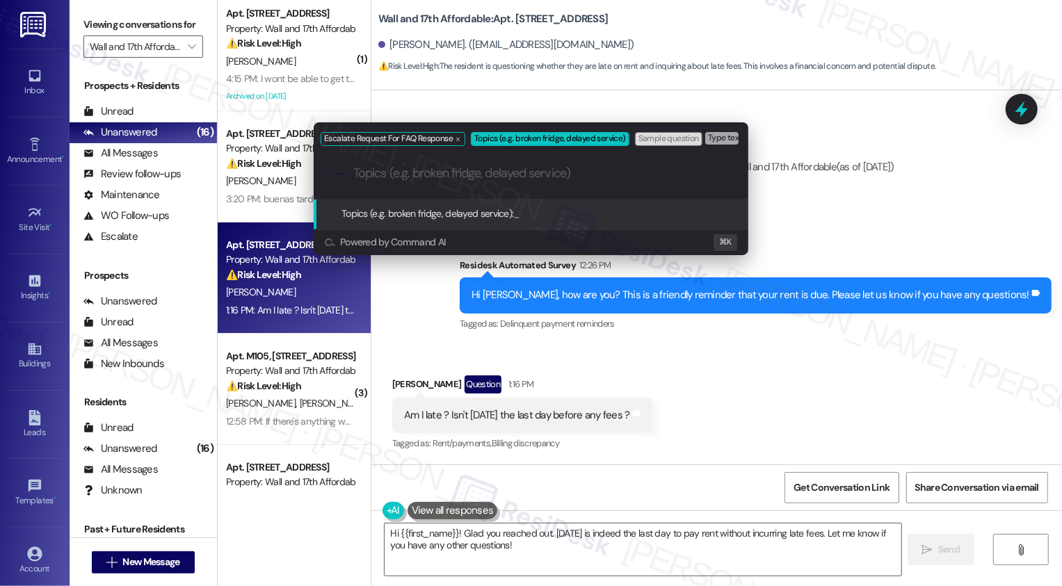
paste input "Wall and 17th Affordable"
type input "Wall and 17th Affordable: rent due date"
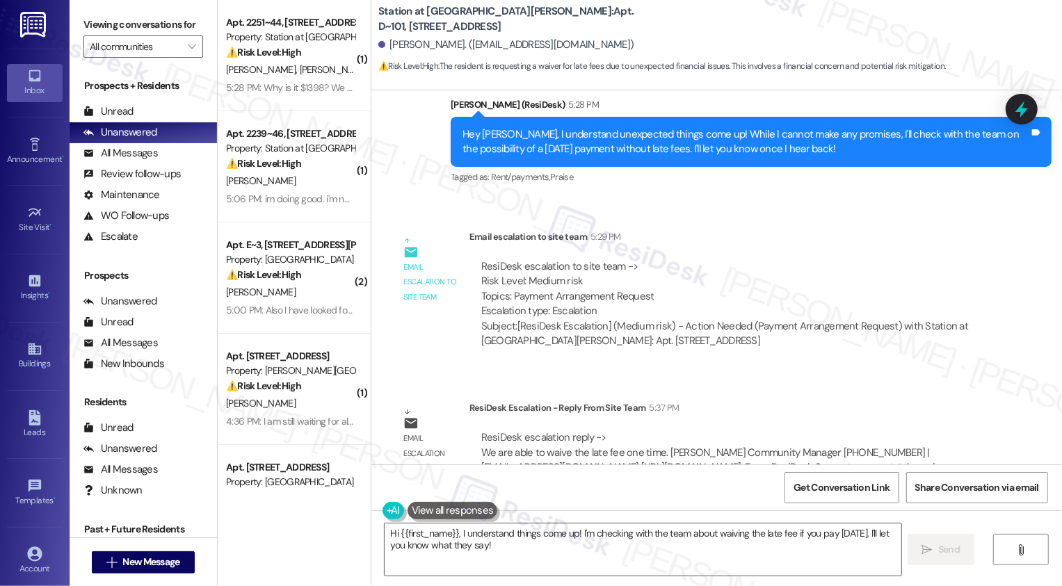
scroll to position [974, 0]
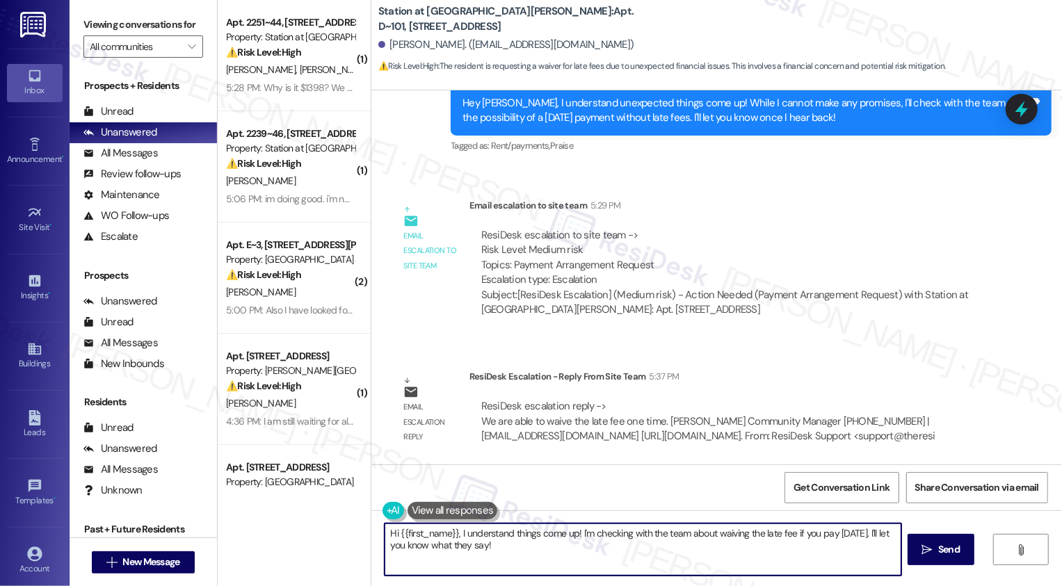
drag, startPoint x: 456, startPoint y: 532, endPoint x: 534, endPoint y: 554, distance: 80.4
click at [533, 554] on textarea "Hi {{first_name}}, I understand things come up! I'm checking with the team abou…" at bounding box center [643, 550] width 517 height 52
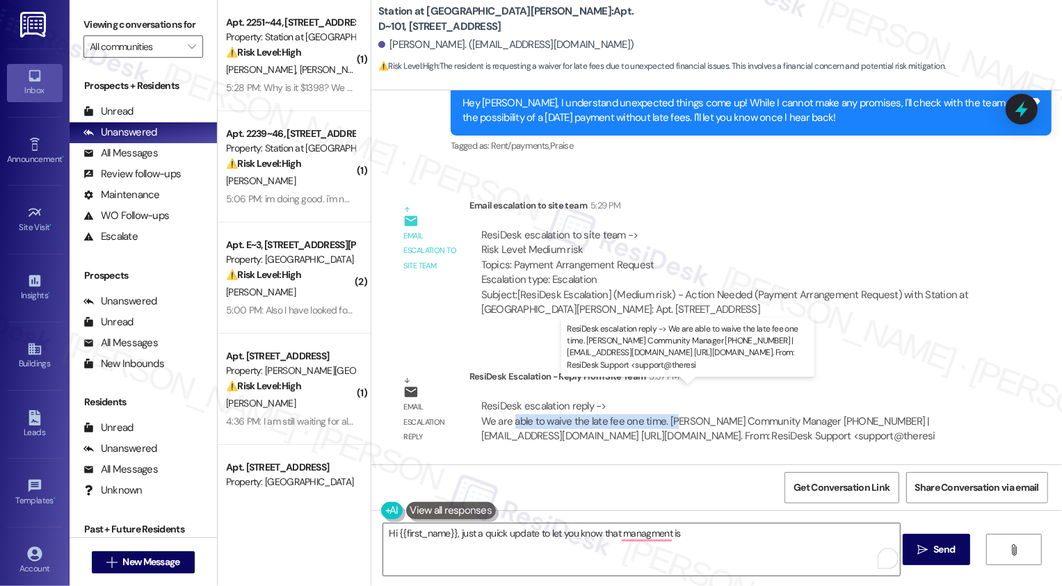
drag, startPoint x: 505, startPoint y: 405, endPoint x: 665, endPoint y: 406, distance: 160.0
click at [665, 406] on div "ResiDesk escalation reply -> We are able to waive the late fee one time. [PERSO…" at bounding box center [708, 421] width 454 height 44
copy div "able to waive the late fee one time. Di"
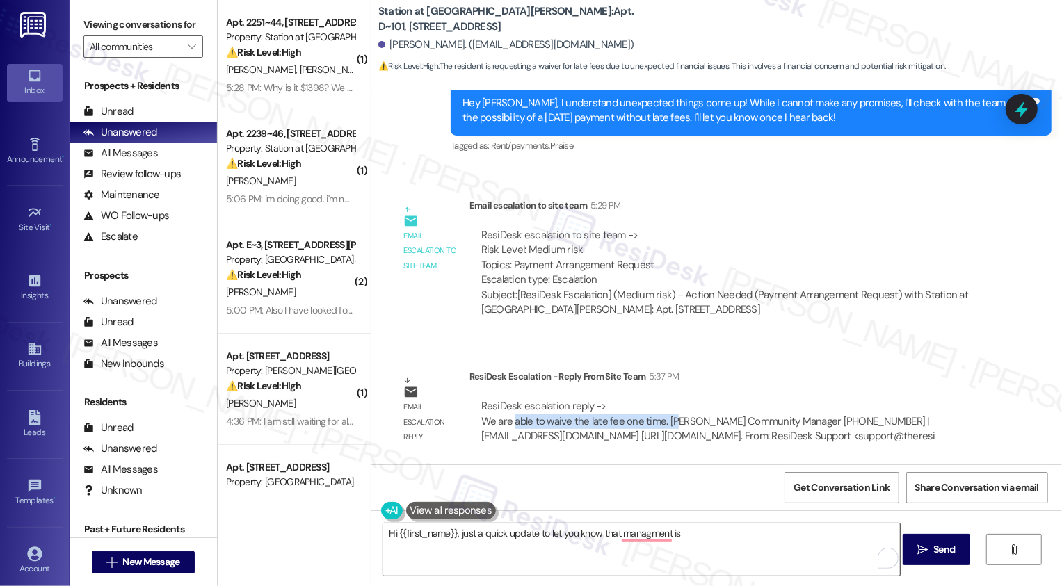
click at [737, 554] on textarea "Hi {{first_name}}, just a quick update to let you know that managment is" at bounding box center [641, 550] width 517 height 52
paste textarea "able to waive the late fee one time. Di"
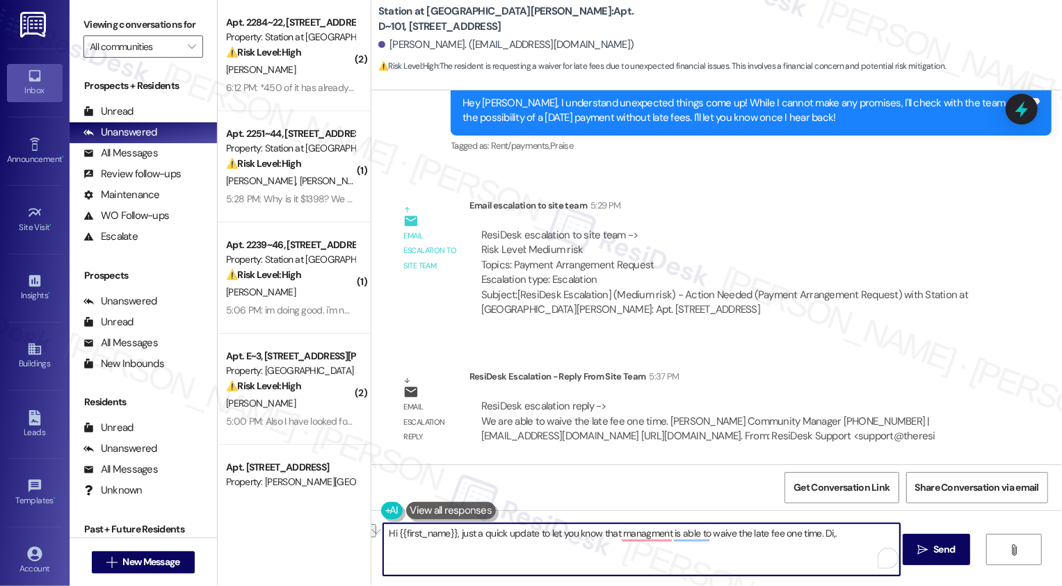
paste textarea "ement is able to waive the late fee this one time. 🙂"
type textarea "Hi {{first_name}}, just a quick update to let you know that management is able …"
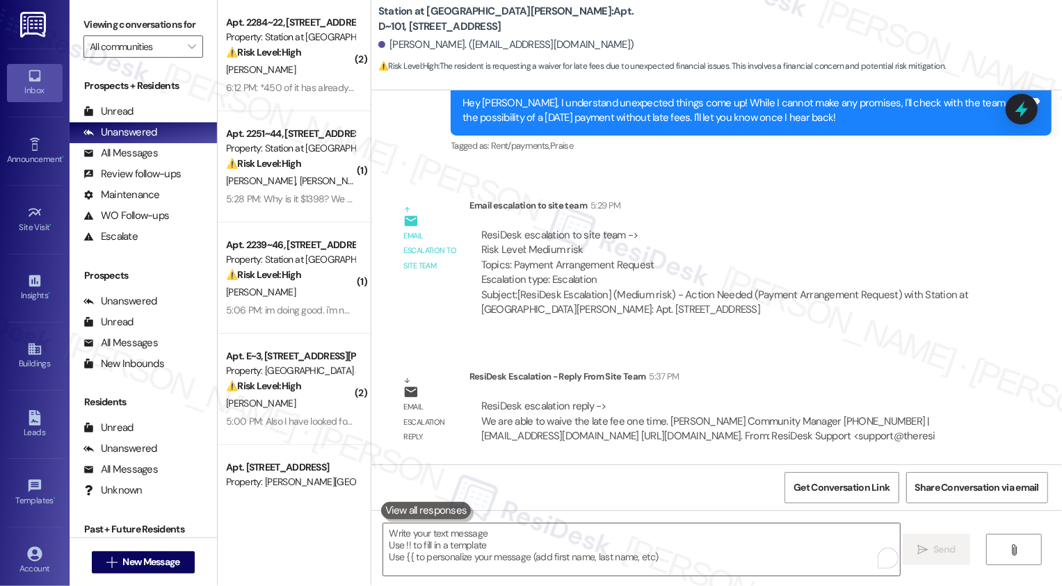
scroll to position [529, 0]
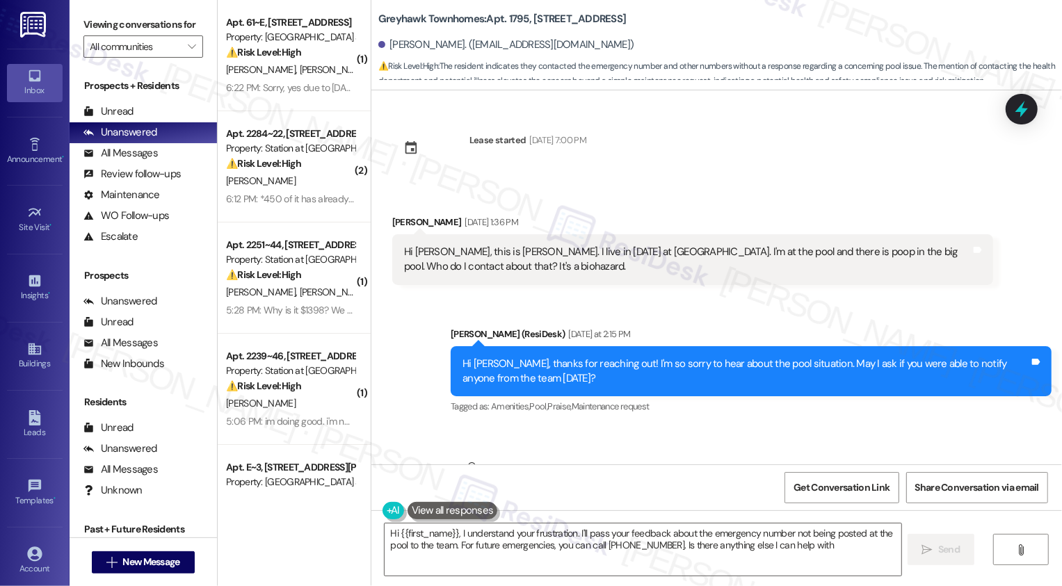
type textarea "Hi {{first_name}}, I understand your frustration. I'll pass your feedback about…"
click at [146, 552] on button " New Message" at bounding box center [143, 563] width 103 height 22
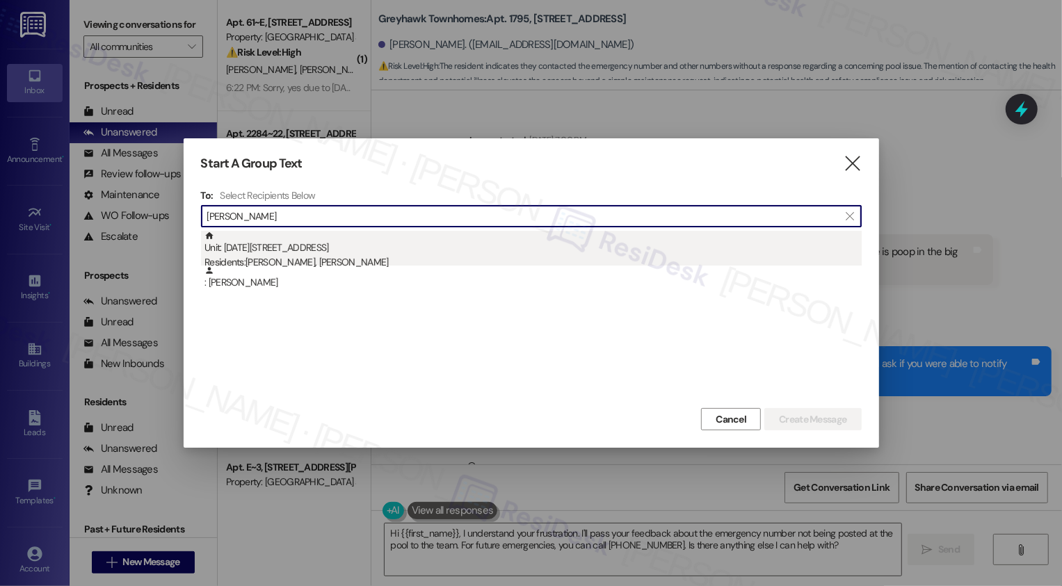
type input "amy br"
click at [318, 264] on div "Residents: Ronald Bridge, Amy Bridge" at bounding box center [533, 262] width 657 height 15
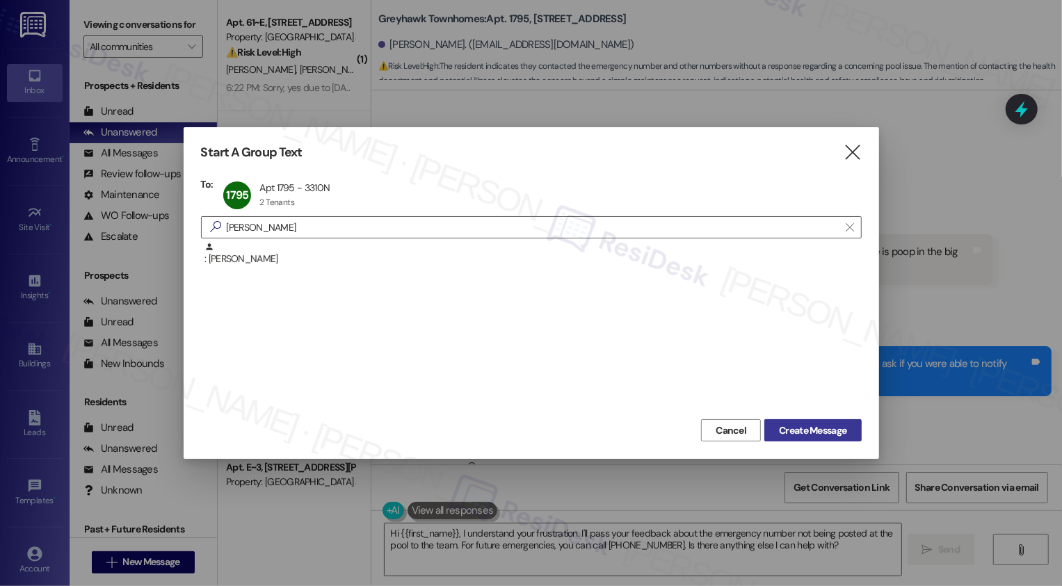
click at [828, 433] on span "Create Message" at bounding box center [812, 431] width 67 height 15
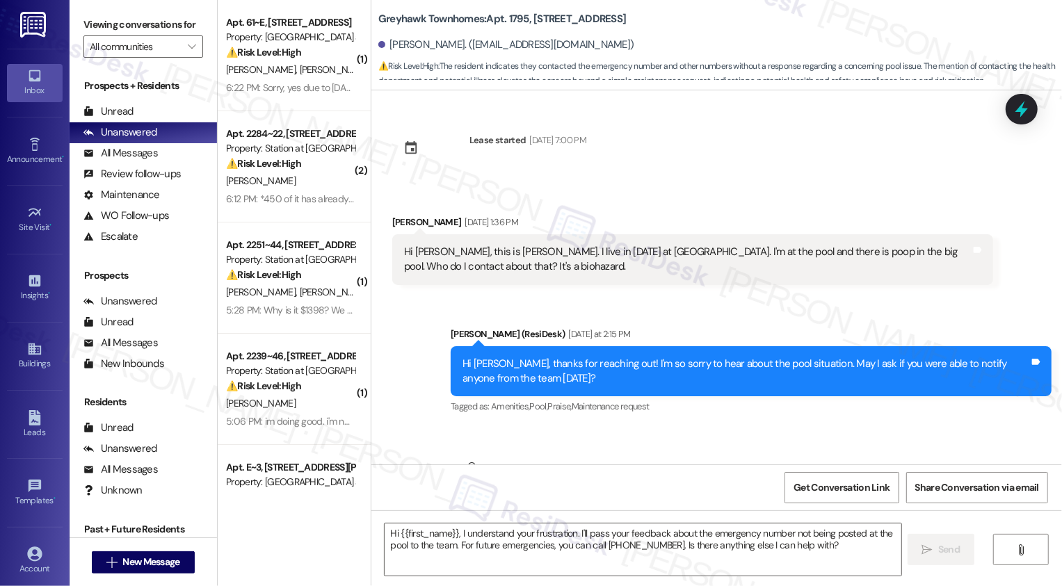
type textarea "Fetching suggested responses. Please feel free to read through the conversation…"
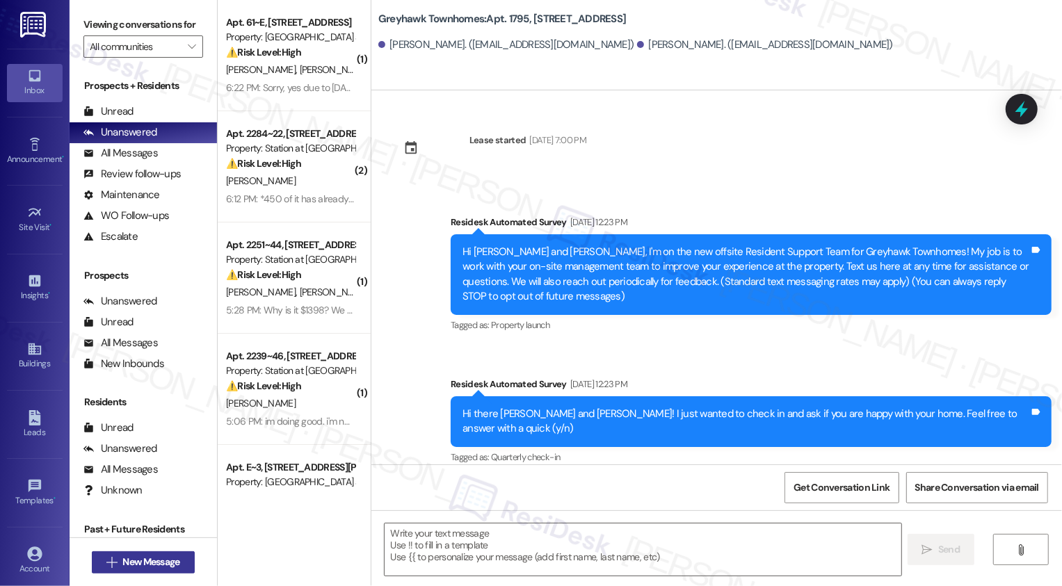
click at [175, 567] on span "New Message" at bounding box center [150, 562] width 57 height 15
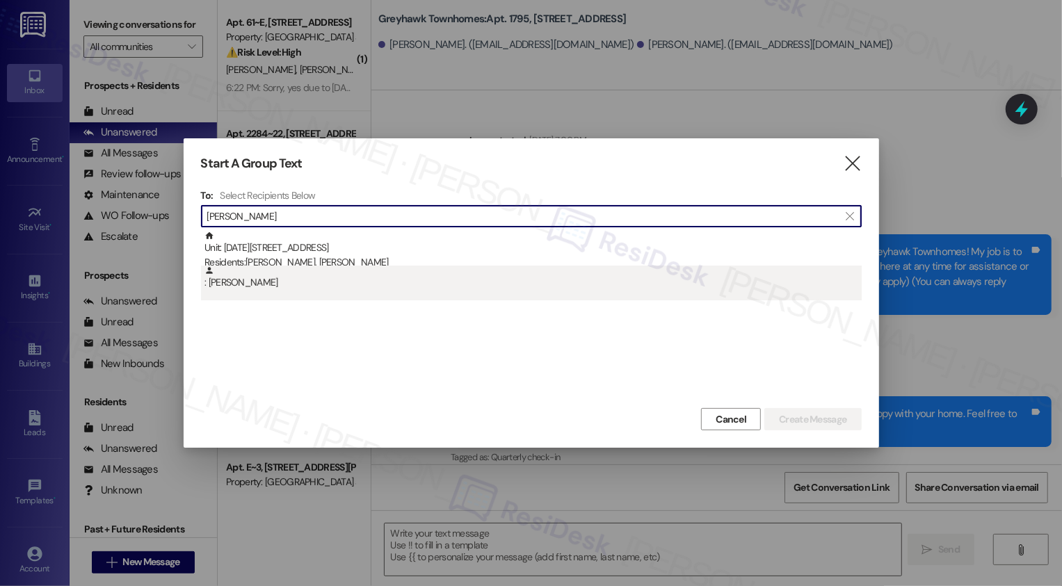
type input "amy br"
click at [232, 278] on div ": Amy Bridge" at bounding box center [533, 278] width 657 height 24
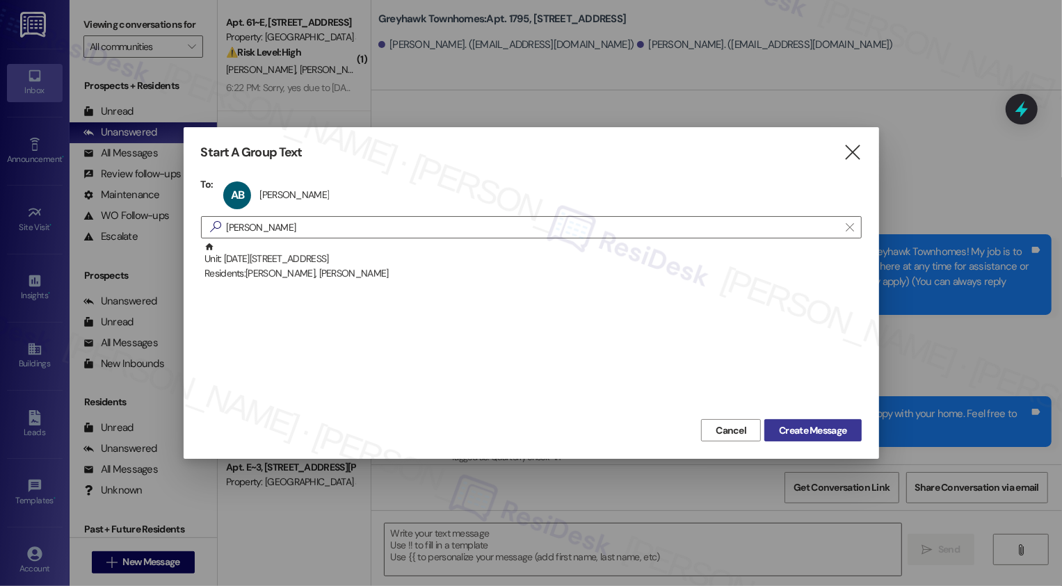
click at [816, 438] on span "Create Message" at bounding box center [812, 431] width 67 height 15
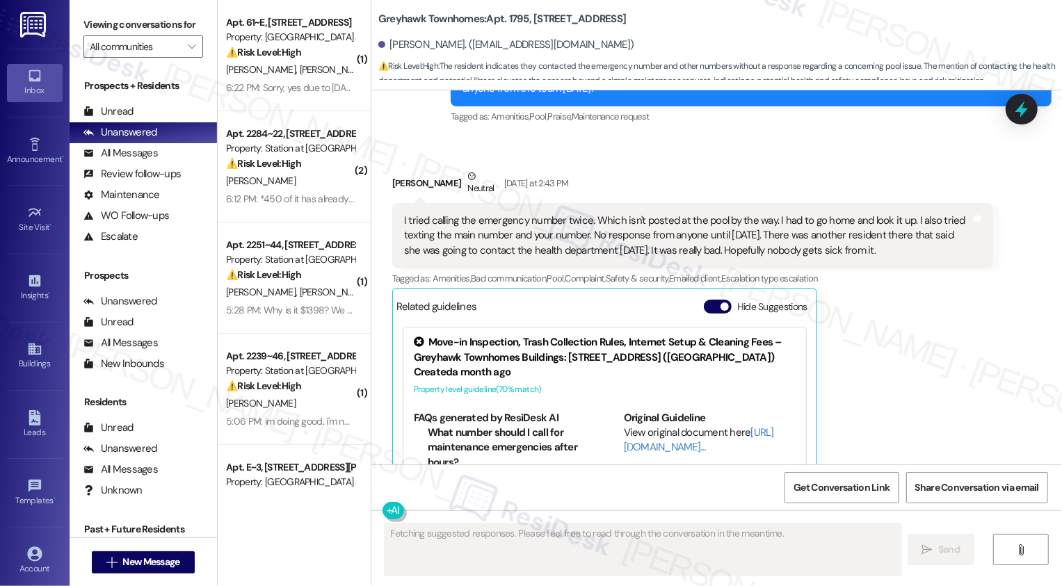
scroll to position [88, 0]
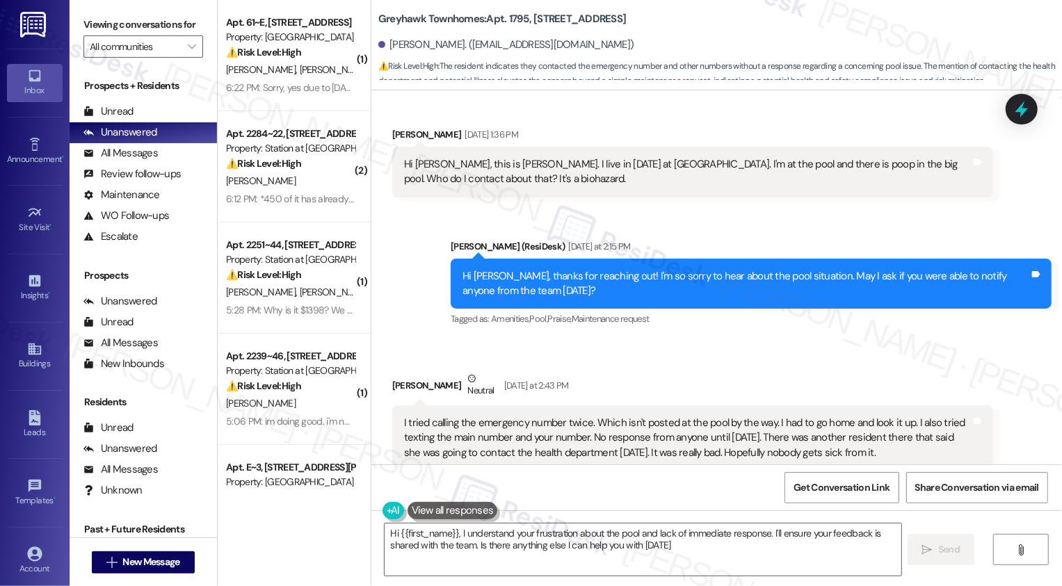
type textarea "Hi {{first_name}}, I understand your frustration about the pool and lack of imm…"
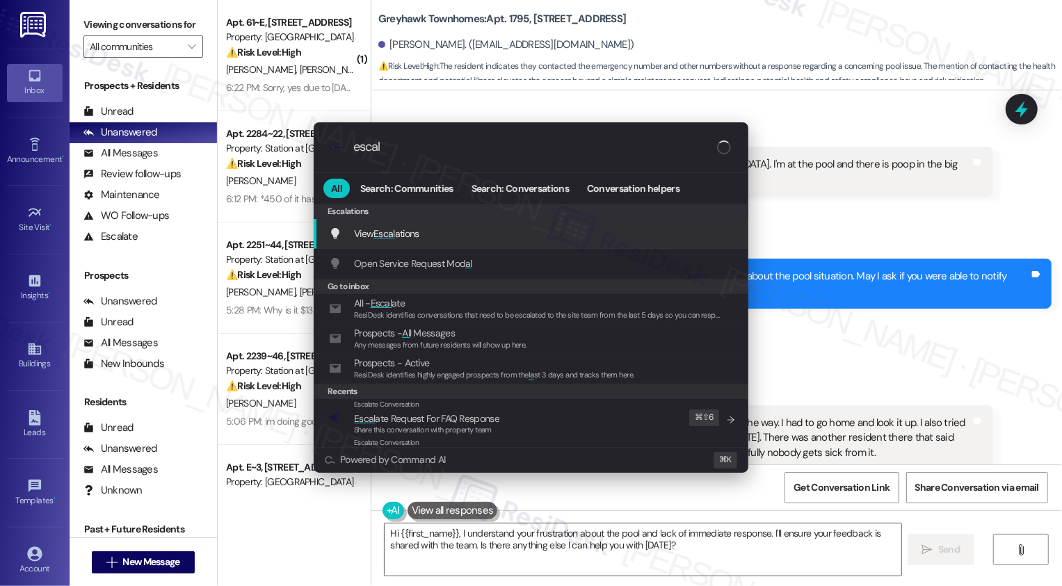
type input "escala"
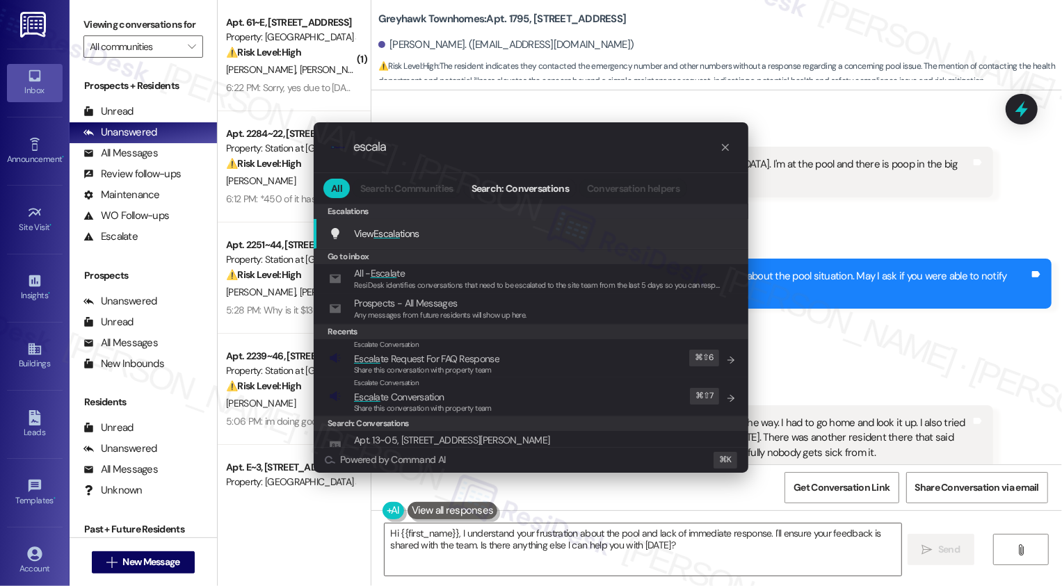
click at [400, 234] on span "Escala" at bounding box center [387, 233] width 26 height 13
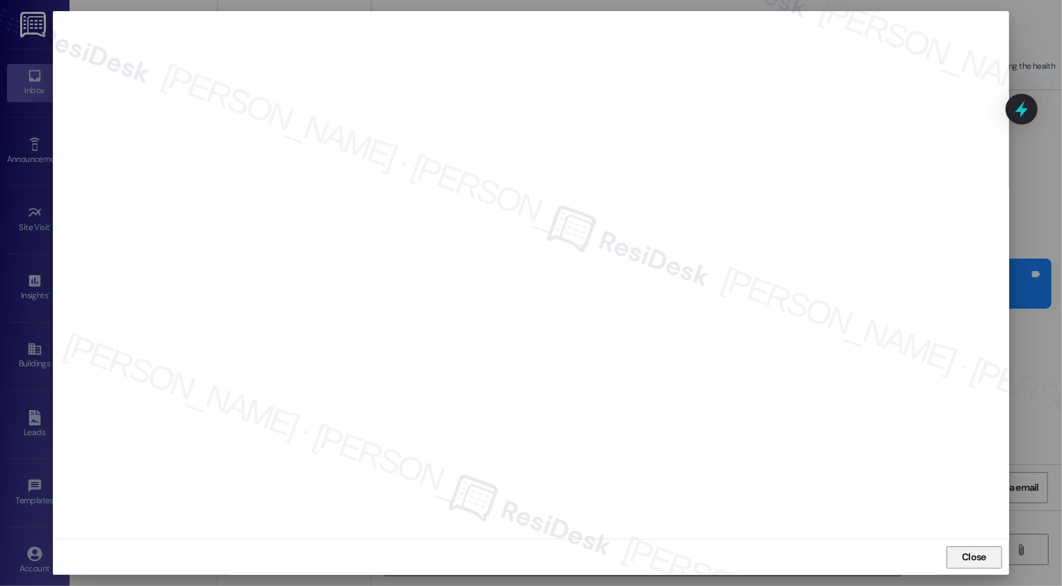
click at [977, 550] on span "Close" at bounding box center [974, 557] width 30 height 21
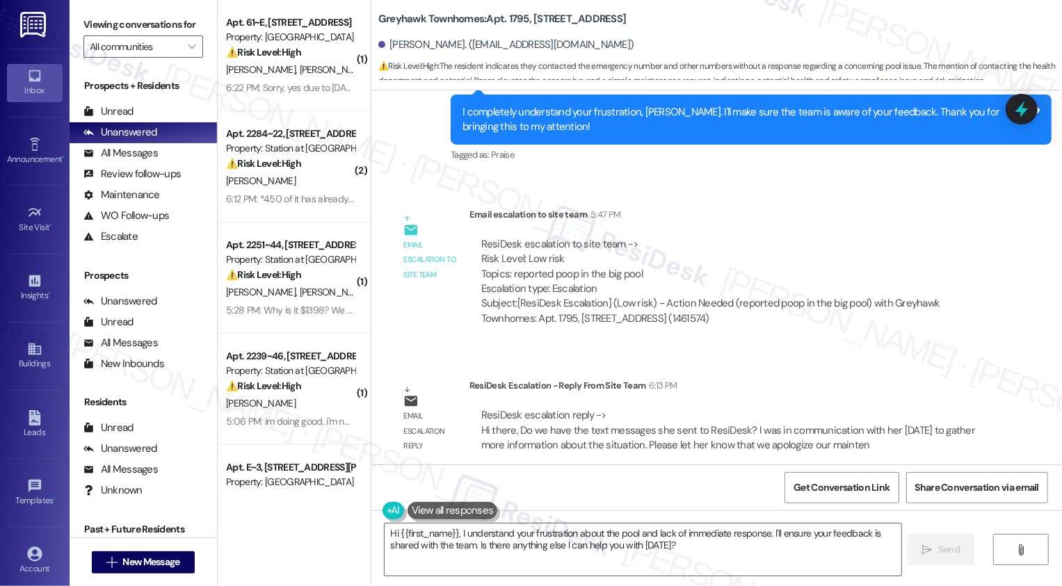
scroll to position [821, 0]
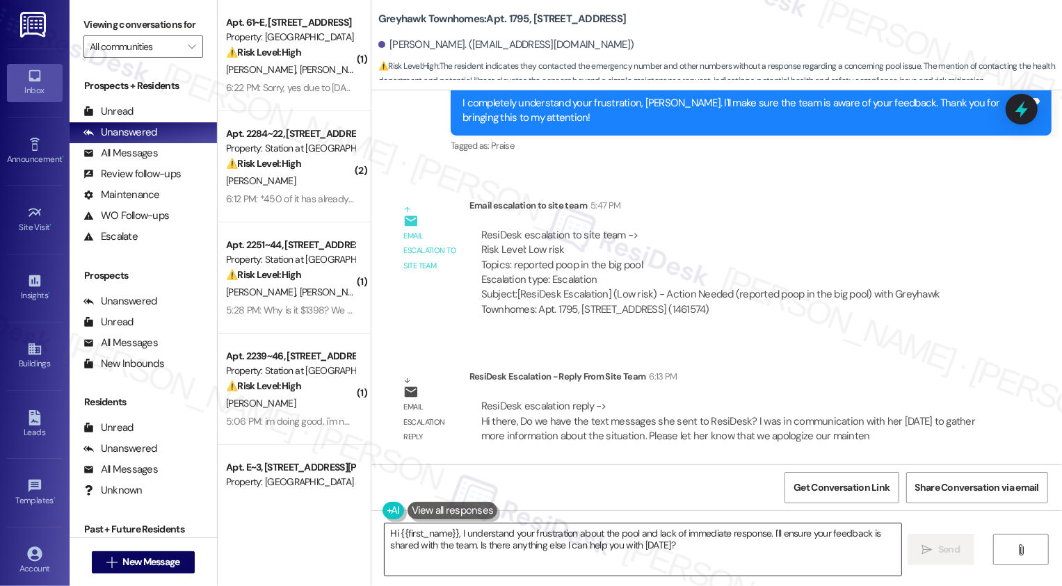
click at [455, 546] on textarea "Hi {{first_name}}, I understand your frustration about the pool and lack of imm…" at bounding box center [643, 550] width 517 height 52
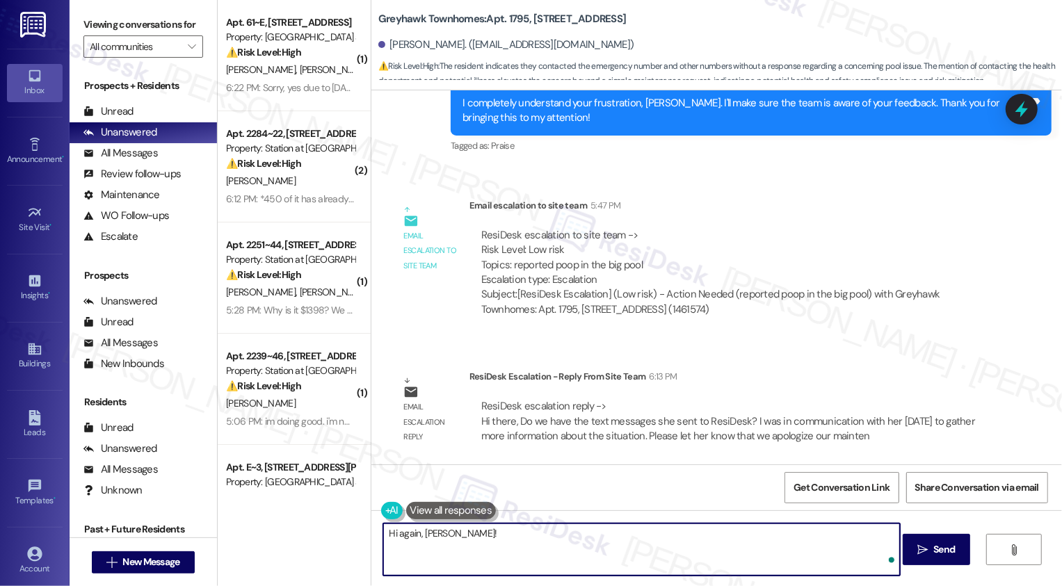
paste textarea "’m sorry our maintenance staff wasn’t able to answer or return your call right …"
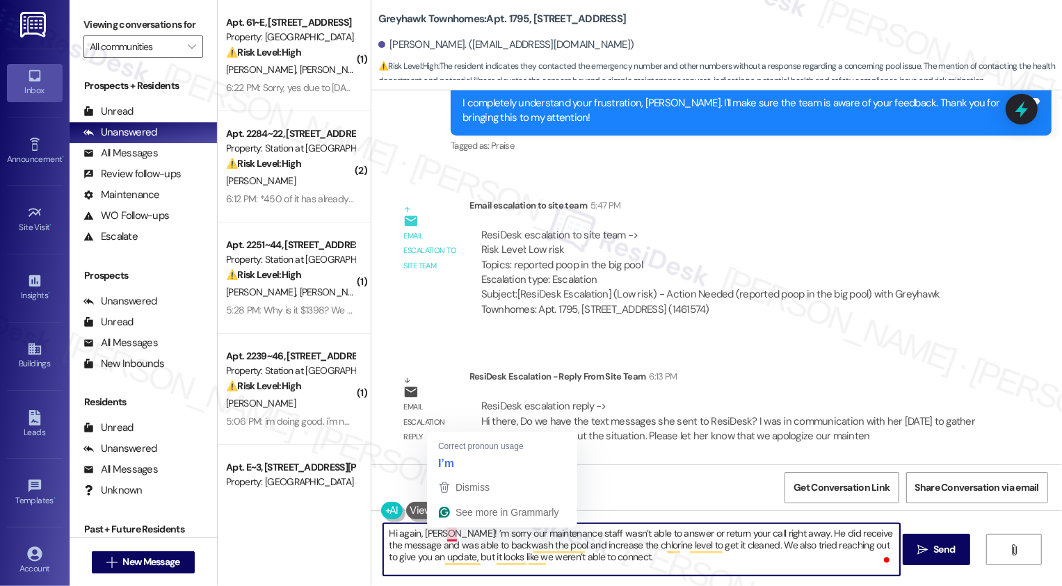
click at [440, 534] on textarea "Hi again, Amy! ’m sorry our maintenance staff wasn’t able to answer or return y…" at bounding box center [641, 550] width 517 height 52
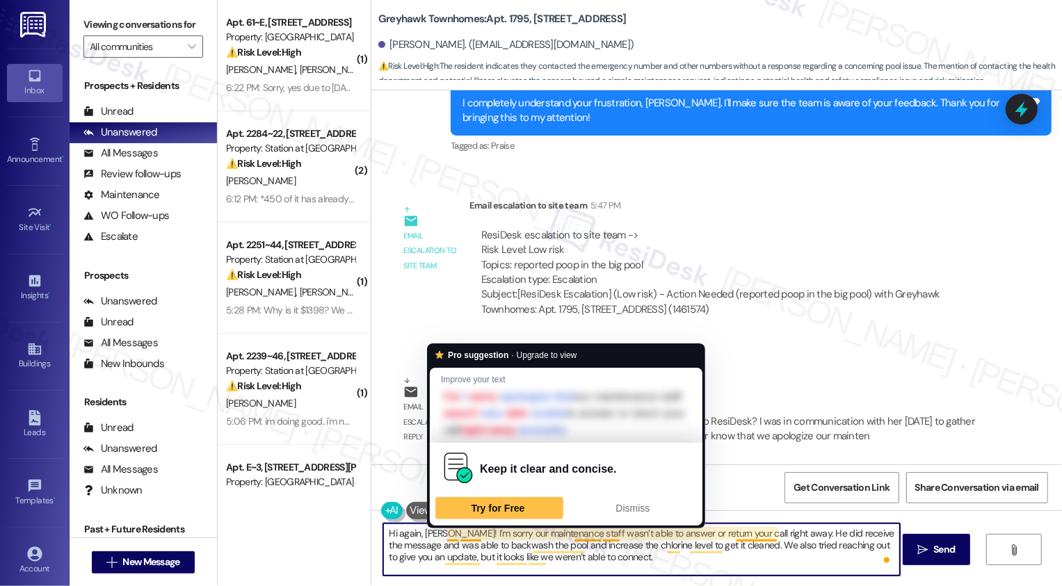
click at [441, 533] on textarea "Hi again, Amy! I’m sorry our maintenance staff wasn’t able to answer or return …" at bounding box center [641, 550] width 517 height 52
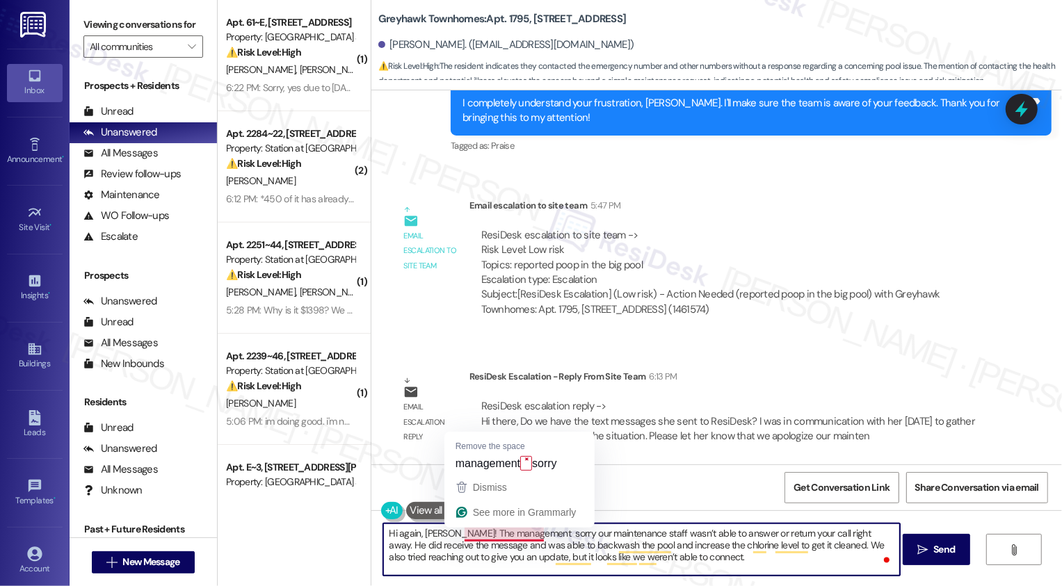
click at [518, 536] on textarea "Hi again, Amy! The management sorry our maintenance staff wasn’t able to answer…" at bounding box center [641, 550] width 517 height 52
click at [514, 538] on textarea "Hi again, Amy! The management would like to apologize that our maintenance staf…" at bounding box center [641, 550] width 517 height 52
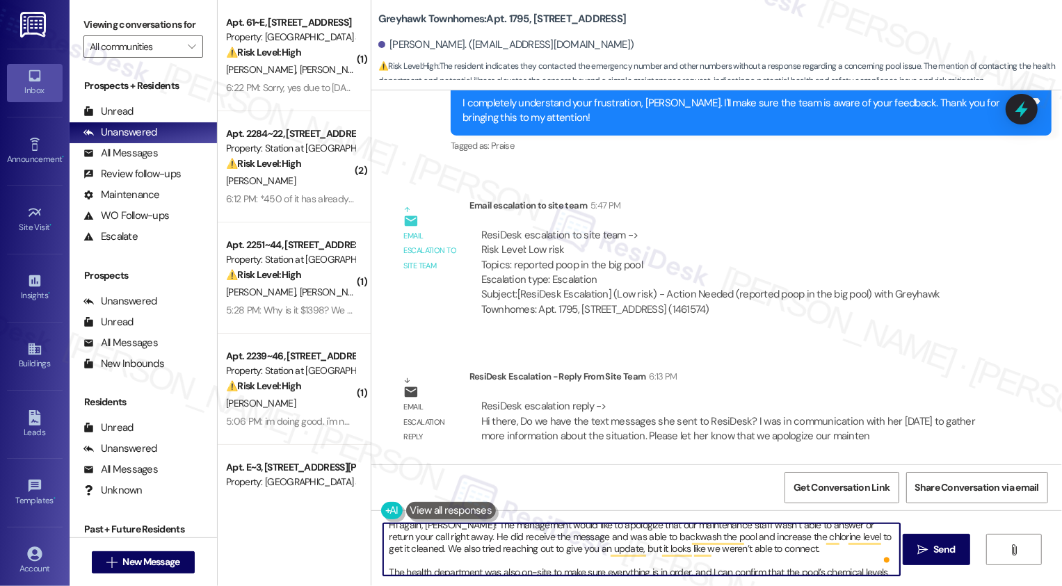
scroll to position [23, 0]
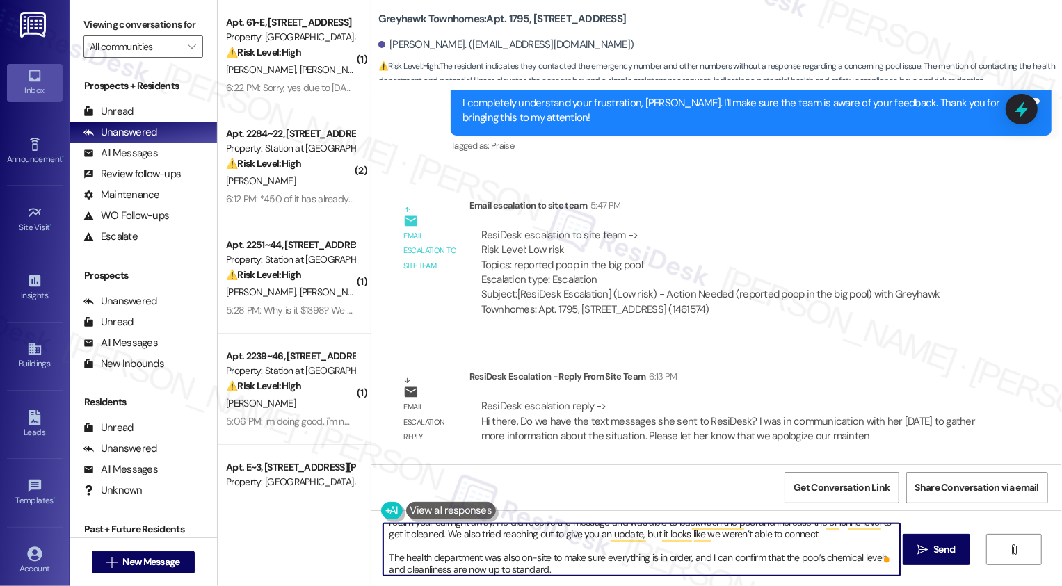
click at [387, 531] on textarea "Hi again, Amy! The management would like to apologize that our maintenance staf…" at bounding box center [641, 550] width 517 height 52
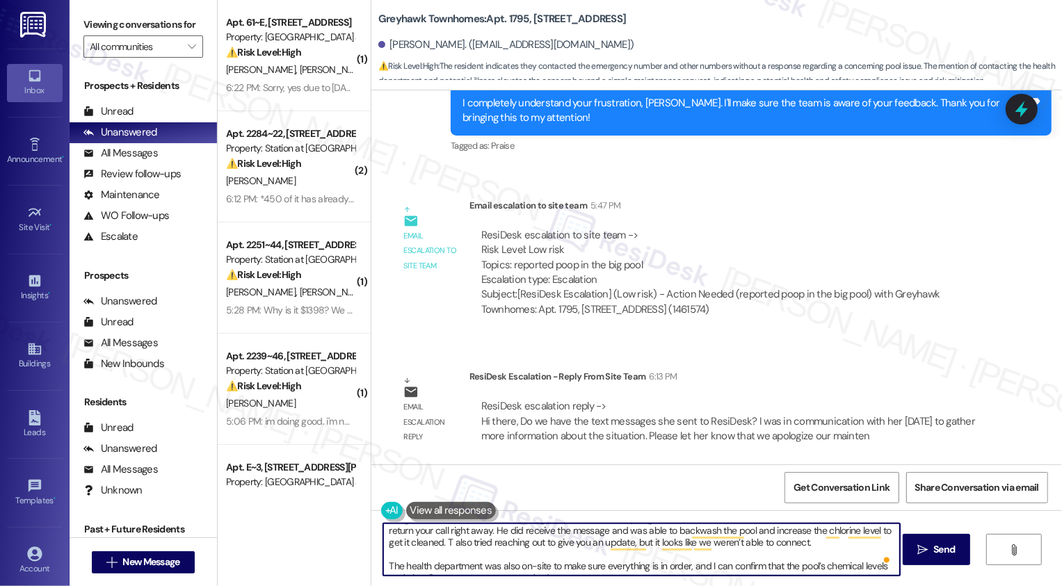
scroll to position [15, 0]
click at [650, 544] on textarea "Hi again, Amy! The management would like to apologize that our maintenance staf…" at bounding box center [641, 550] width 517 height 52
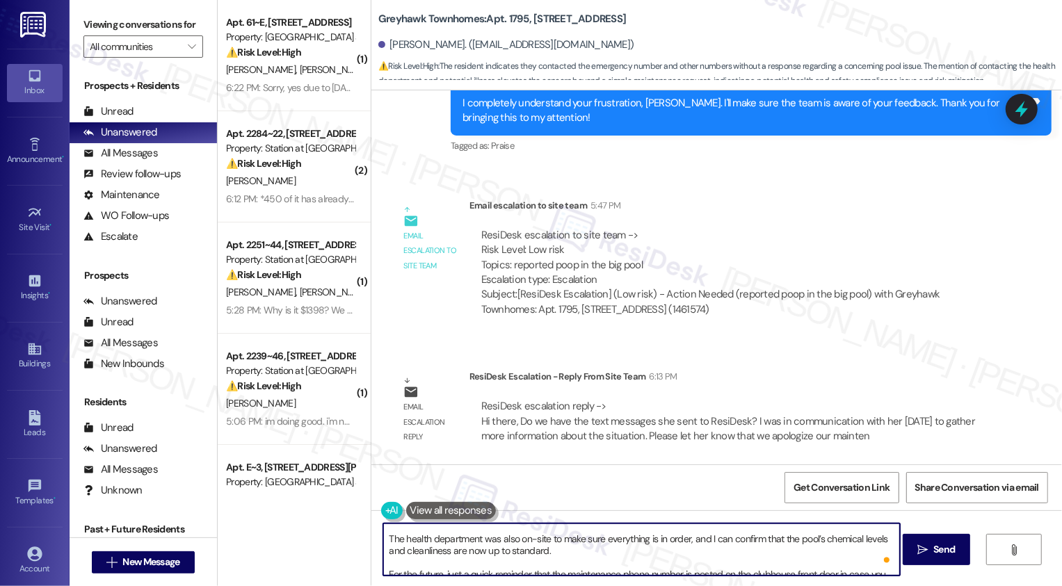
scroll to position [0, 0]
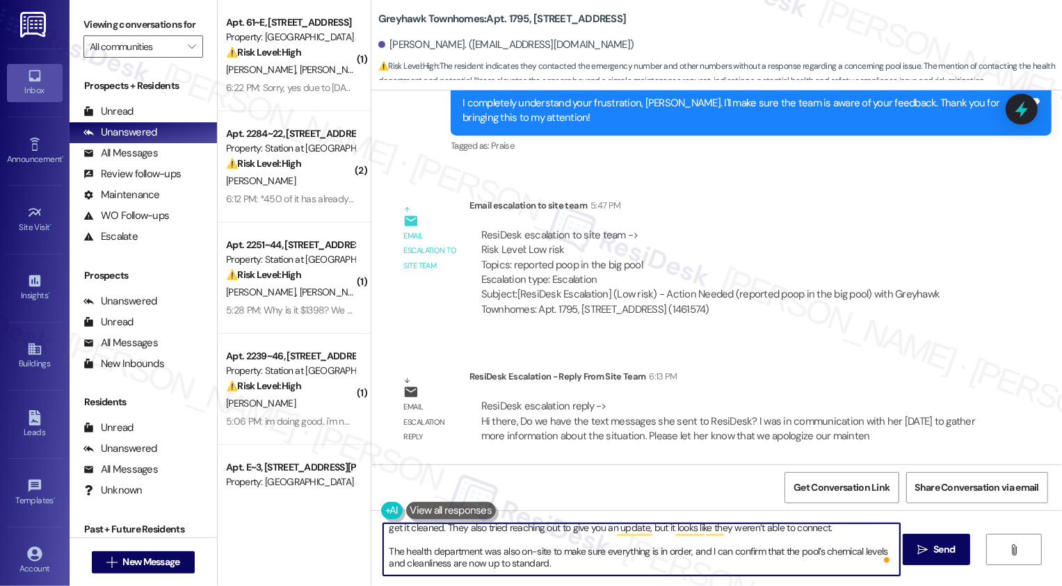
click at [560, 566] on textarea "Hi again, Amy! The management would like to apologize that our maintenance staf…" at bounding box center [641, 550] width 517 height 52
click at [709, 552] on textarea "Hi again, Amy! The management would like to apologize that our maintenance staf…" at bounding box center [641, 550] width 517 height 52
drag, startPoint x: 704, startPoint y: 551, endPoint x: 758, endPoint y: 554, distance: 54.3
click at [758, 554] on textarea "Hi again, Amy! The management would like to apologize that our maintenance staf…" at bounding box center [641, 550] width 517 height 52
drag, startPoint x: 709, startPoint y: 548, endPoint x: 763, endPoint y: 550, distance: 54.3
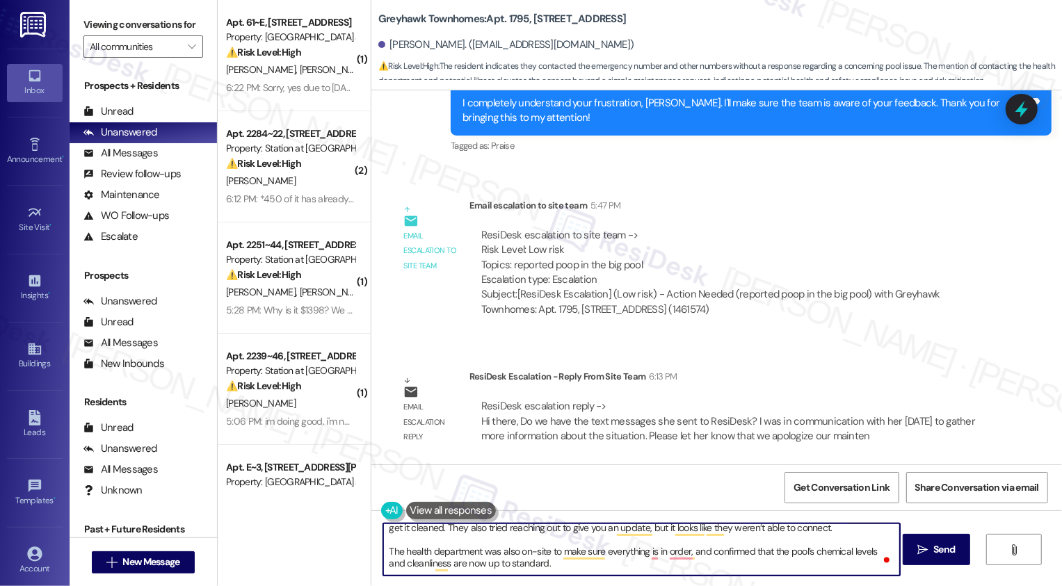
click at [764, 550] on textarea "Hi again, Amy! The management would like to apologize that our maintenance staf…" at bounding box center [641, 550] width 517 height 52
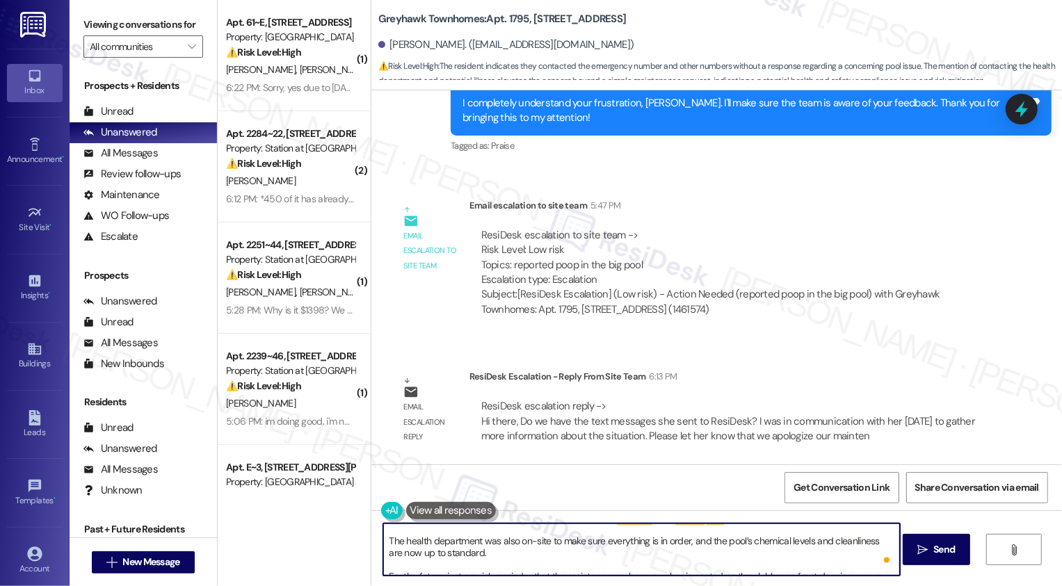
scroll to position [54, 0]
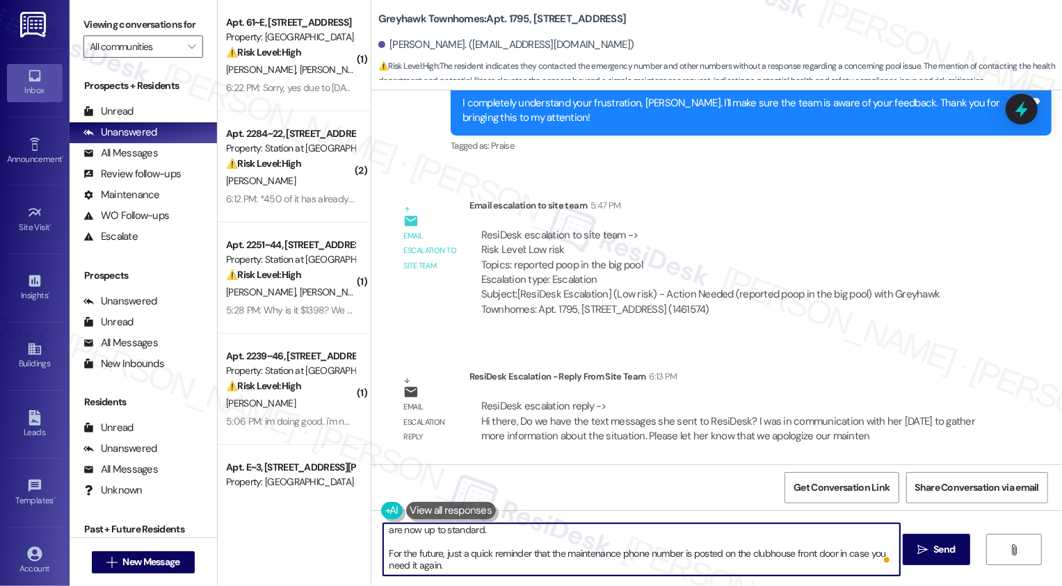
click at [687, 568] on textarea "Hi again, Amy! The management would like to apologize that our maintenance staf…" at bounding box center [641, 550] width 517 height 52
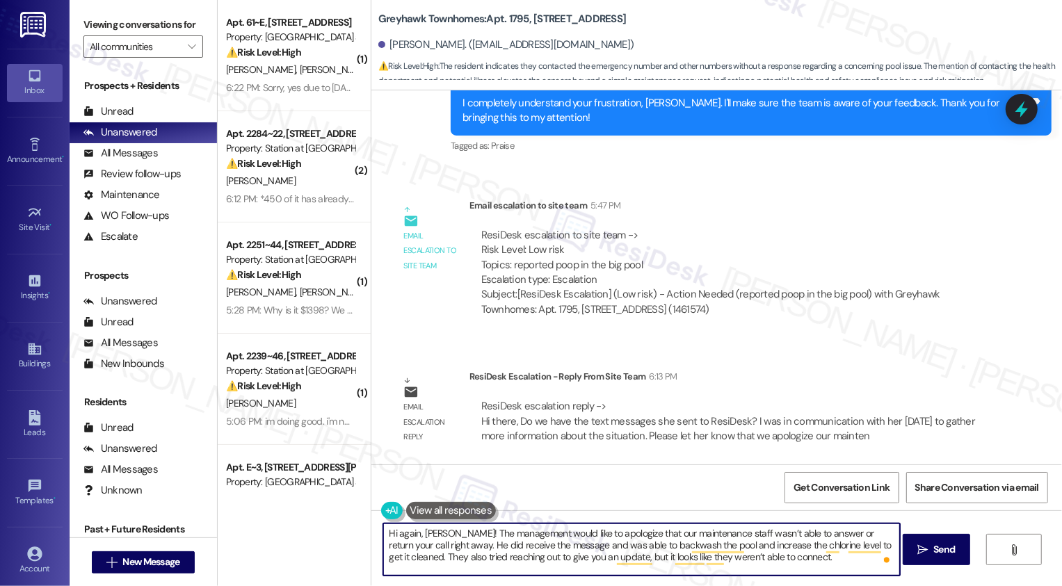
click at [463, 538] on textarea "Hi again, Amy! The management would like to apologize that our maintenance staf…" at bounding box center [641, 550] width 517 height 52
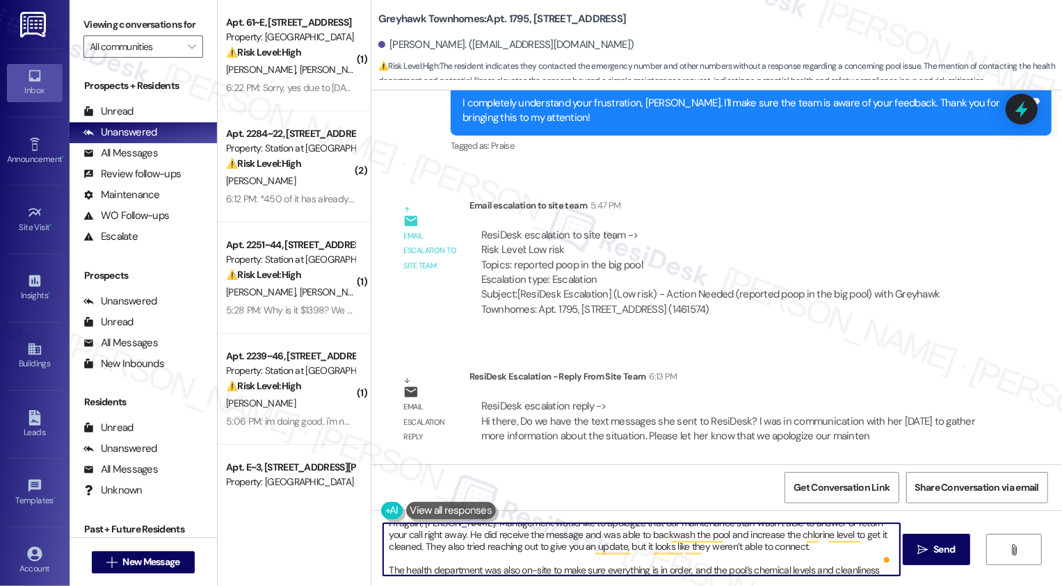
scroll to position [19, 0]
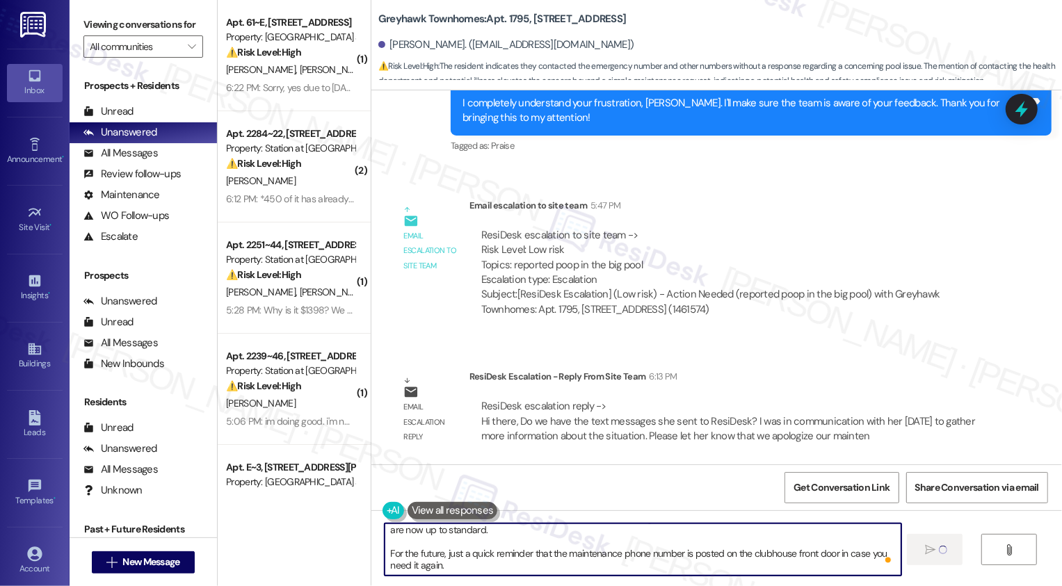
type textarea "Hi again, Amy! Management would like to apologize that our maintenance staff wa…"
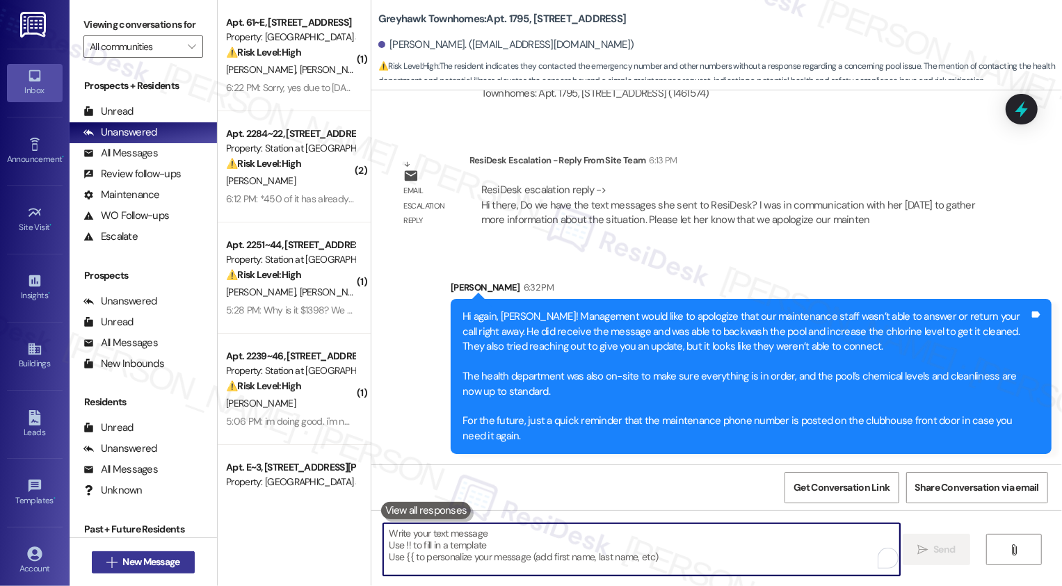
click at [162, 560] on span "New Message" at bounding box center [150, 562] width 57 height 15
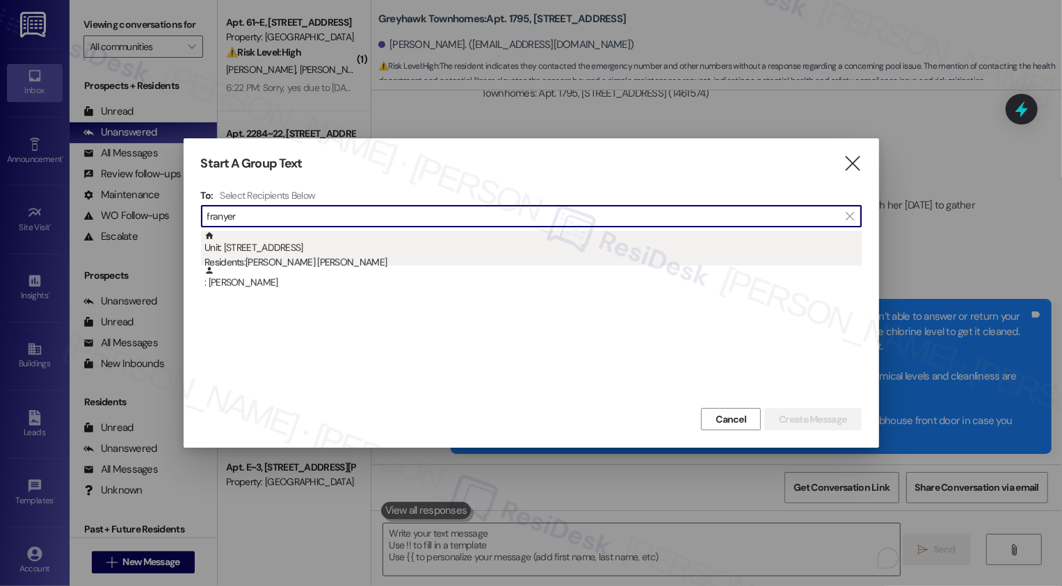
type input "franyer"
click at [287, 262] on div "Residents: Rhiker Earley, Franyer Guedez" at bounding box center [533, 262] width 657 height 15
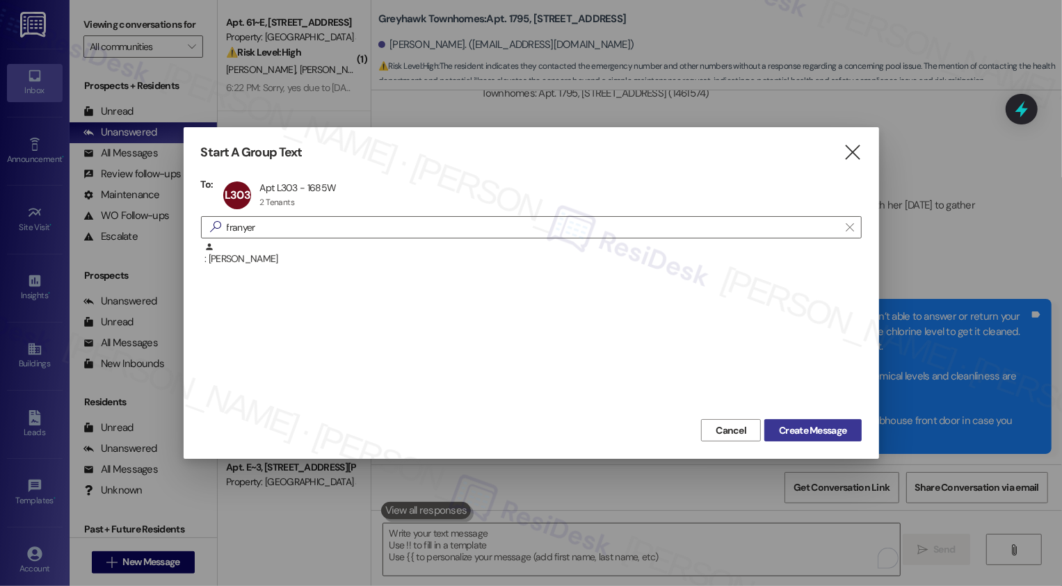
click at [792, 429] on span "Create Message" at bounding box center [812, 431] width 67 height 15
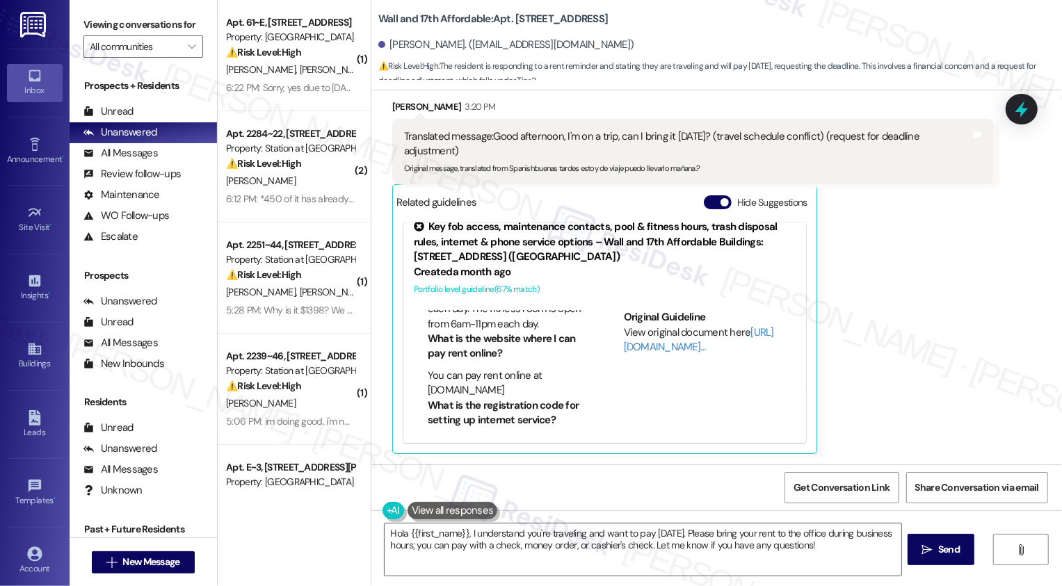
scroll to position [294, 0]
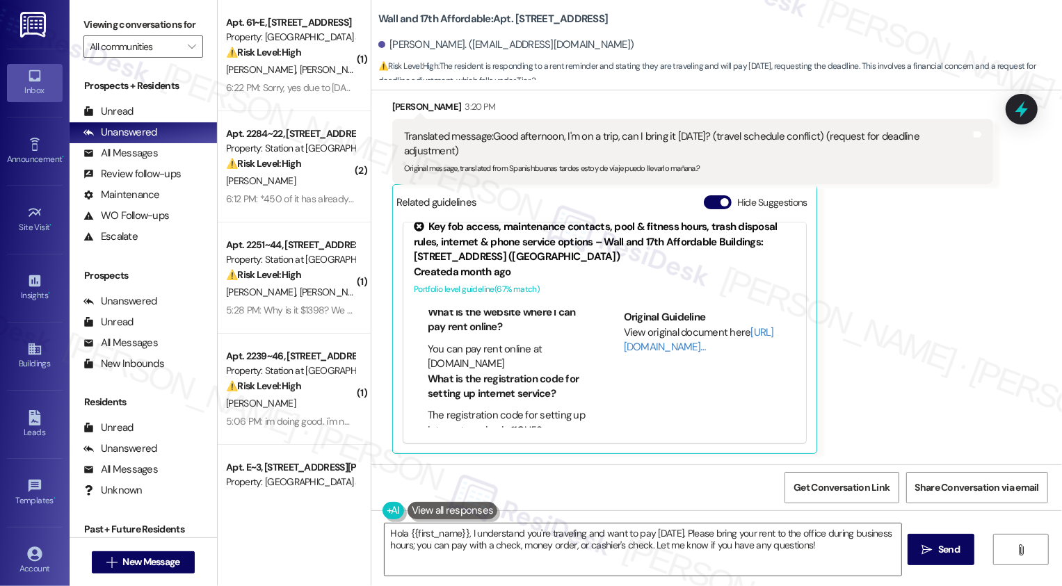
drag, startPoint x: 419, startPoint y: 344, endPoint x: 525, endPoint y: 360, distance: 107.0
click at [526, 361] on li "You can pay rent online at www.walland17th.com" at bounding box center [507, 357] width 158 height 30
copy li "You can pay rent online at www.walland17th.com"
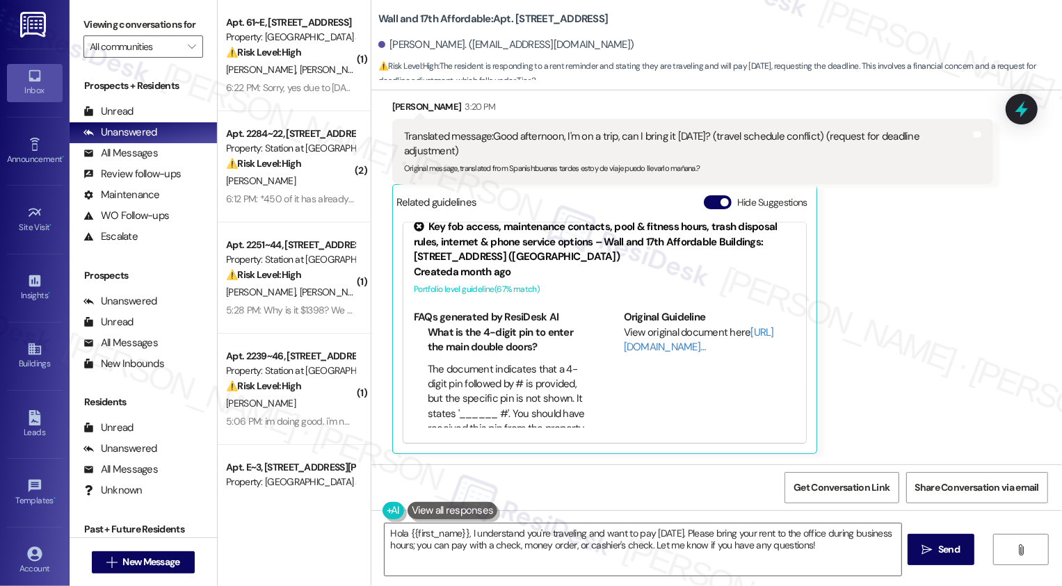
scroll to position [0, 0]
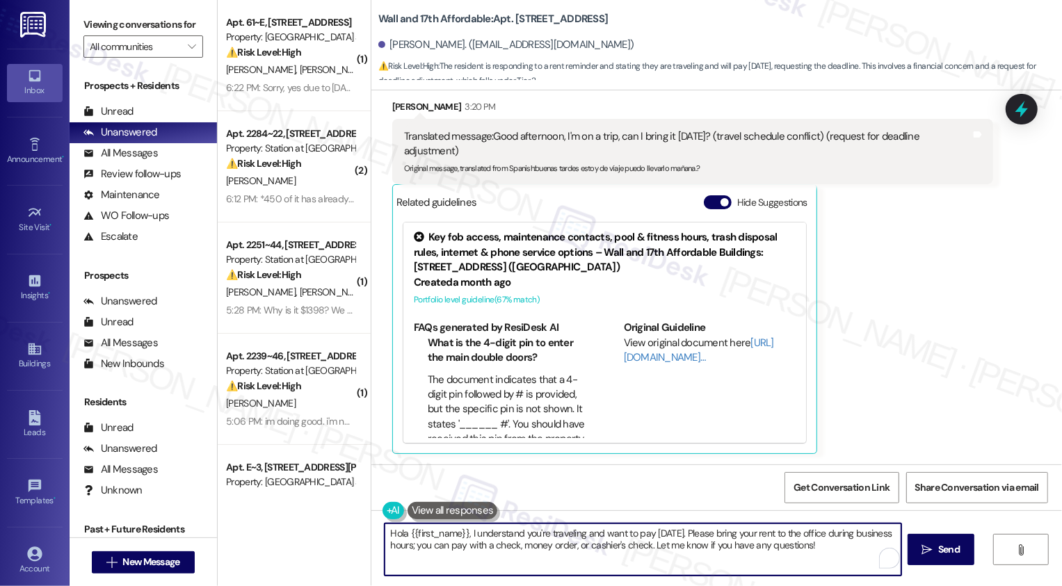
drag, startPoint x: 581, startPoint y: 531, endPoint x: 702, endPoint y: 527, distance: 121.1
click at [702, 527] on textarea "Hola {{first_name}}, I understand you're traveling and want to pay tomorrow. Pl…" at bounding box center [643, 550] width 517 height 52
click at [637, 545] on textarea "Hola {{first_name}}, I understand you're traveling and want to pay tomorrow. Pl…" at bounding box center [643, 550] width 517 height 52
drag, startPoint x: 579, startPoint y: 532, endPoint x: 735, endPoint y: 518, distance: 155.8
click at [735, 519] on div "Hola {{first_name}}, I understand you're traveling and want to pay tomorrow. Pl…" at bounding box center [716, 563] width 691 height 104
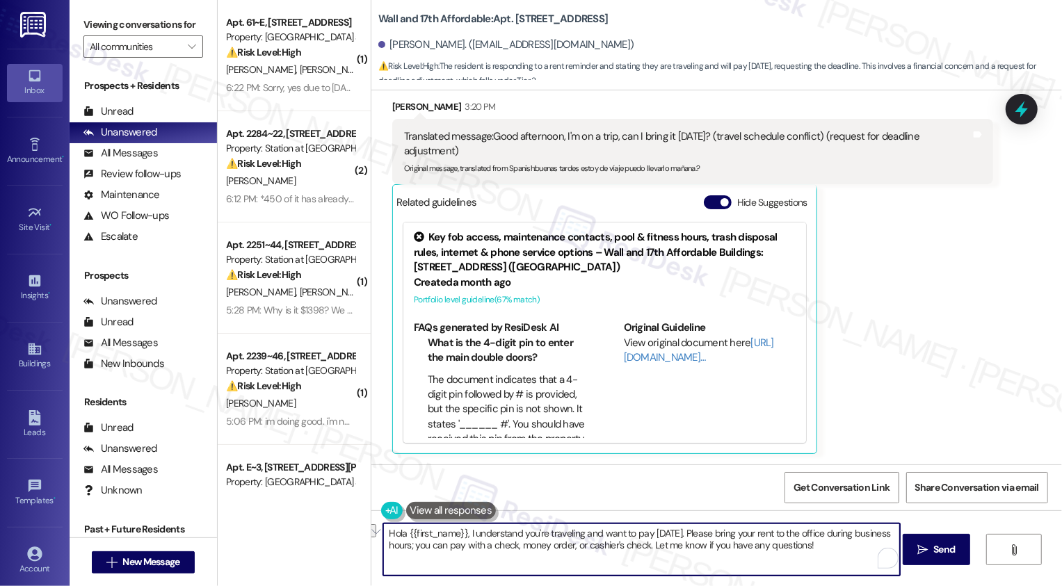
click at [630, 542] on textarea "Hola {{first_name}}, I understand you're traveling and want to pay tomorrow. Pl…" at bounding box center [641, 550] width 517 height 52
drag, startPoint x: 579, startPoint y: 533, endPoint x: 799, endPoint y: 532, distance: 220.5
click at [799, 532] on textarea "Hola {{first_name}}, I understand you're traveling and want to pay tomorrow. Pl…" at bounding box center [641, 550] width 517 height 52
drag, startPoint x: 771, startPoint y: 534, endPoint x: 844, endPoint y: 531, distance: 73.1
click at [845, 531] on textarea "Hola {{first_name}}, I understand you're traveling. You may pay at the office d…" at bounding box center [641, 550] width 517 height 52
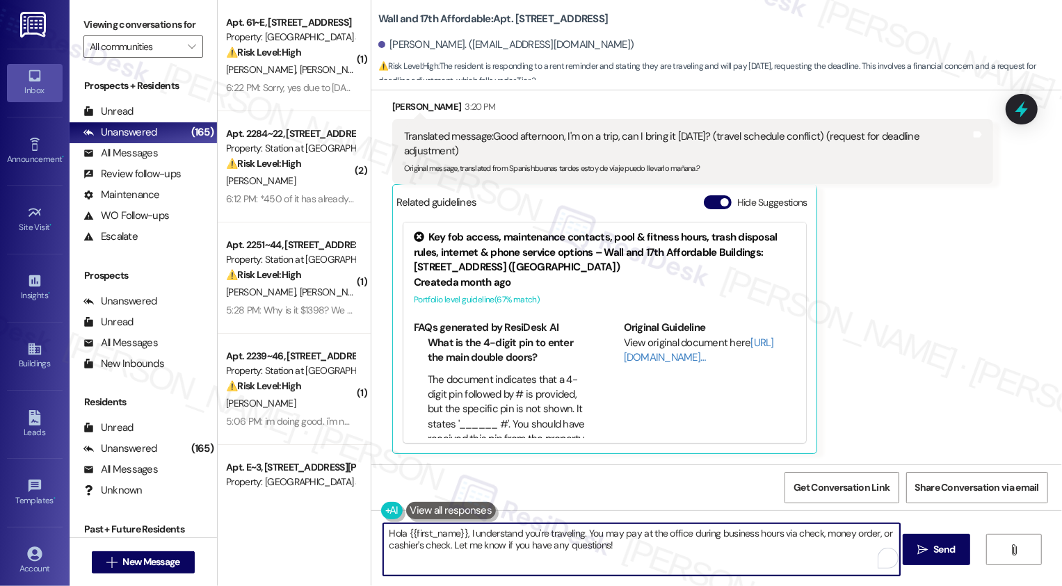
drag, startPoint x: 442, startPoint y: 545, endPoint x: 726, endPoint y: 551, distance: 284.6
click at [728, 552] on textarea "Hola {{first_name}}, I understand you're traveling. You may pay at the office d…" at bounding box center [641, 550] width 517 height 52
paste textarea "You can pay rent online at www.walland17th.com"
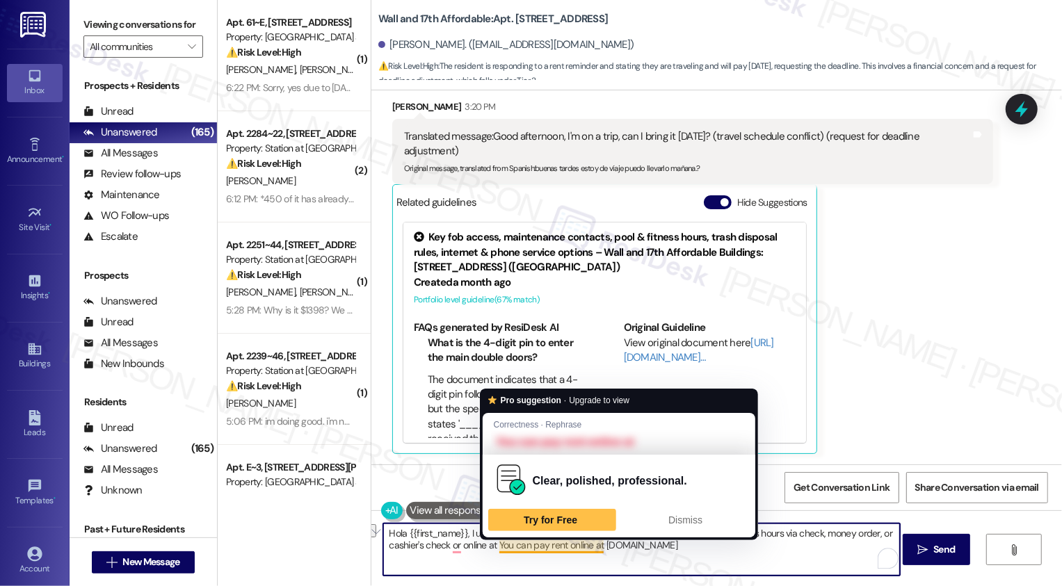
drag, startPoint x: 491, startPoint y: 544, endPoint x: 583, endPoint y: 545, distance: 91.8
click at [583, 545] on textarea "Hola {{first_name}}, I understand you're traveling. You may pay at the office d…" at bounding box center [641, 550] width 517 height 52
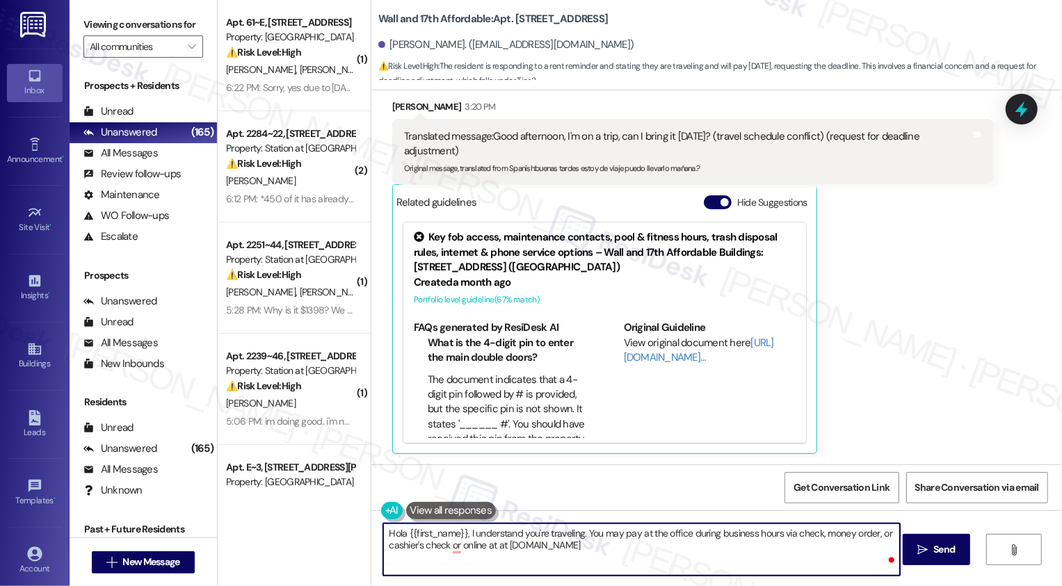
click at [669, 556] on textarea "Hola {{first_name}}, I understand you're traveling. You may pay at the office d…" at bounding box center [641, 550] width 517 height 52
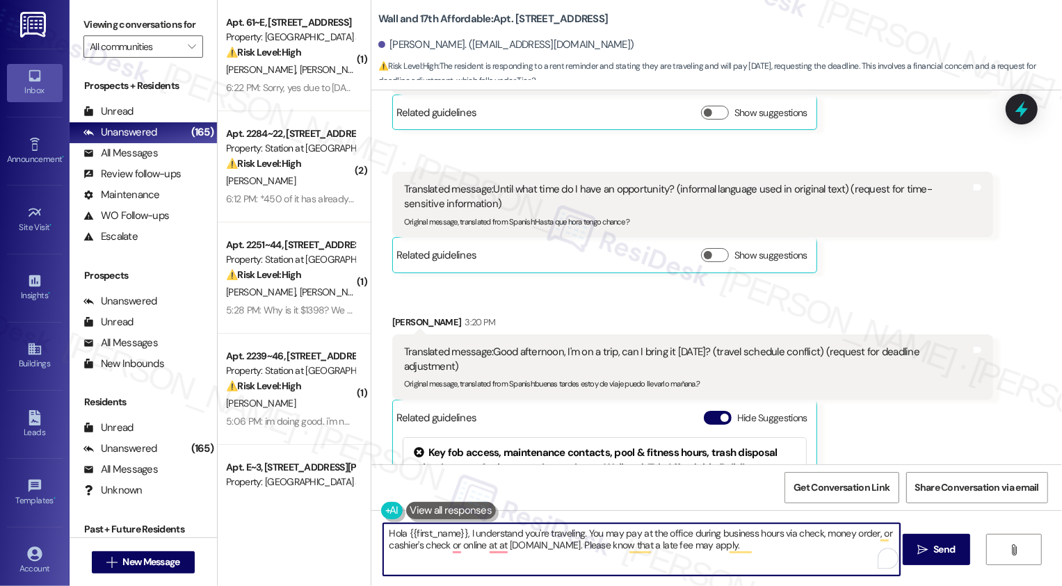
scroll to position [921, 0]
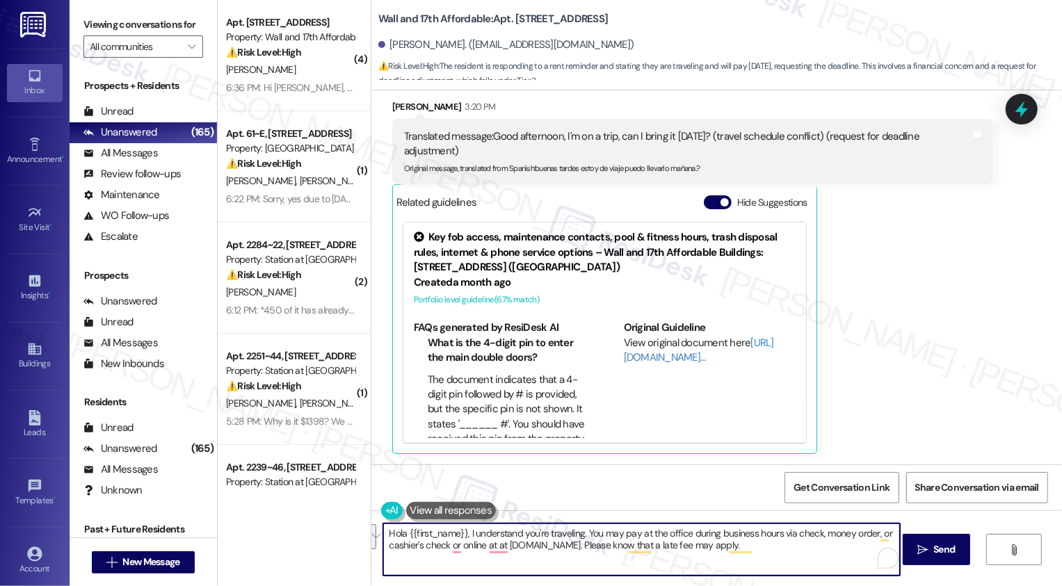
paste textarea "’re traveling. You can make your payment at the office during business hours wi…"
click at [383, 560] on textarea "Hola {{first_name}}, I understand you’re traveling. You can make your payment a…" at bounding box center [641, 550] width 517 height 52
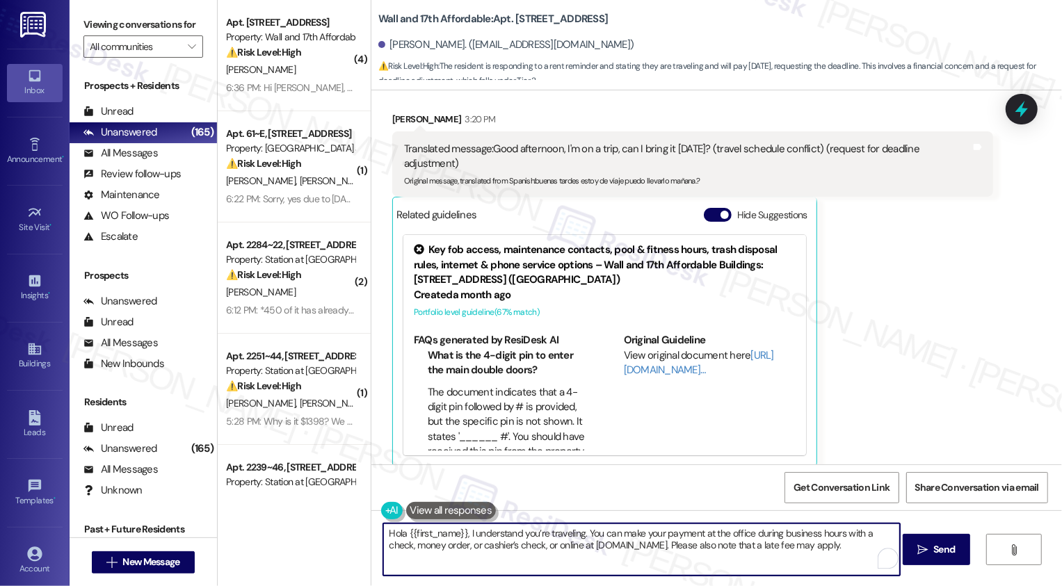
scroll to position [905, 0]
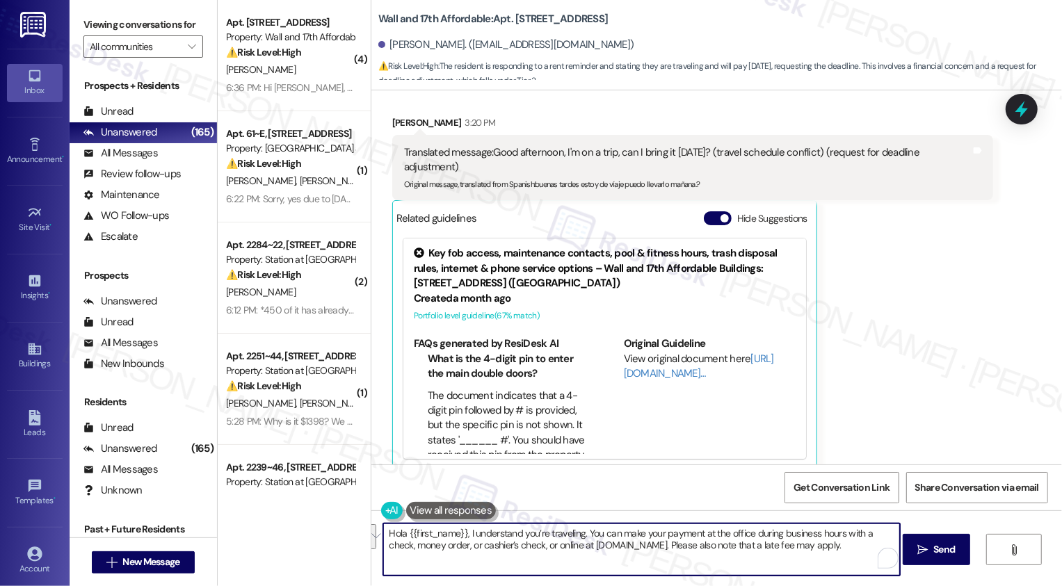
type textarea "Hola {{first_name}}, I understand you’re traveling. You can make your payment a…"
click at [374, 541] on button "See rewrite suggestions" at bounding box center [370, 537] width 11 height 25
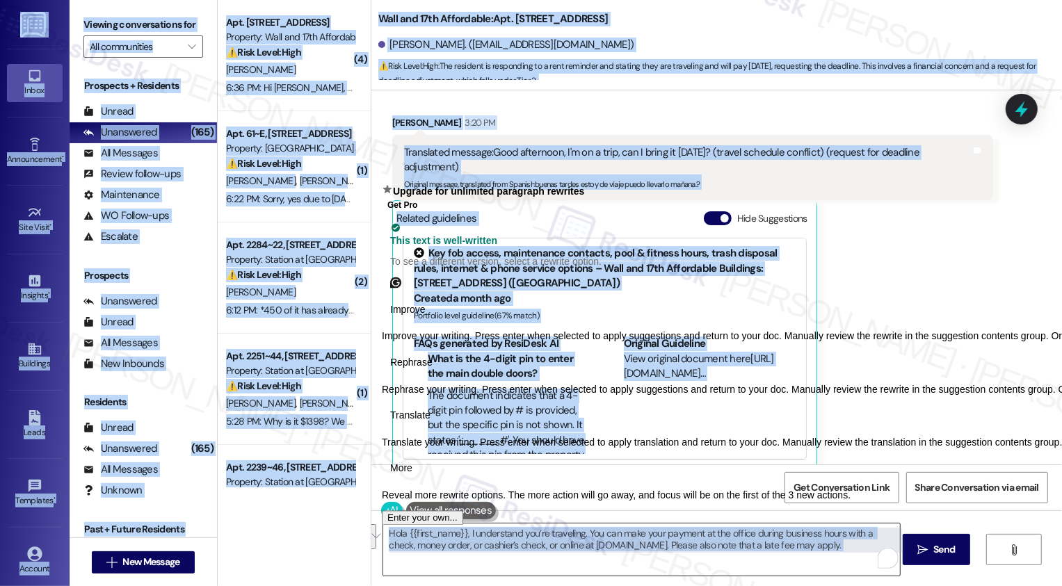
click at [411, 553] on textarea "Hola {{first_name}}, I understand you’re traveling. You can make your payment a…" at bounding box center [641, 550] width 517 height 52
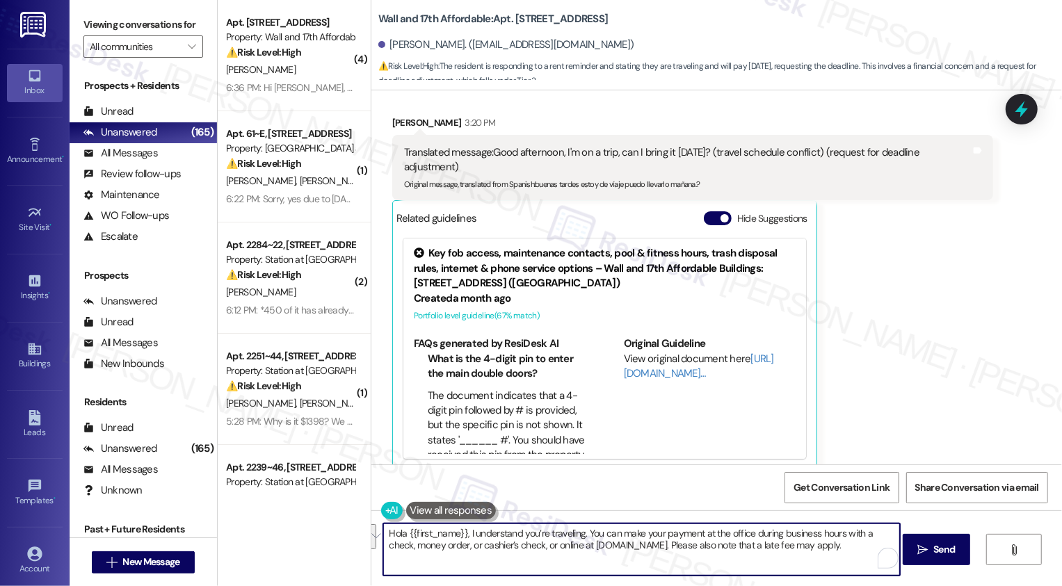
click at [376, 534] on button "See rewrite suggestions" at bounding box center [370, 537] width 11 height 25
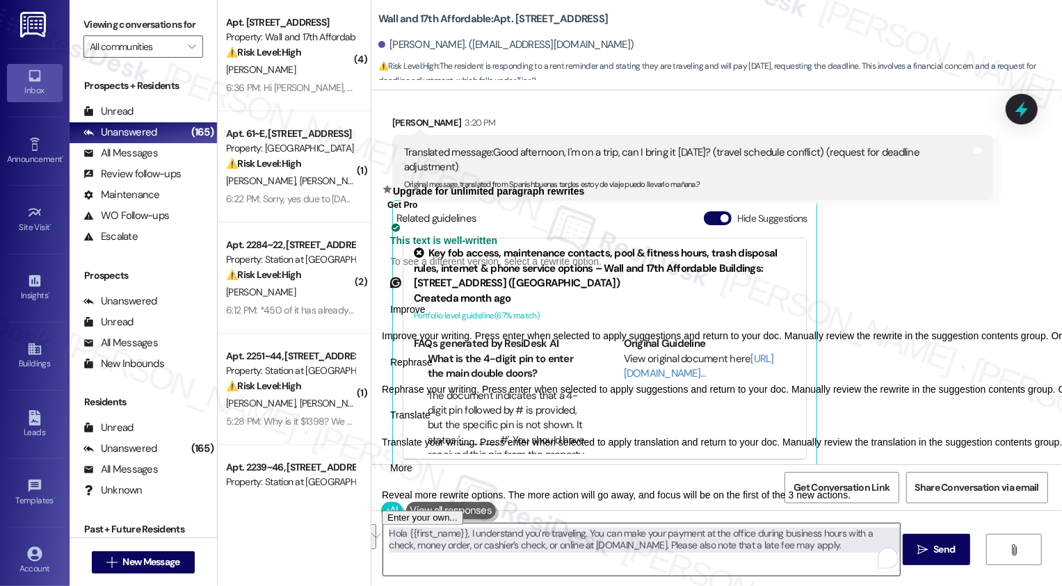
click at [535, 538] on textarea "Hola {{first_name}}, I understand you’re traveling. You can make your payment a…" at bounding box center [641, 550] width 517 height 52
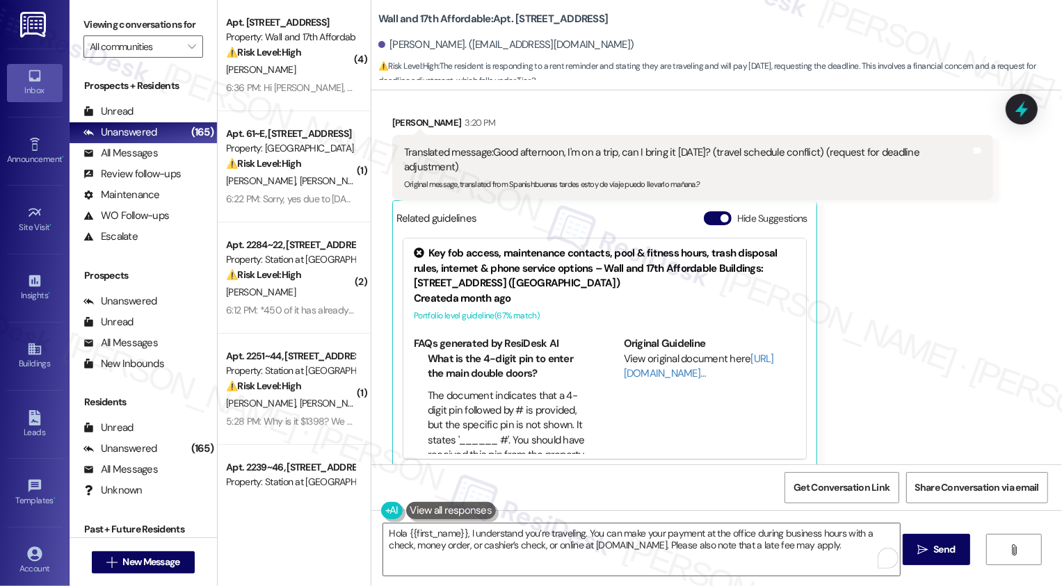
click at [439, 510] on button at bounding box center [451, 510] width 90 height 17
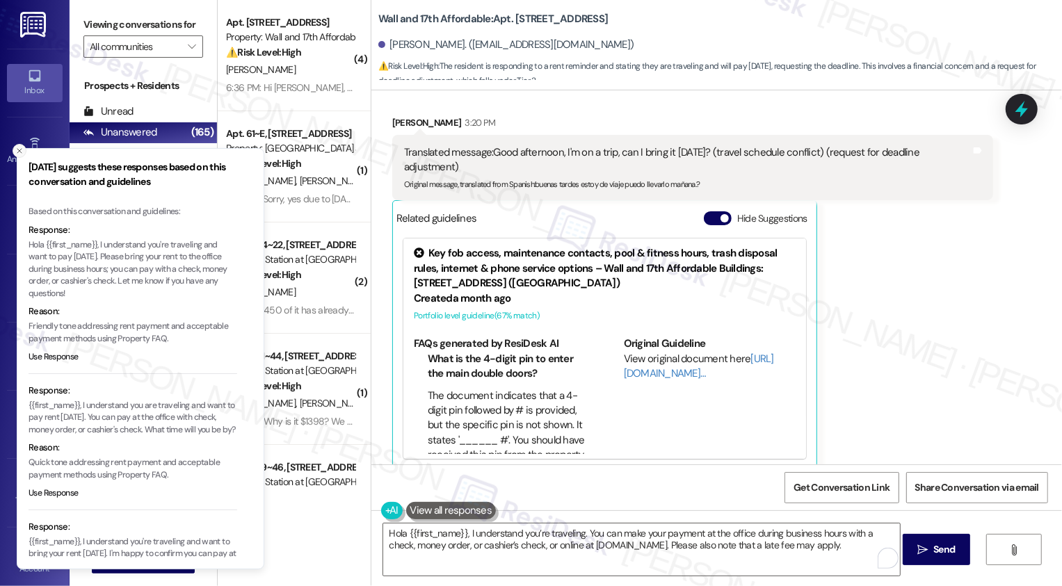
click at [19, 149] on icon "Close toast" at bounding box center [19, 151] width 8 height 8
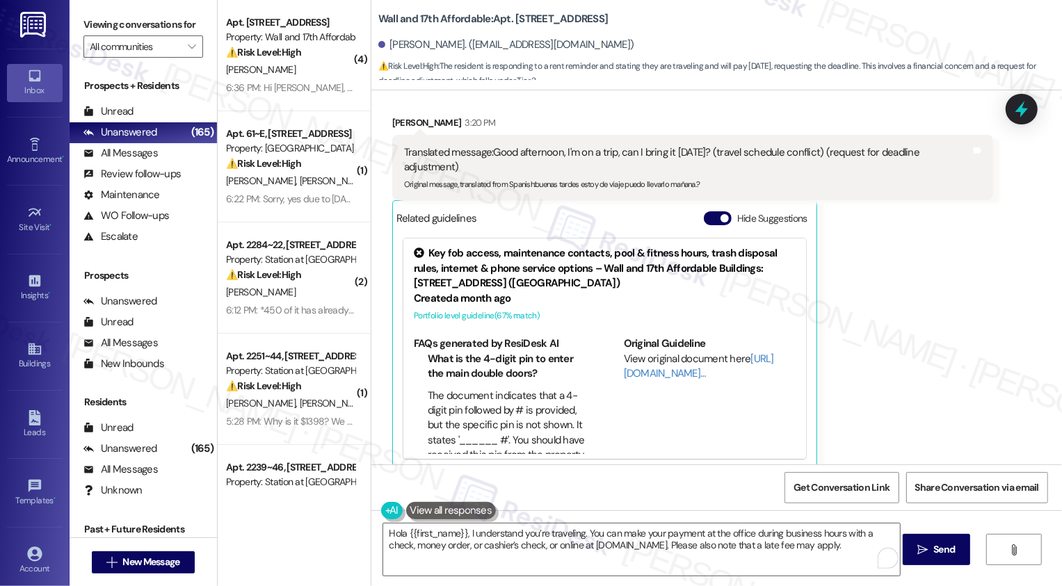
click at [450, 507] on button at bounding box center [451, 510] width 90 height 17
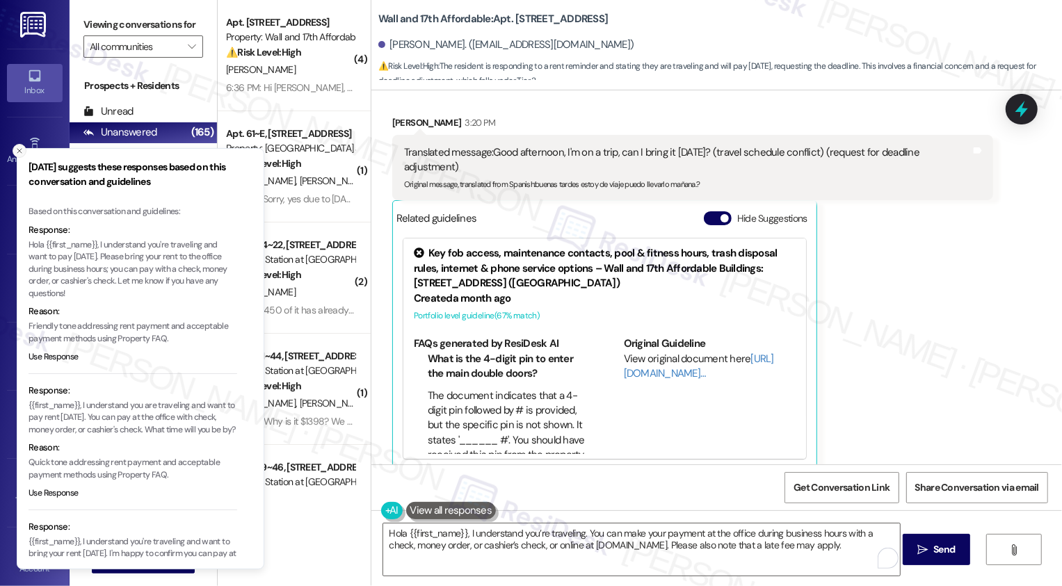
click at [18, 150] on icon "Close toast" at bounding box center [19, 151] width 8 height 8
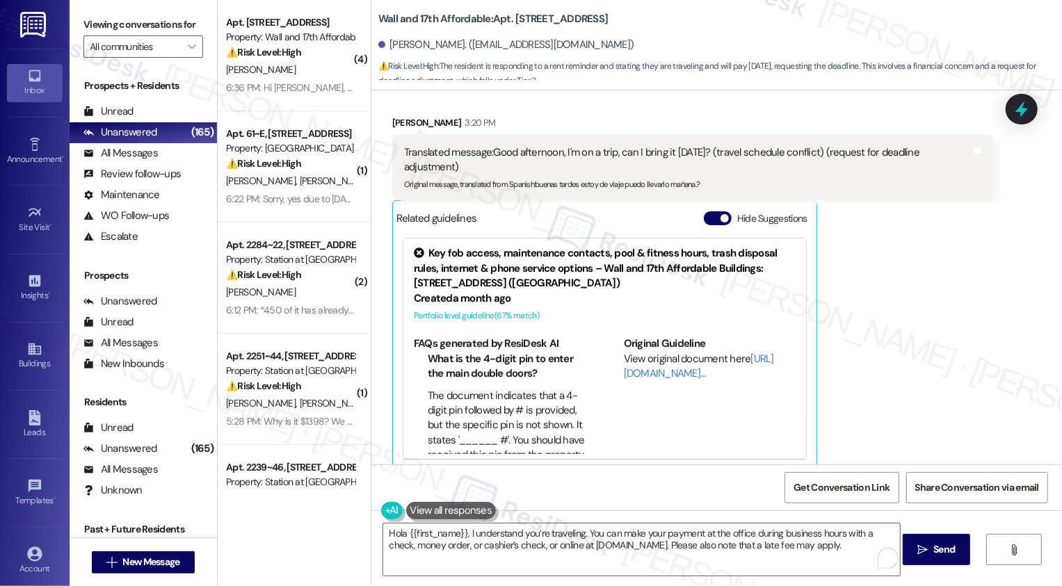
click at [434, 509] on button at bounding box center [451, 510] width 90 height 17
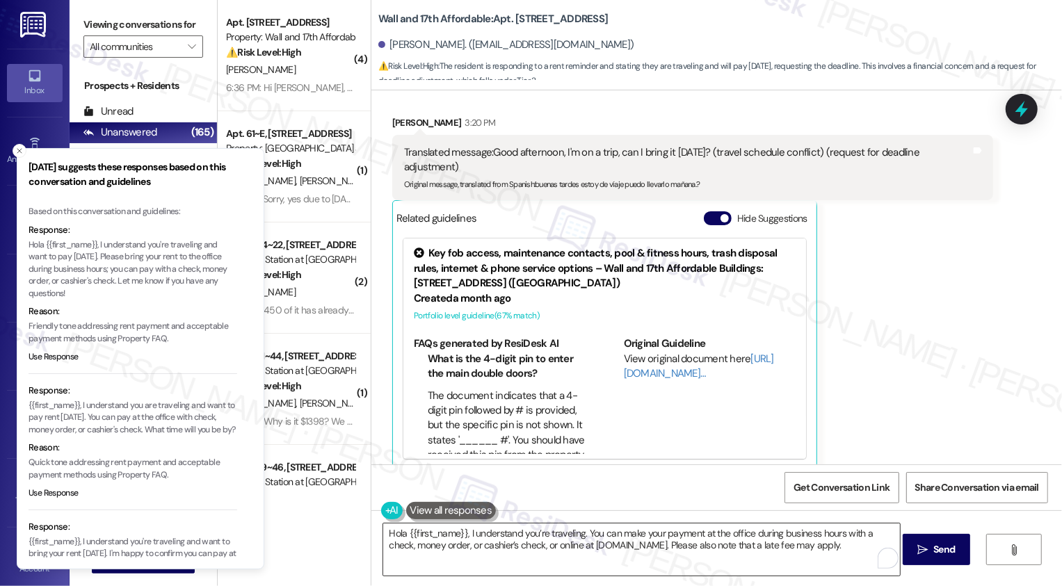
click at [445, 526] on textarea "Hola {{first_name}}, I understand you’re traveling. You can make your payment a…" at bounding box center [641, 550] width 517 height 52
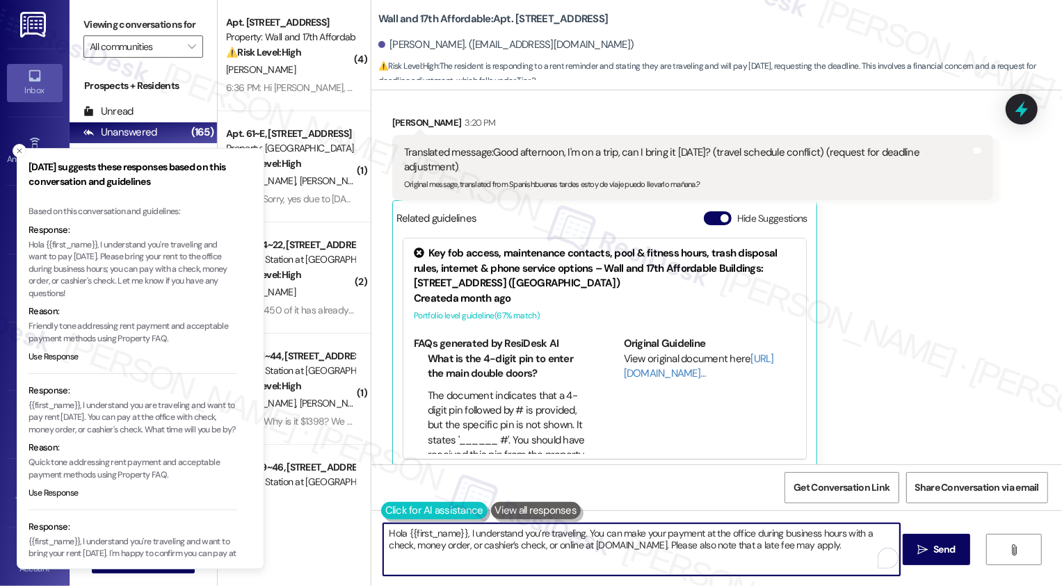
click at [384, 510] on button at bounding box center [434, 510] width 106 height 17
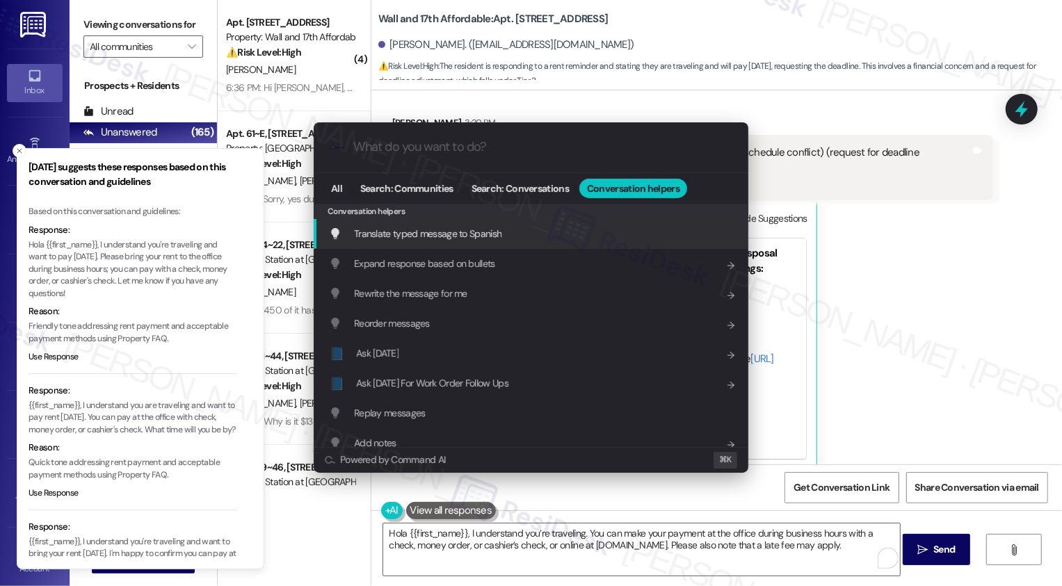
click at [566, 230] on div "Translate typed message to Spanish Add shortcut" at bounding box center [532, 233] width 407 height 15
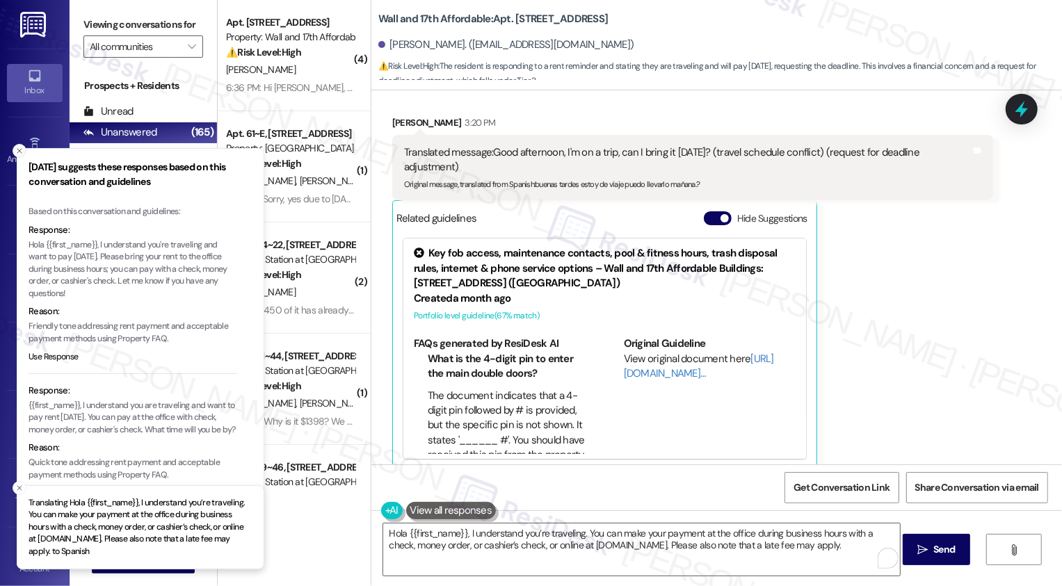
click at [22, 152] on icon "Close toast" at bounding box center [19, 151] width 8 height 8
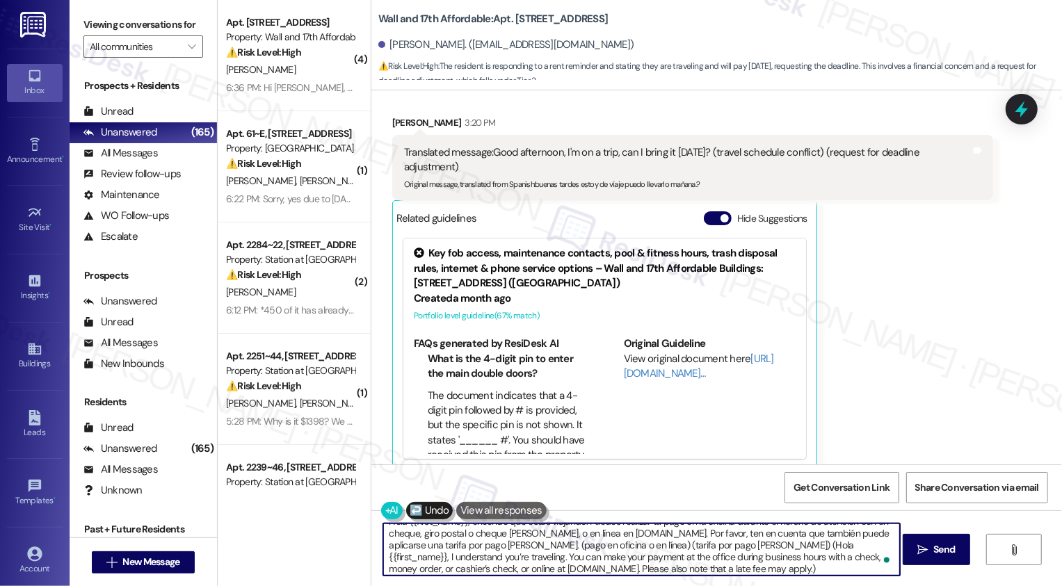
scroll to position [15, 0]
click at [919, 547] on icon "" at bounding box center [923, 550] width 10 height 11
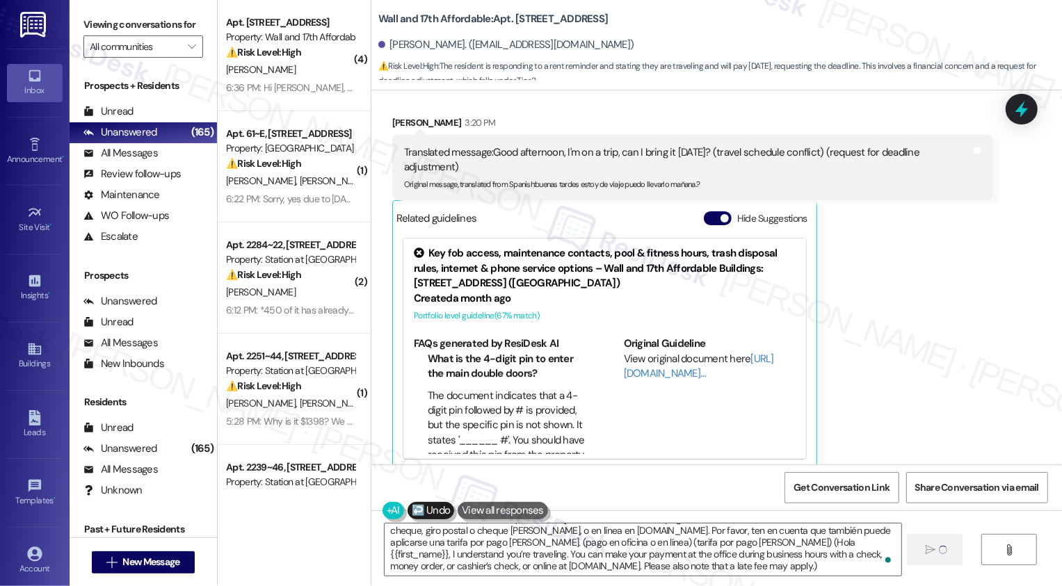
type textarea "Fetching suggested responses. Please feel free to read through the conversation…"
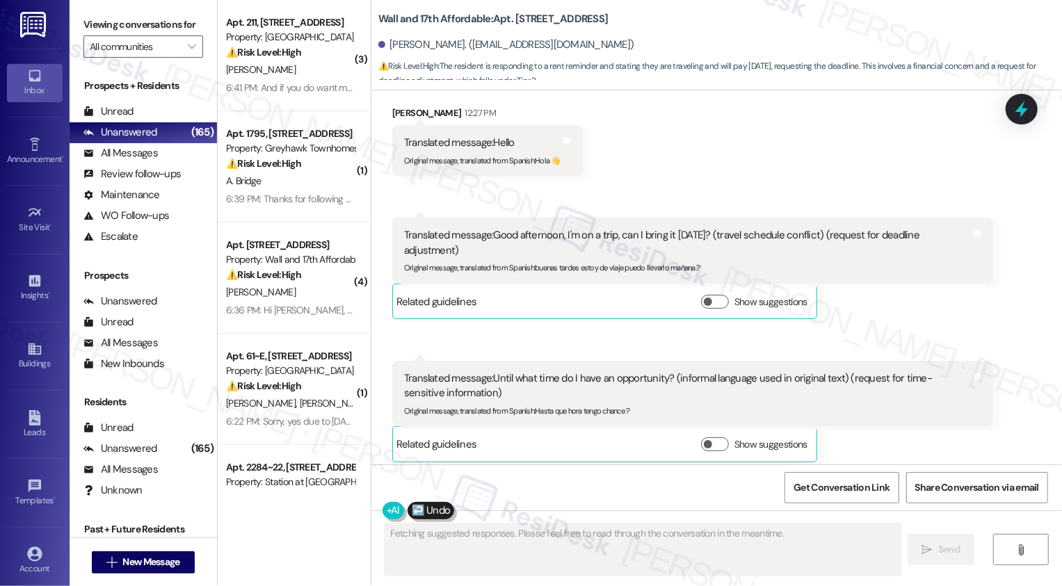
scroll to position [1078, 0]
